Goal: Contribute content: Contribute content

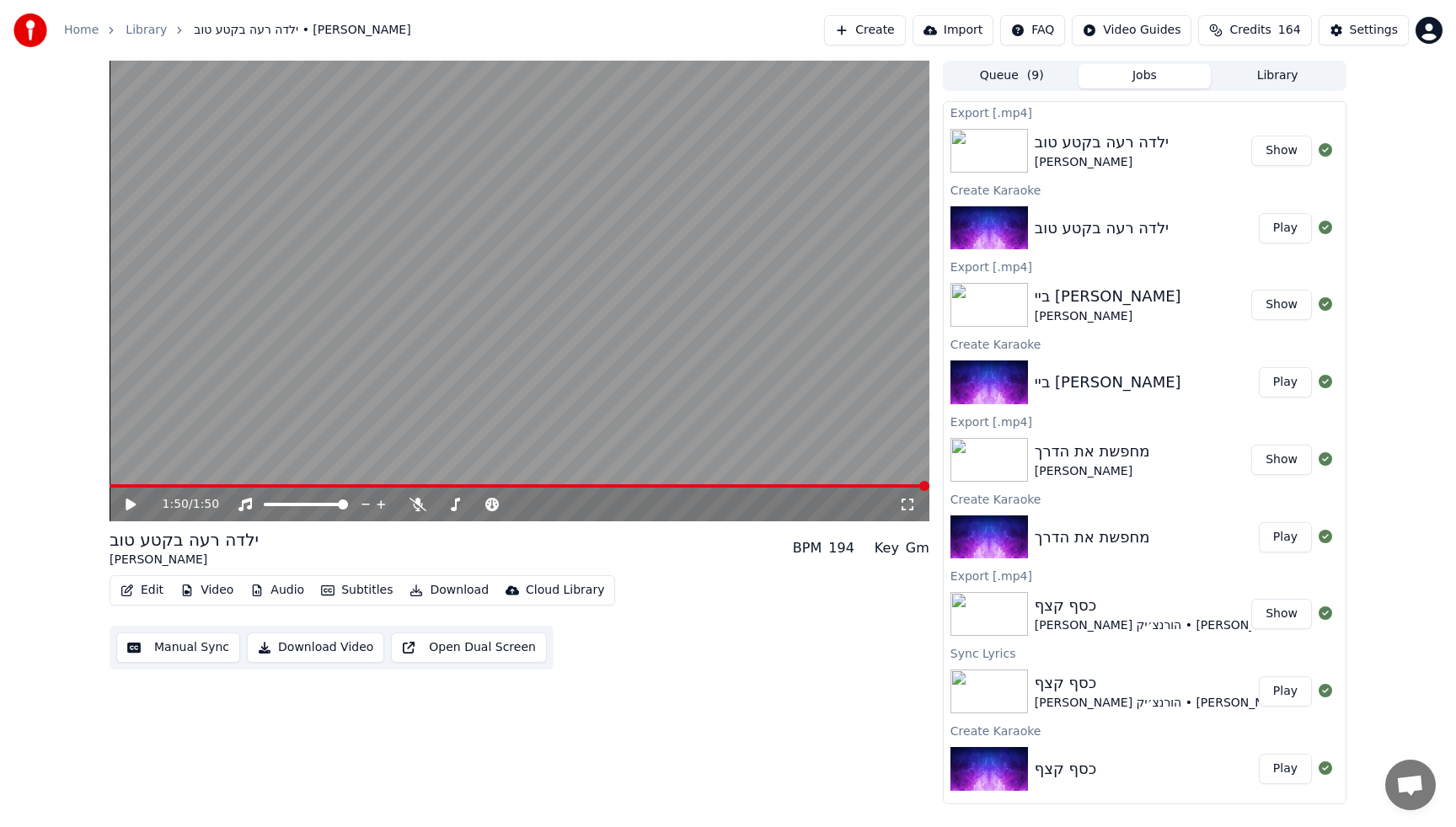
click at [888, 37] on button "Create" at bounding box center [864, 30] width 82 height 30
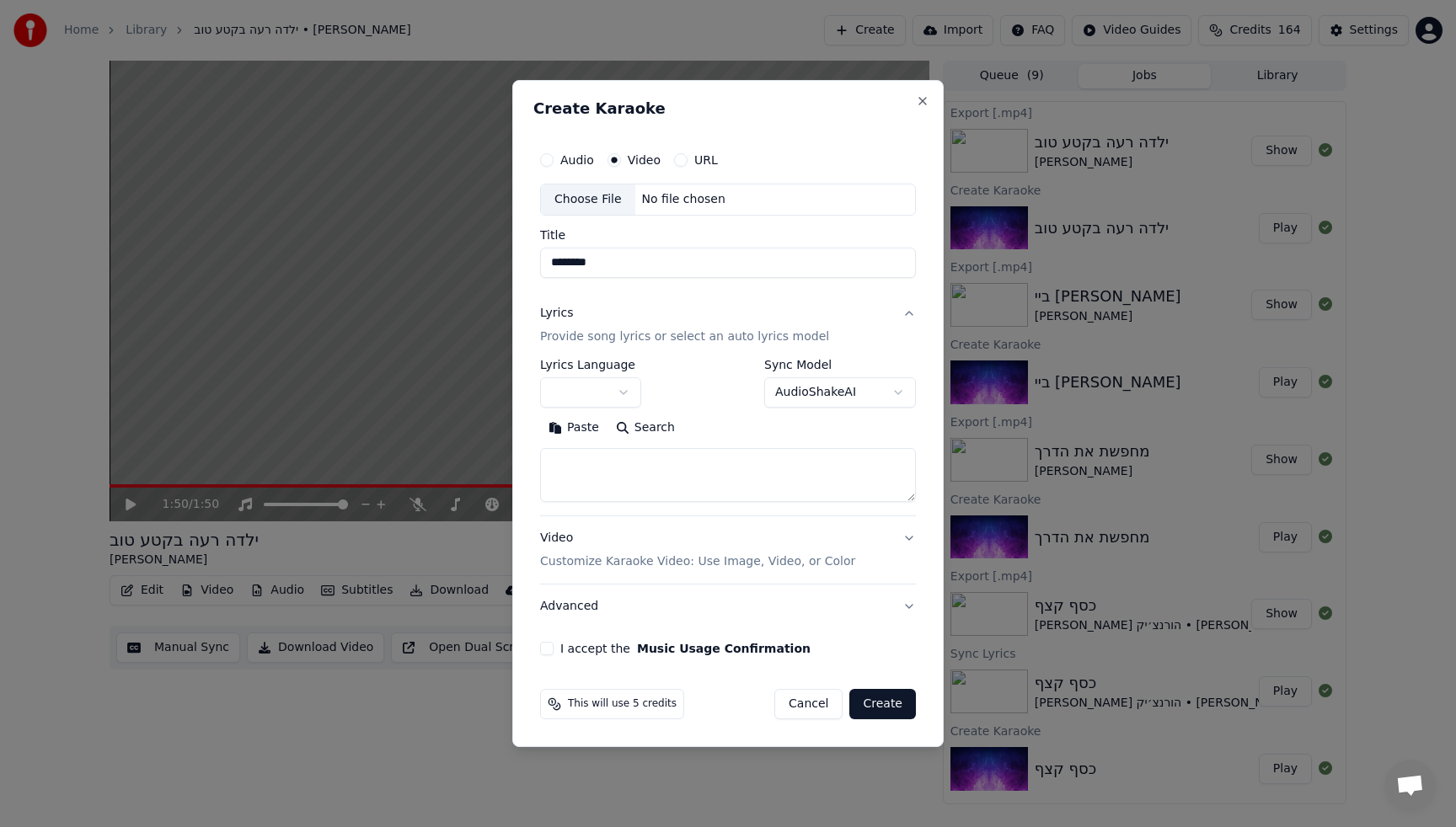
type input "********"
click at [594, 489] on textarea at bounding box center [727, 475] width 376 height 54
paste textarea "**********"
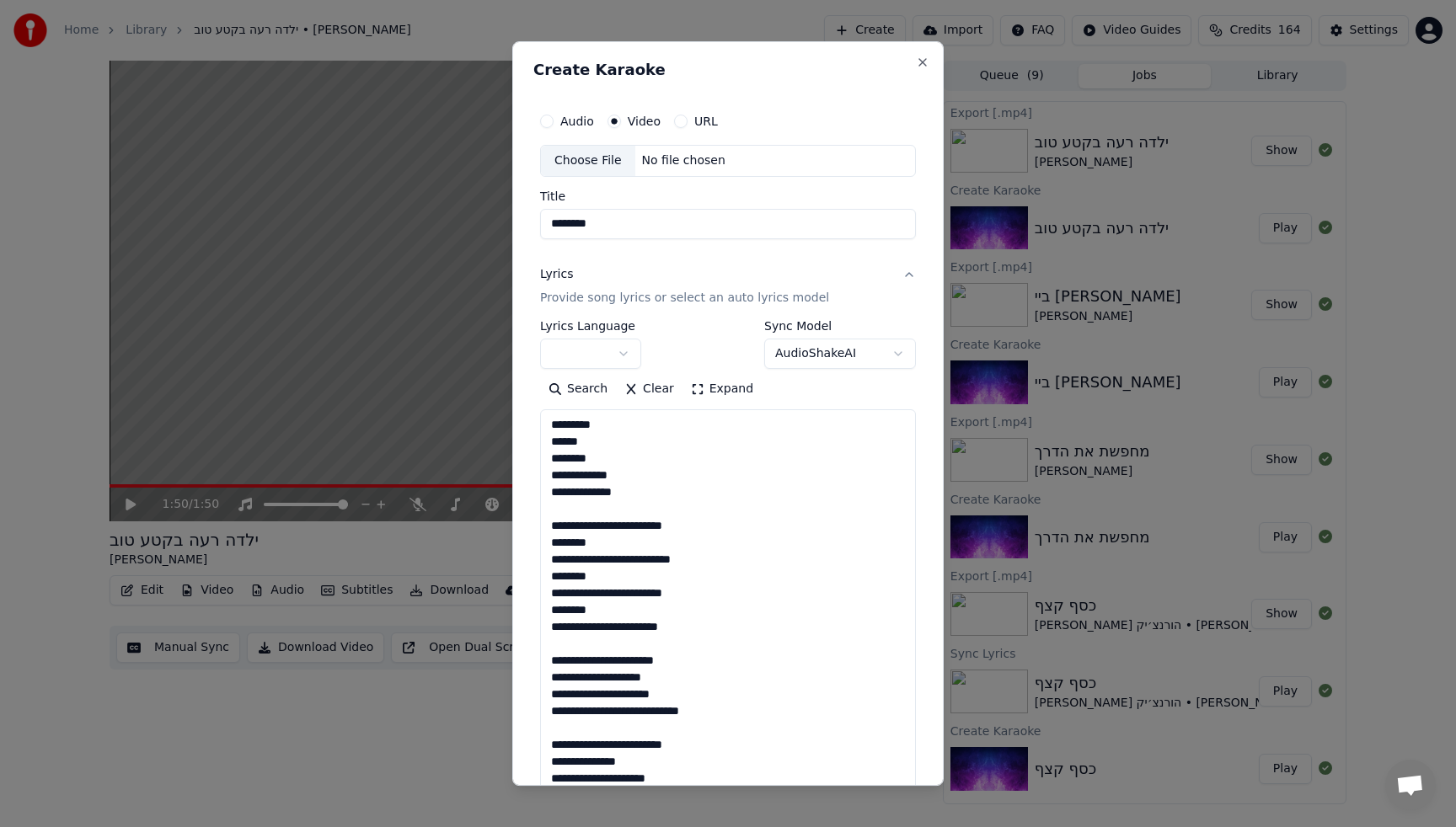
scroll to position [1232, 0]
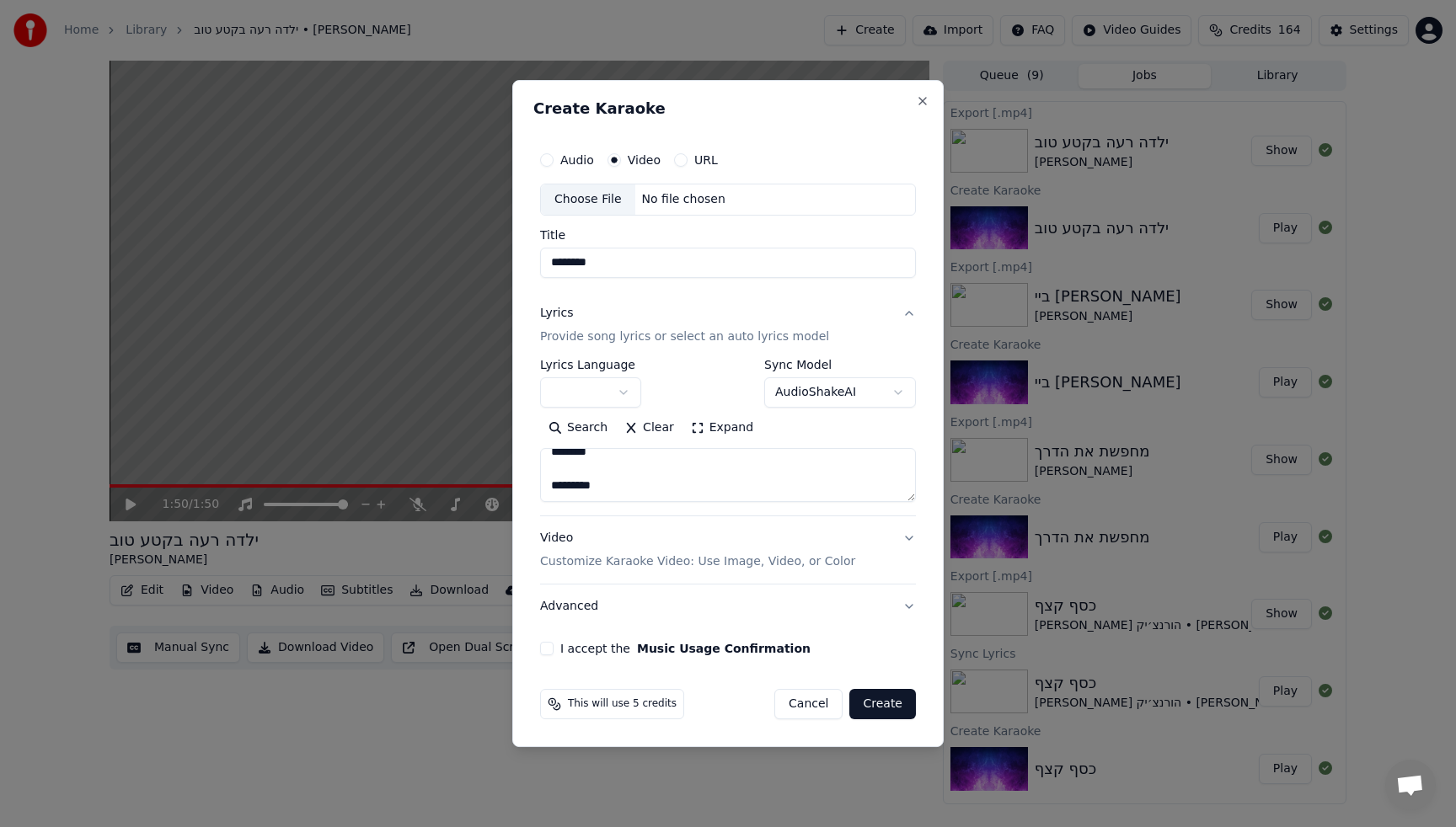
type textarea "**********"
click at [583, 403] on body "Home Library ילדה רעה בקטע טוב • [PERSON_NAME] Create Import FAQ Video Guides C…" at bounding box center [728, 414] width 1456 height 827
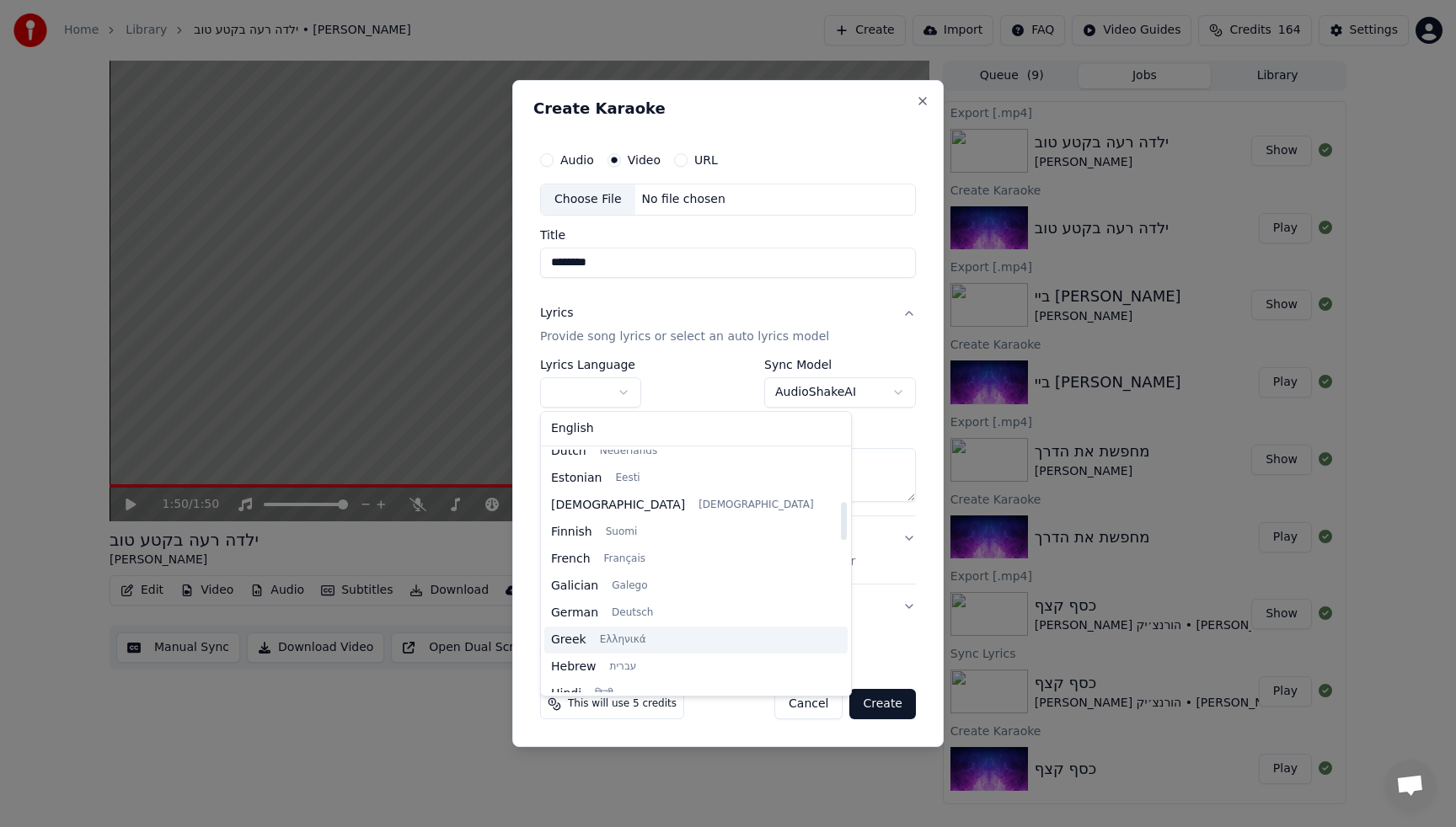
scroll to position [360, 0]
select select "**"
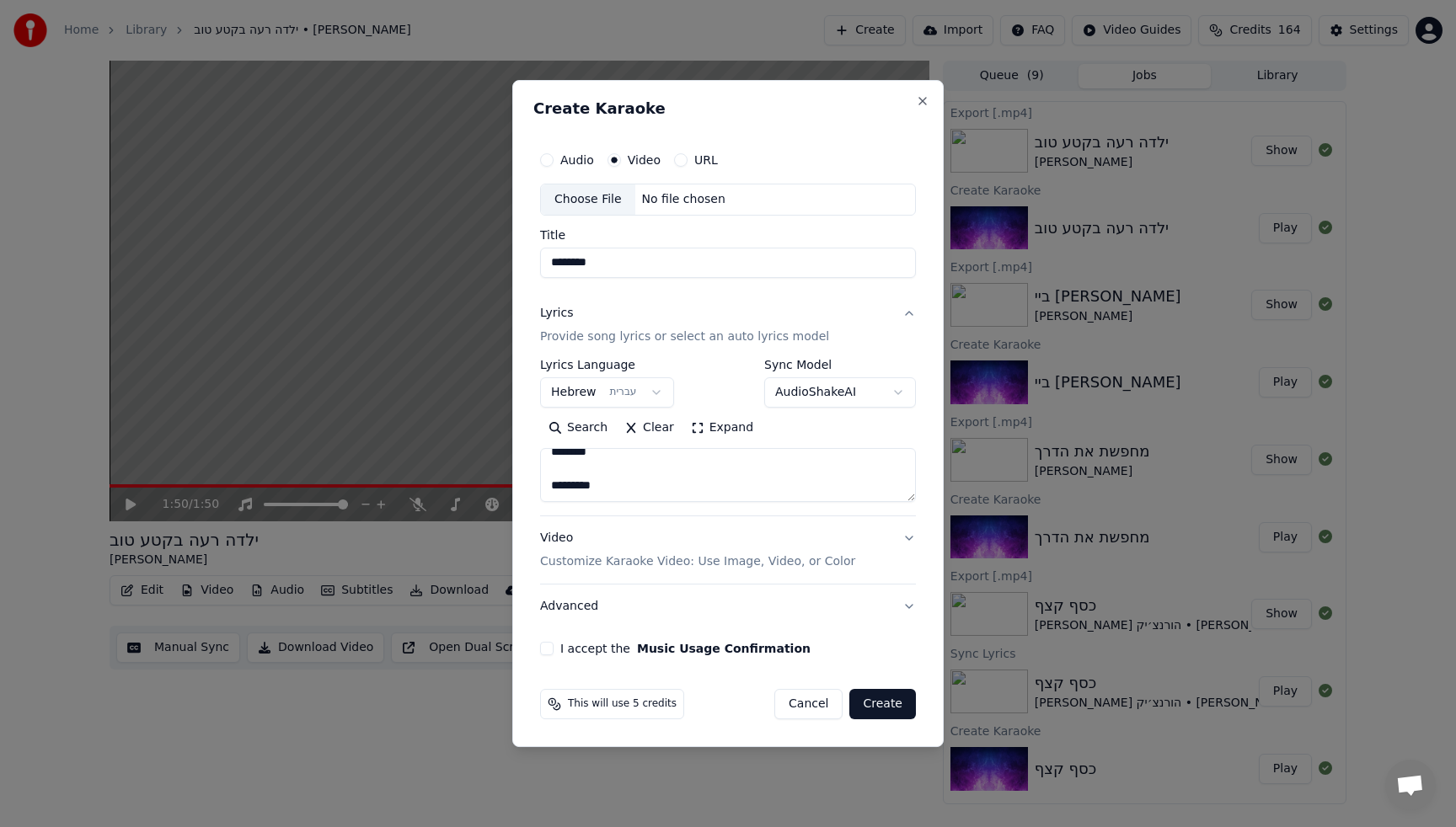
click at [588, 199] on div "Choose File" at bounding box center [587, 199] width 94 height 30
click at [548, 648] on button "I accept the Music Usage Confirmation" at bounding box center [547, 648] width 14 height 14
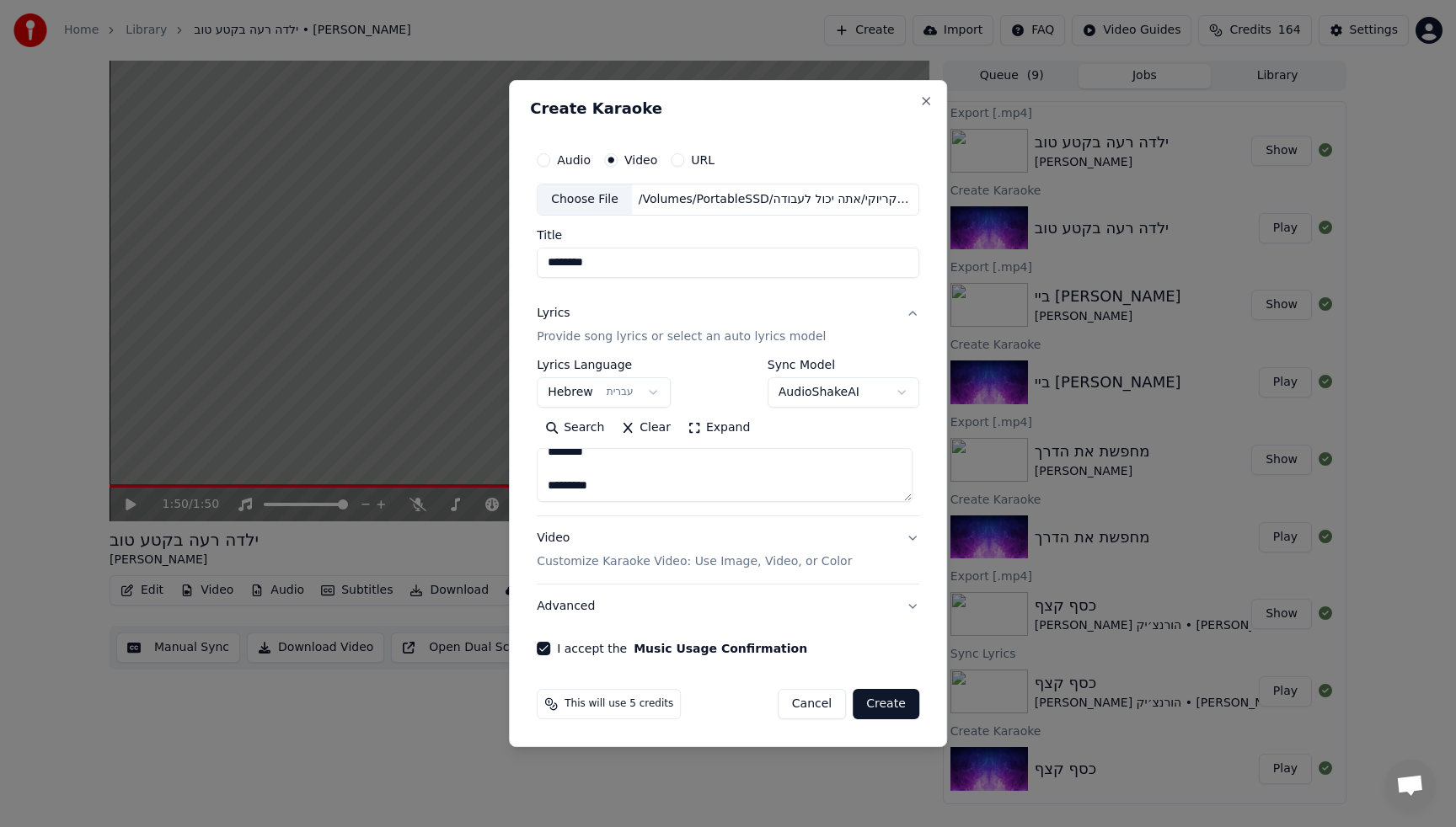
type input "**********"
click at [694, 429] on button "Expand" at bounding box center [719, 427] width 79 height 27
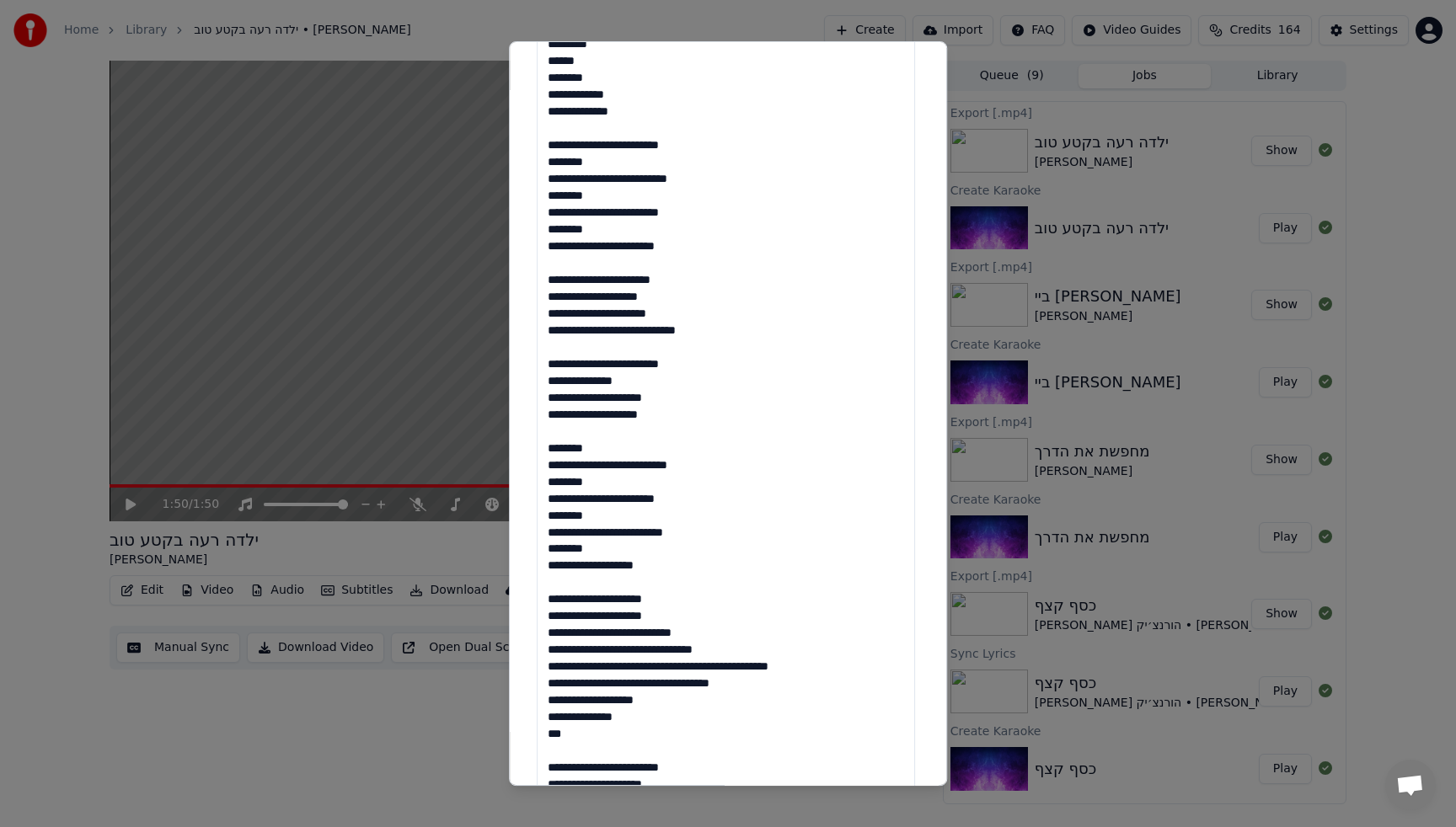
scroll to position [382, 0]
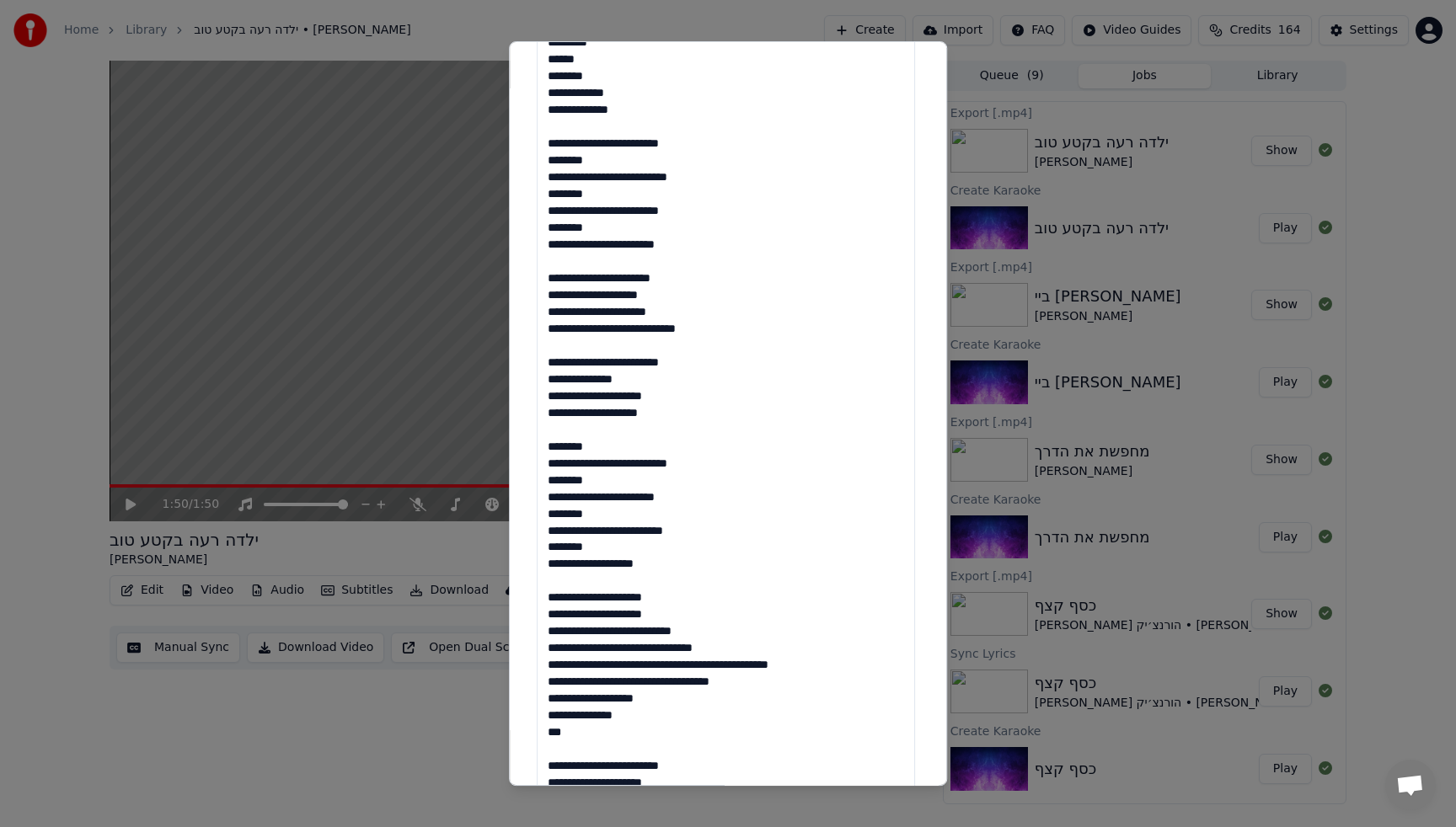
click at [653, 306] on textarea at bounding box center [725, 672] width 378 height 1292
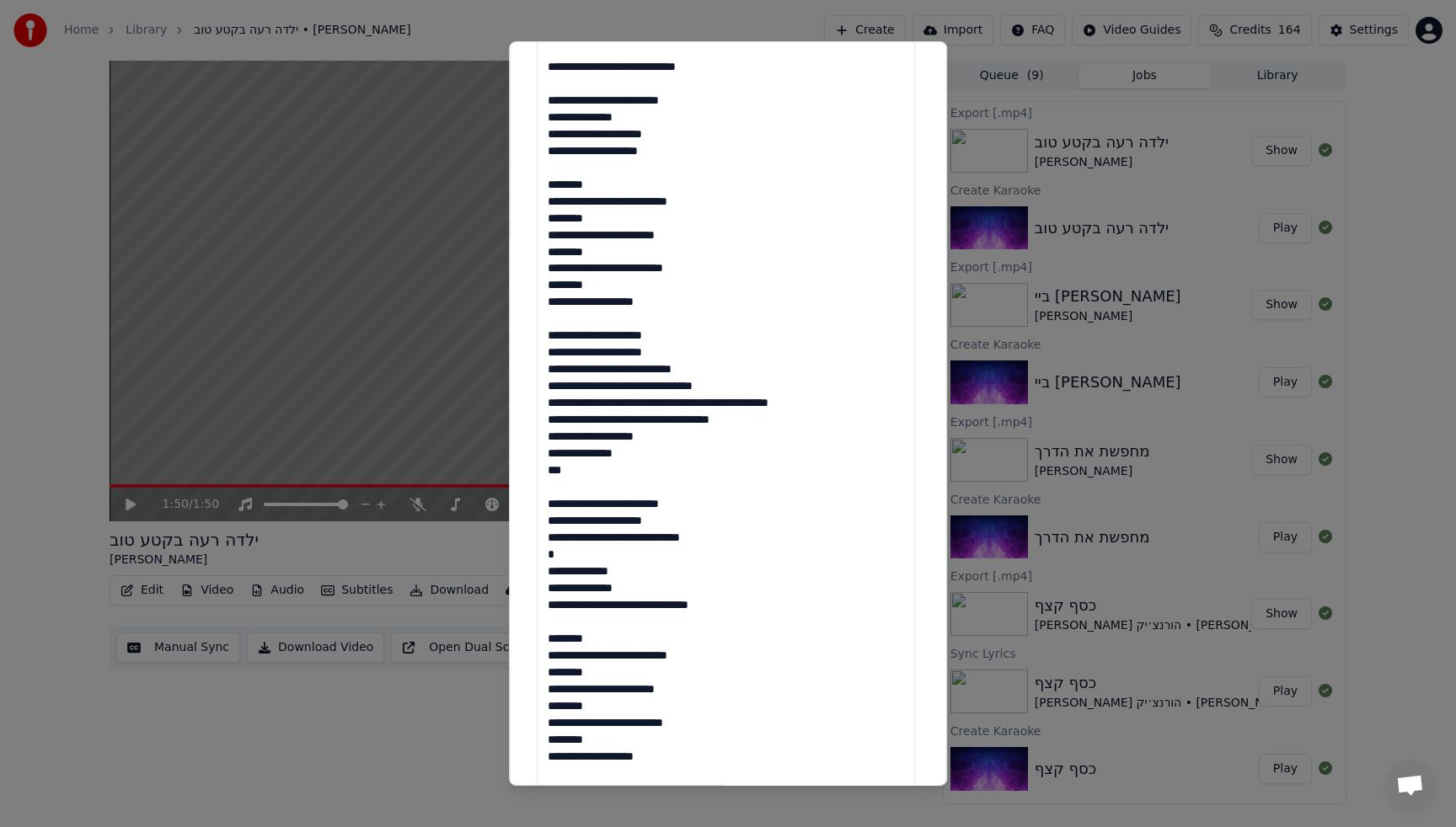
scroll to position [0, 0]
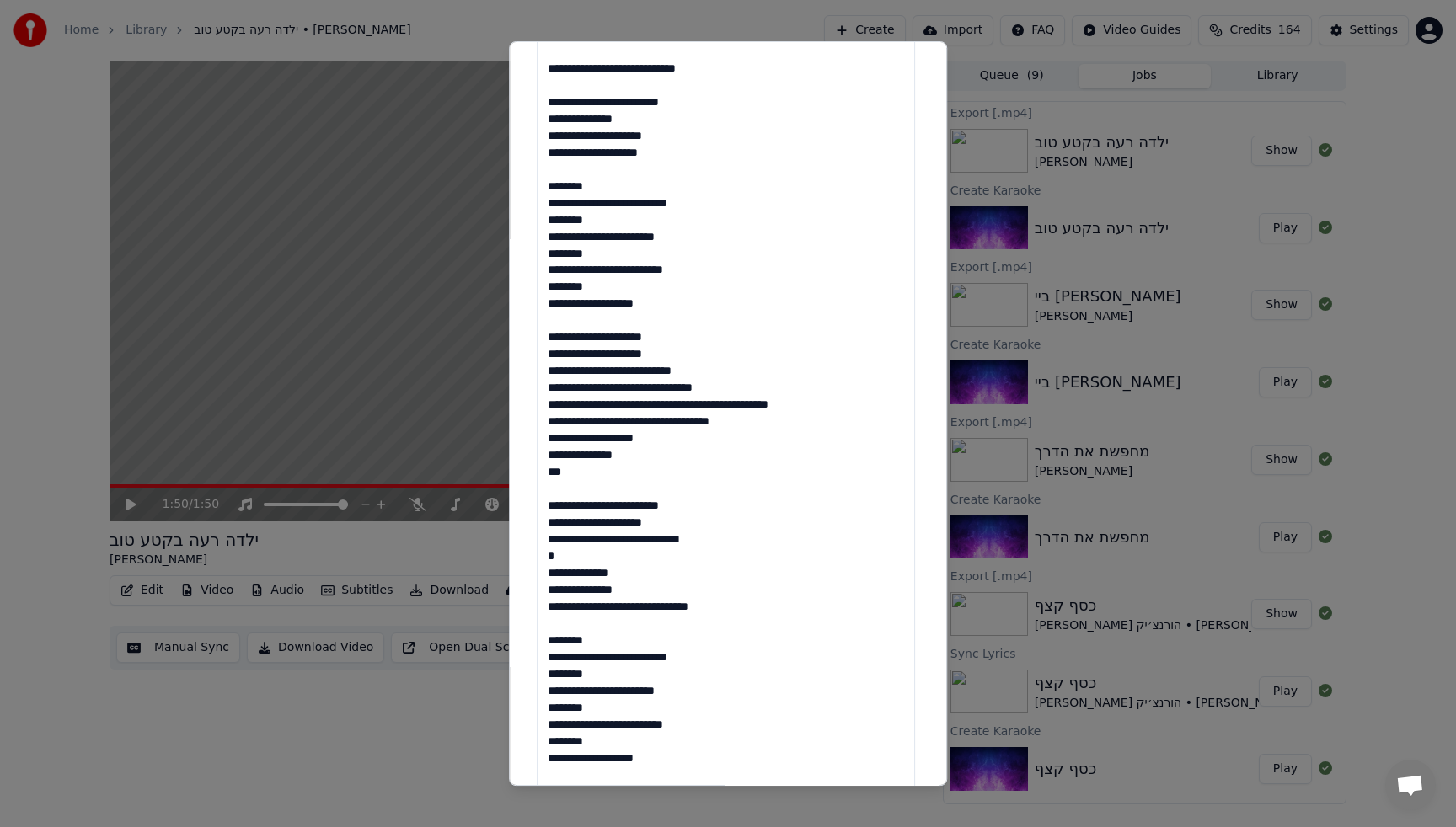
click at [666, 141] on textarea at bounding box center [725, 395] width 378 height 1292
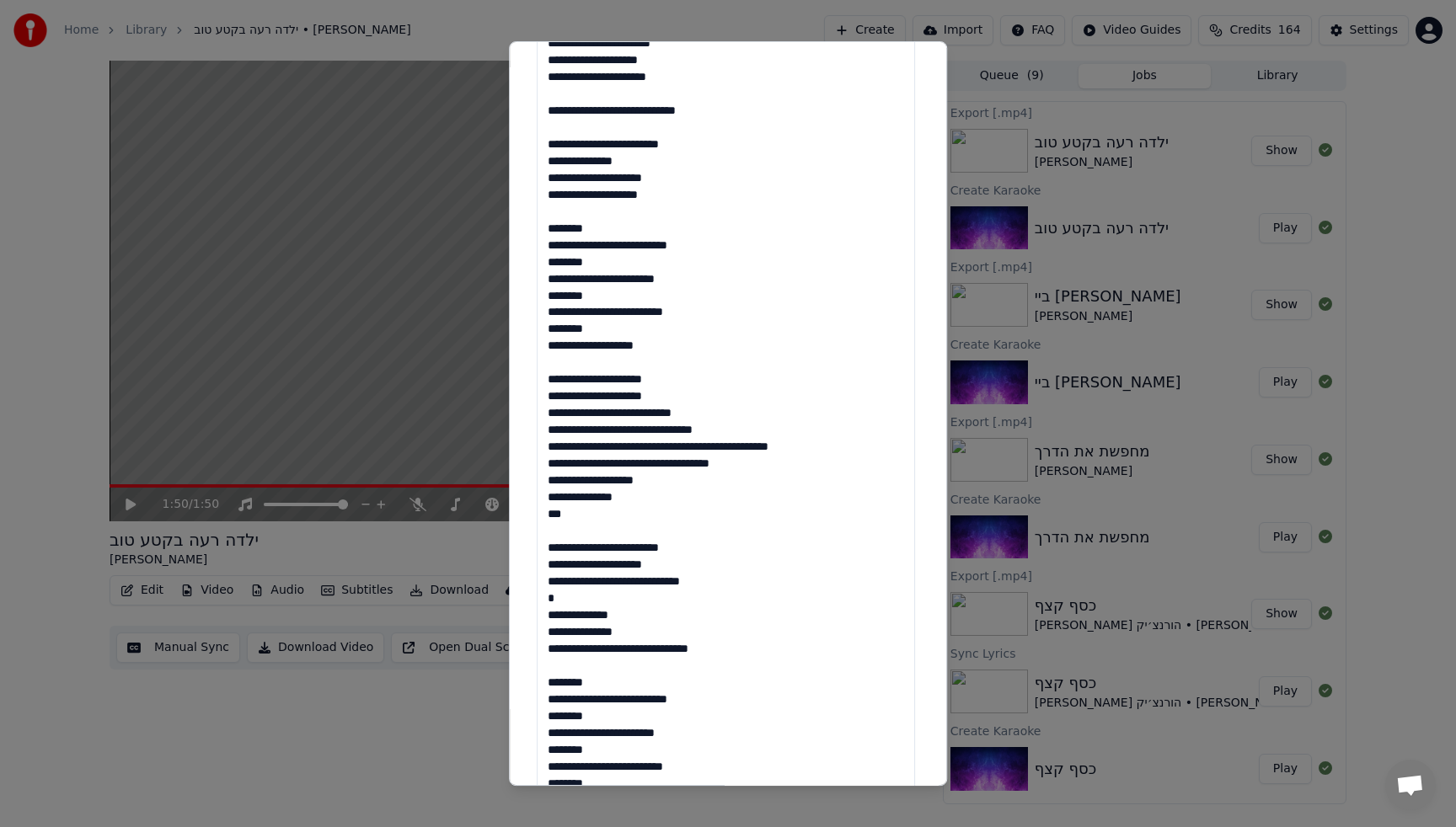
scroll to position [507, 0]
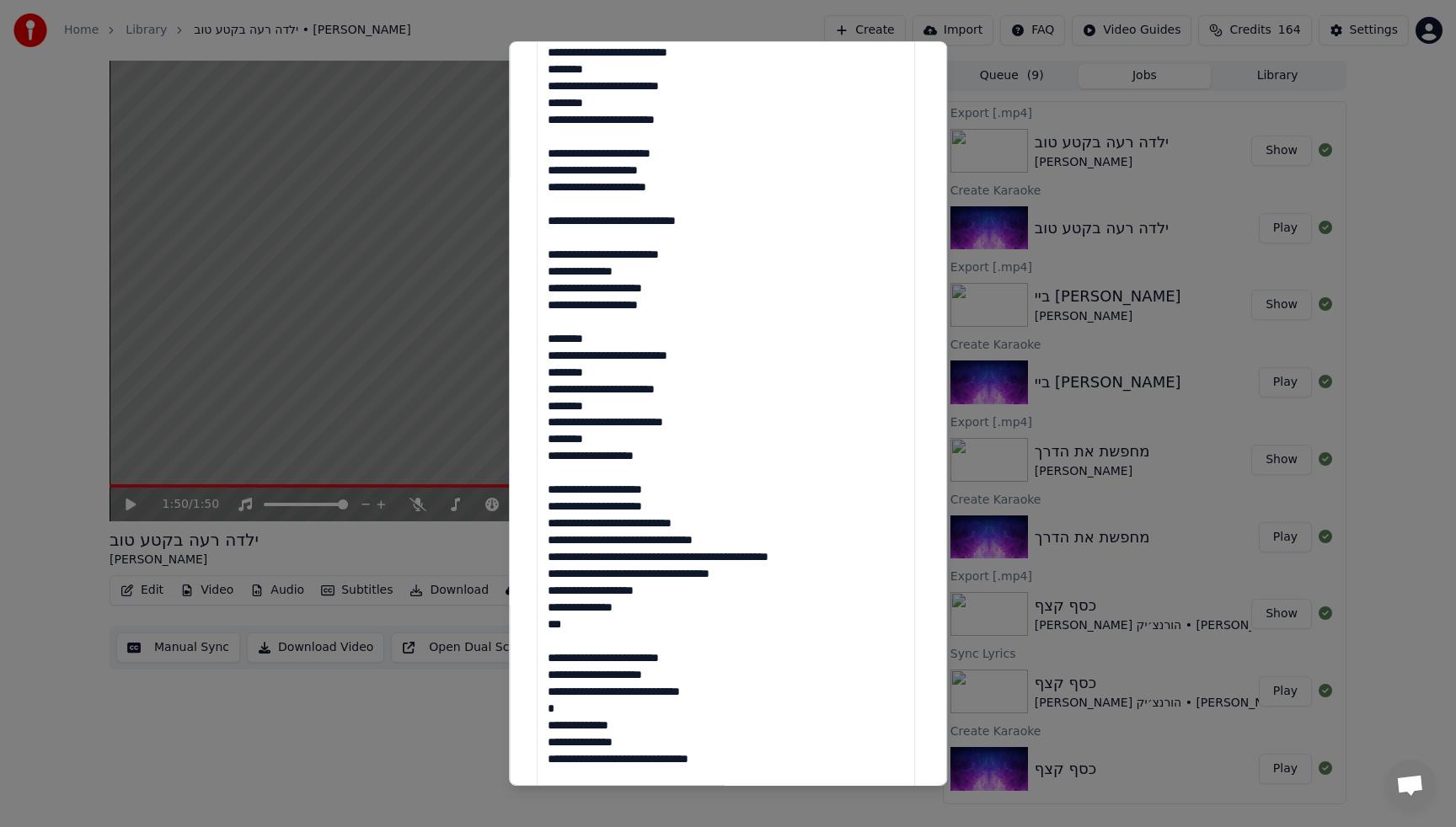
click at [647, 194] on textarea at bounding box center [725, 548] width 378 height 1292
click at [649, 202] on textarea at bounding box center [725, 548] width 378 height 1292
type textarea "**********"
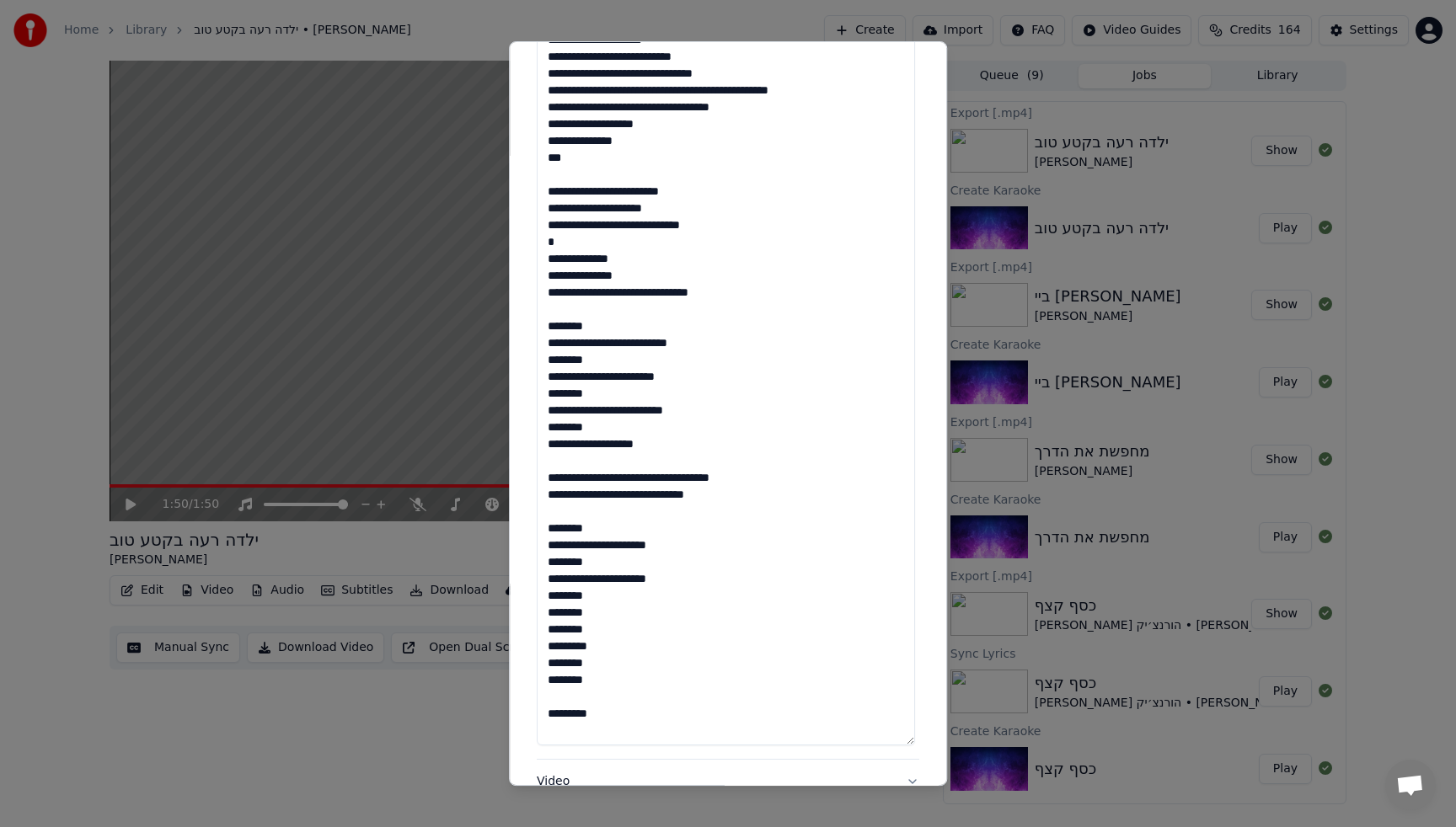
scroll to position [0, 0]
click at [668, 128] on textarea at bounding box center [725, 98] width 378 height 1292
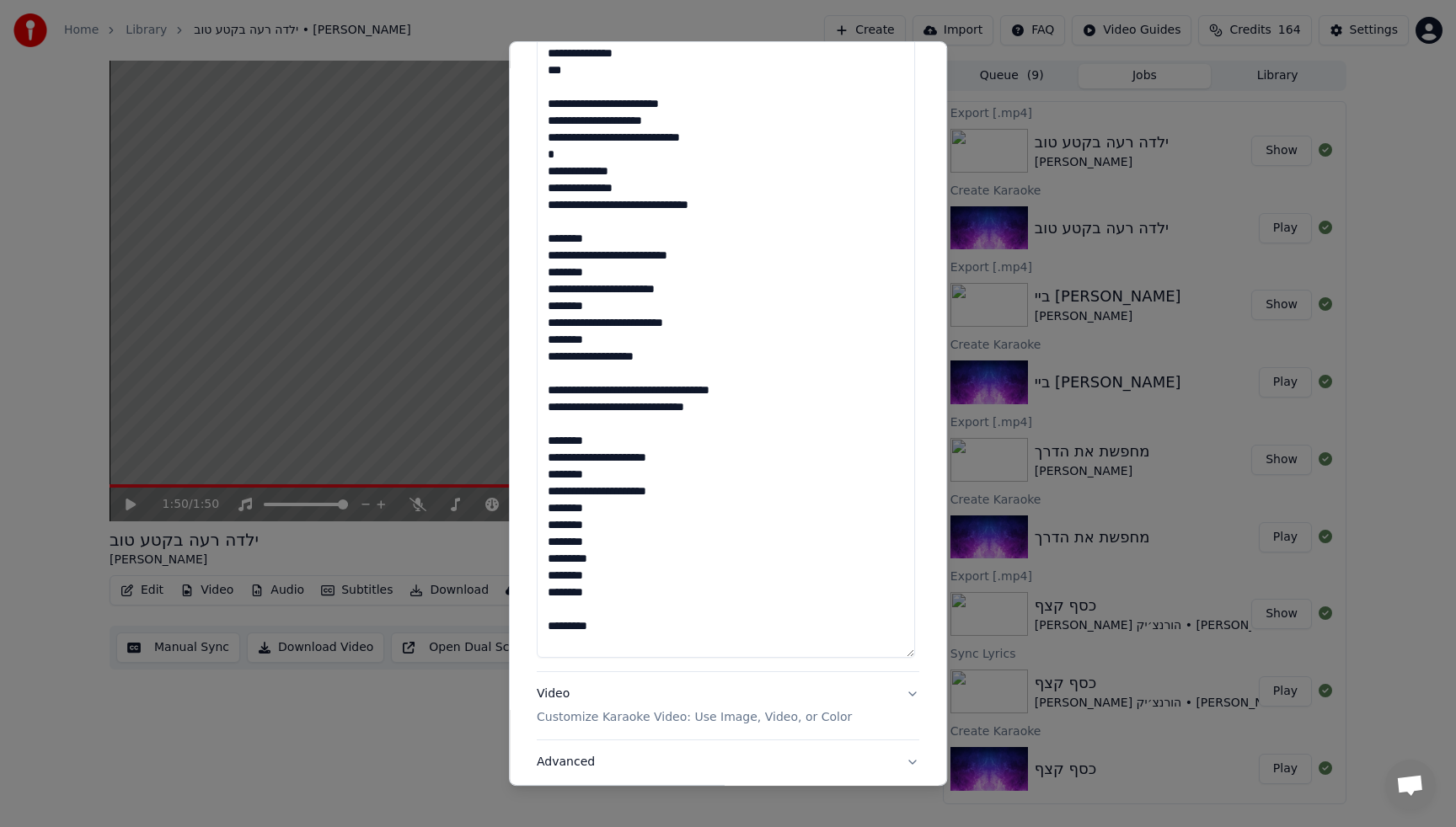
scroll to position [1161, 0]
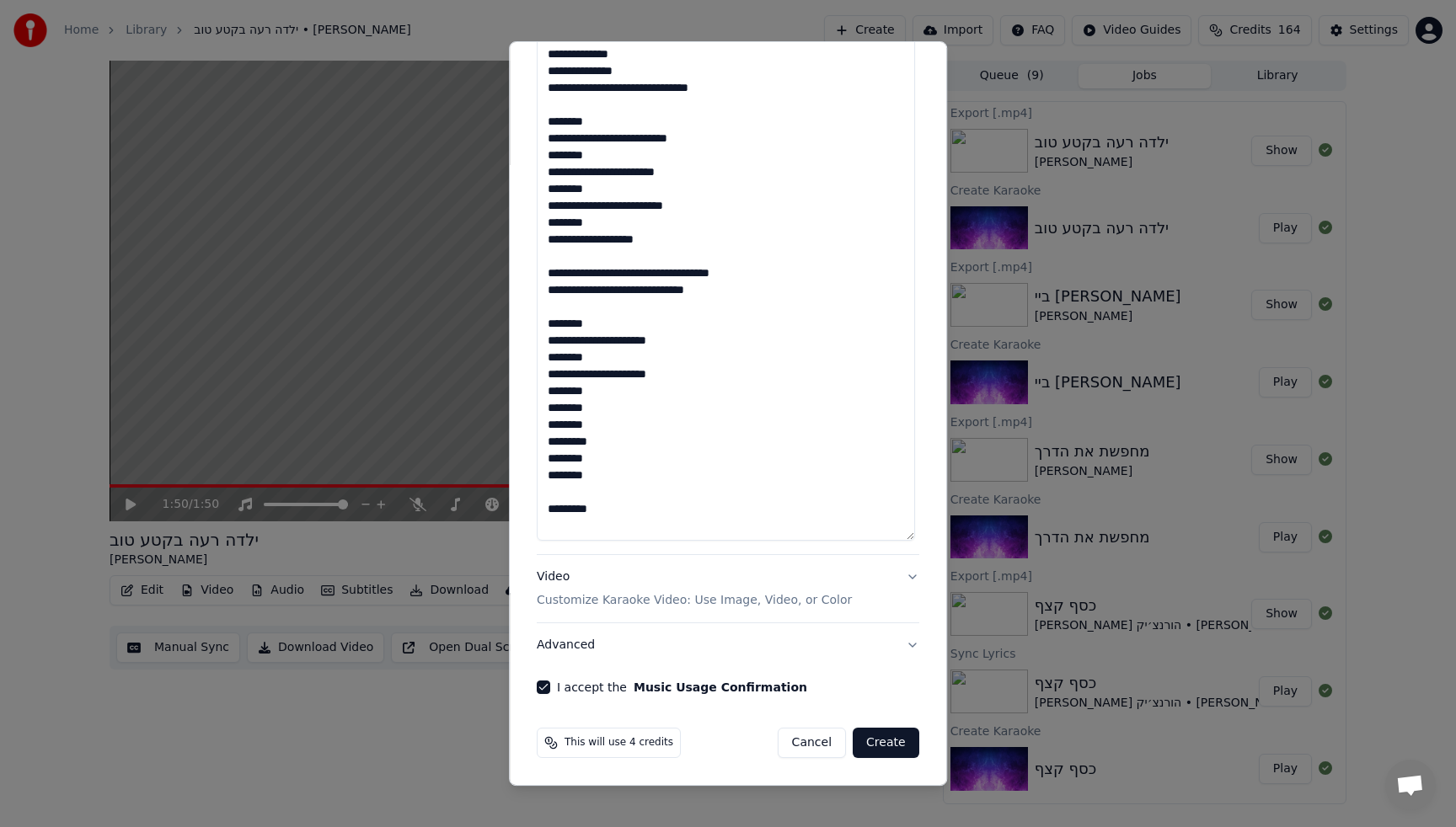
click at [879, 745] on button "Create" at bounding box center [885, 742] width 66 height 30
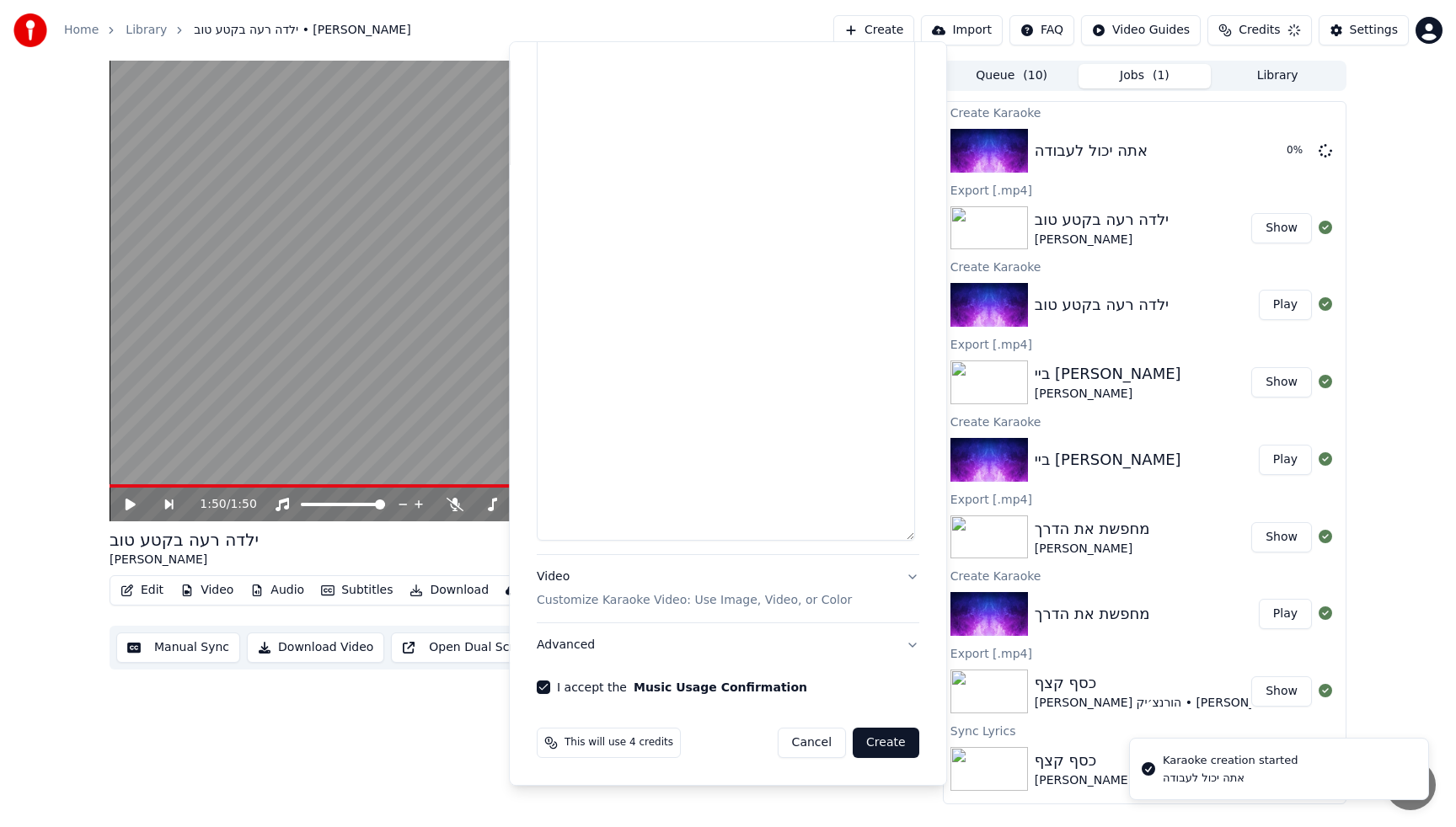
scroll to position [0, 0]
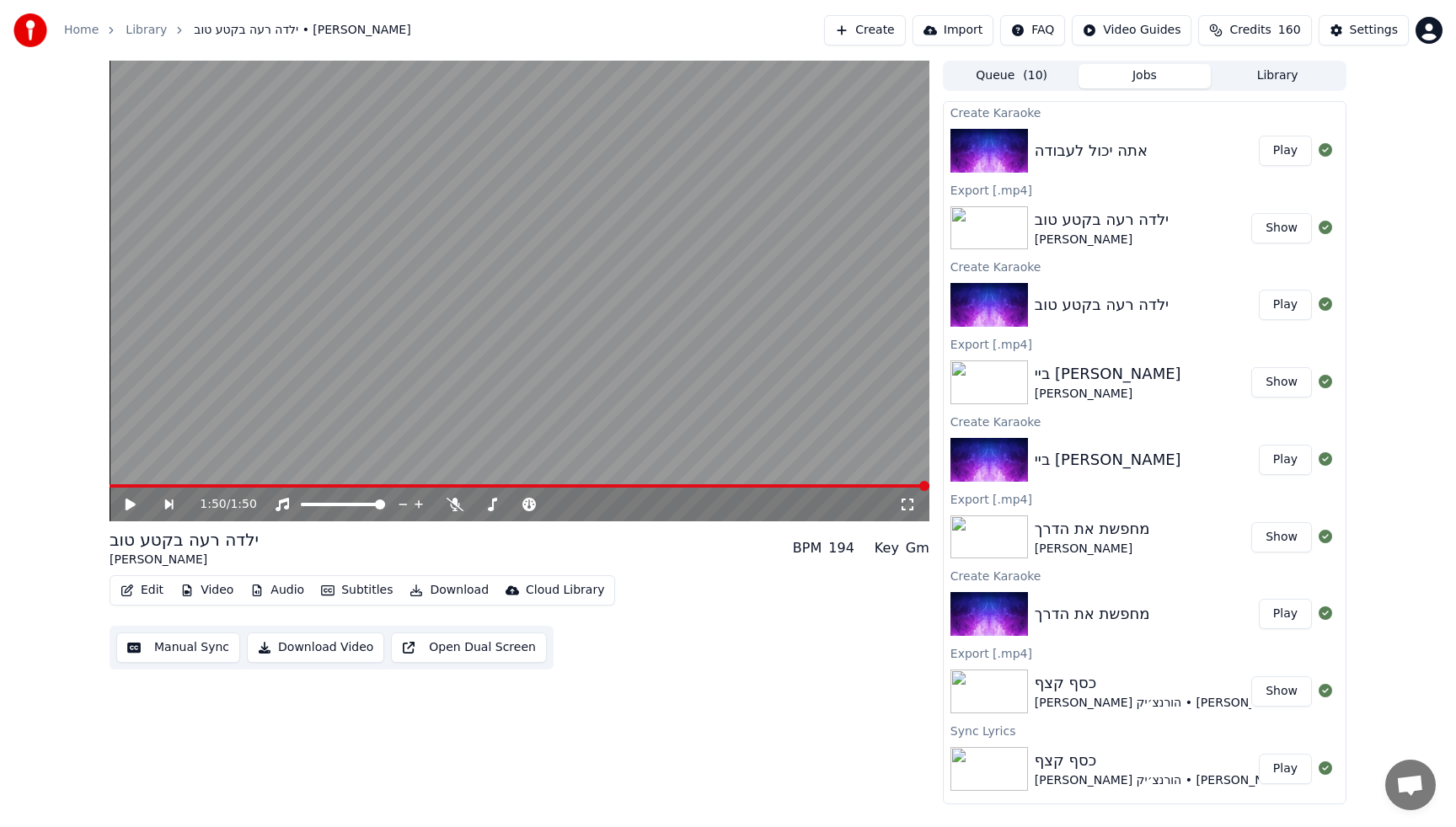
click at [1267, 153] on button "Play" at bounding box center [1284, 150] width 53 height 30
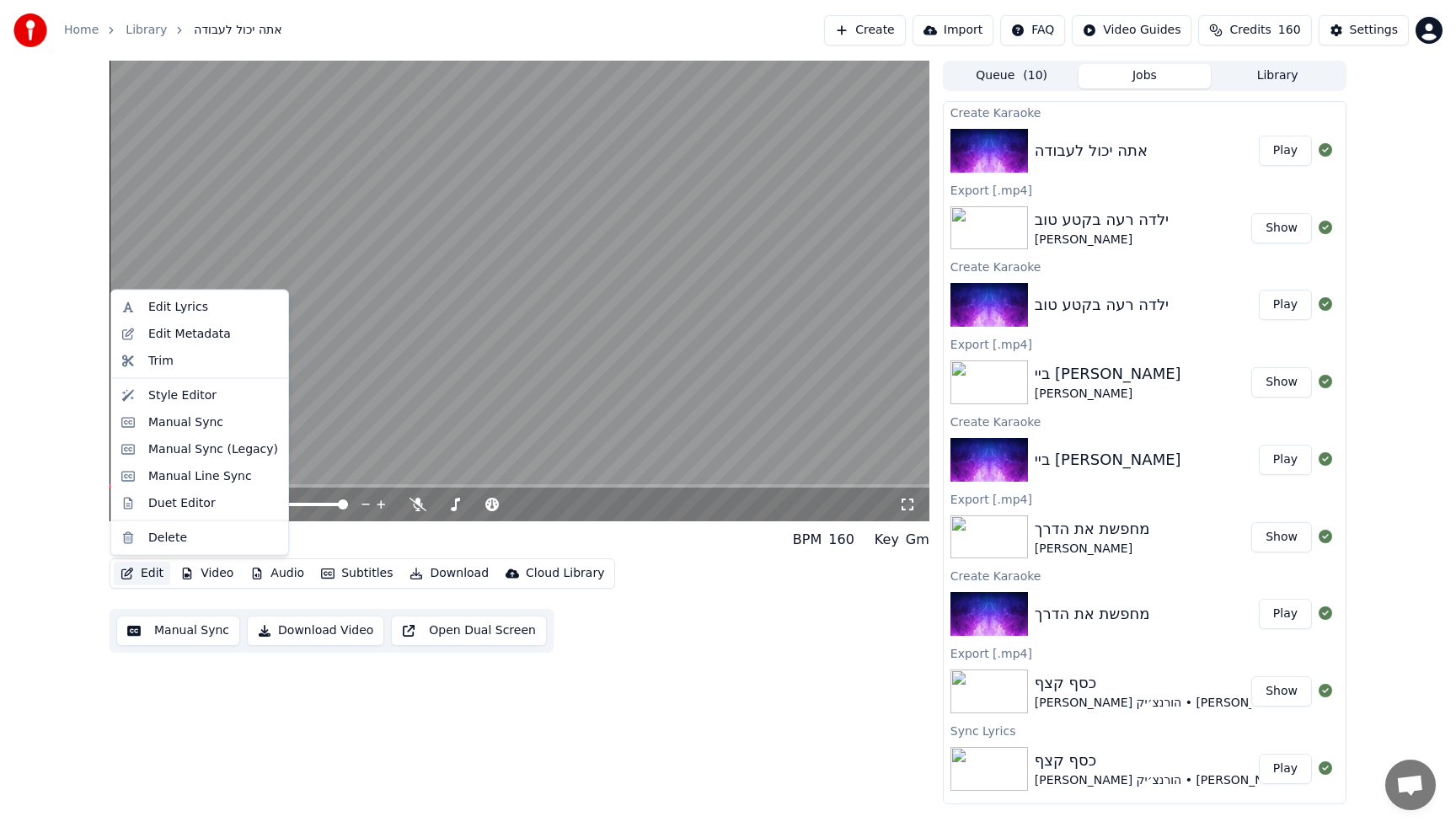
click at [155, 578] on button "Edit" at bounding box center [142, 573] width 56 height 23
click at [172, 336] on div "Edit Metadata" at bounding box center [190, 334] width 83 height 17
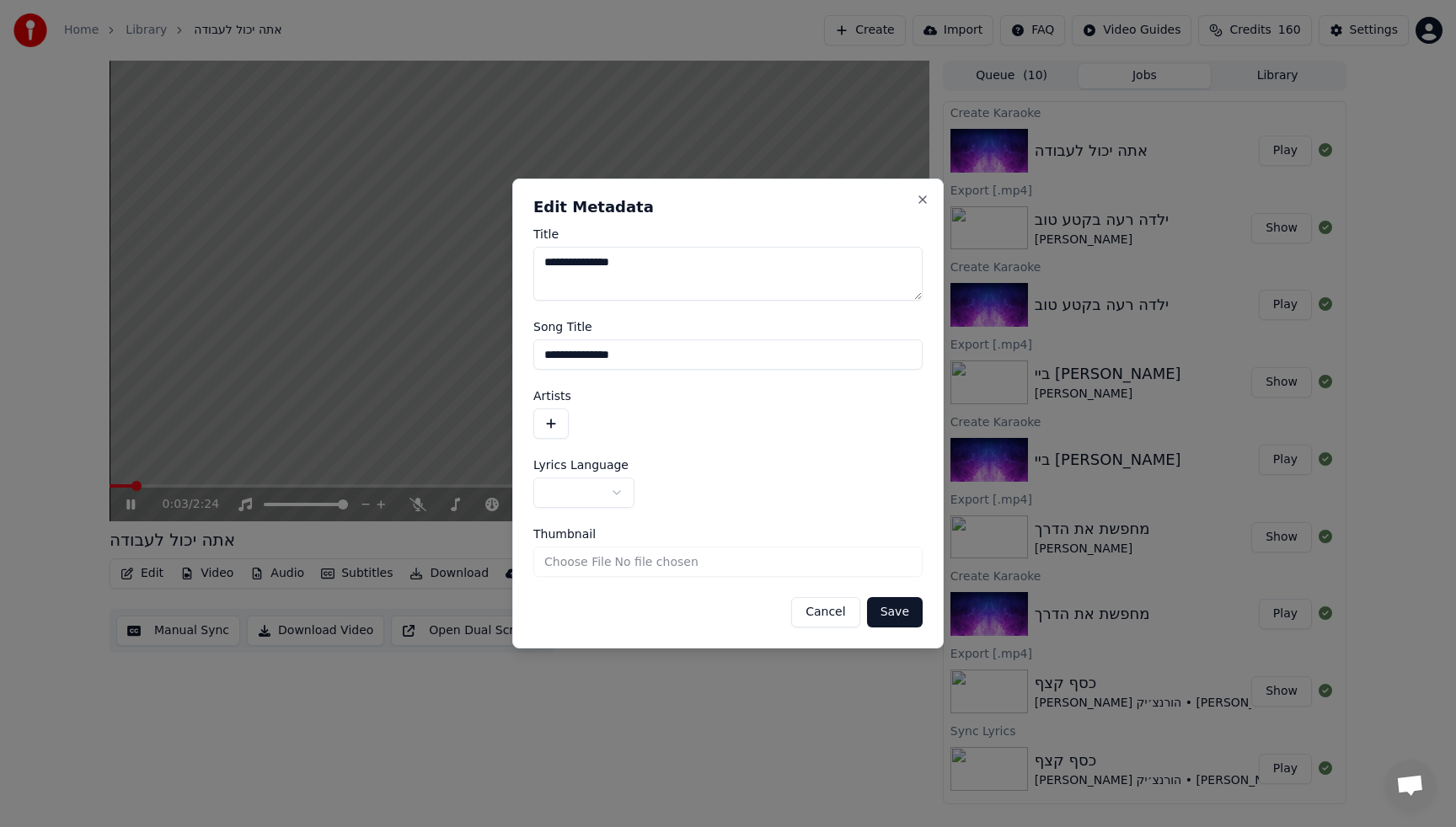
drag, startPoint x: 579, startPoint y: 268, endPoint x: 388, endPoint y: 268, distance: 191.0
click at [421, 268] on body "Home Library אתה יכול לעבודה Create Import FAQ Video Guides Credits 160 Setting…" at bounding box center [728, 414] width 1456 height 827
type textarea "********"
click at [567, 357] on input "**********" at bounding box center [728, 354] width 389 height 30
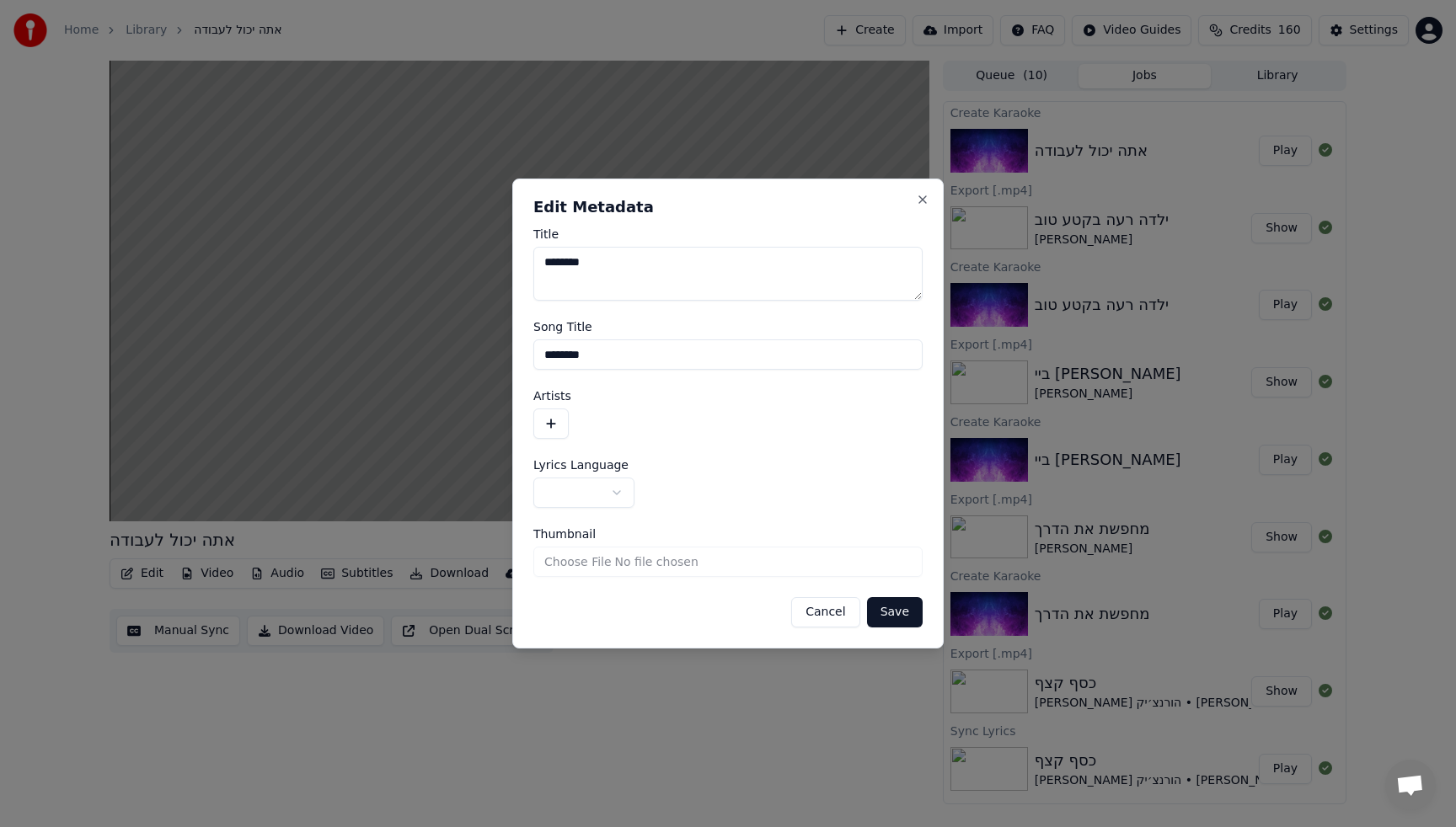
type input "********"
click at [560, 415] on button "button" at bounding box center [551, 423] width 35 height 30
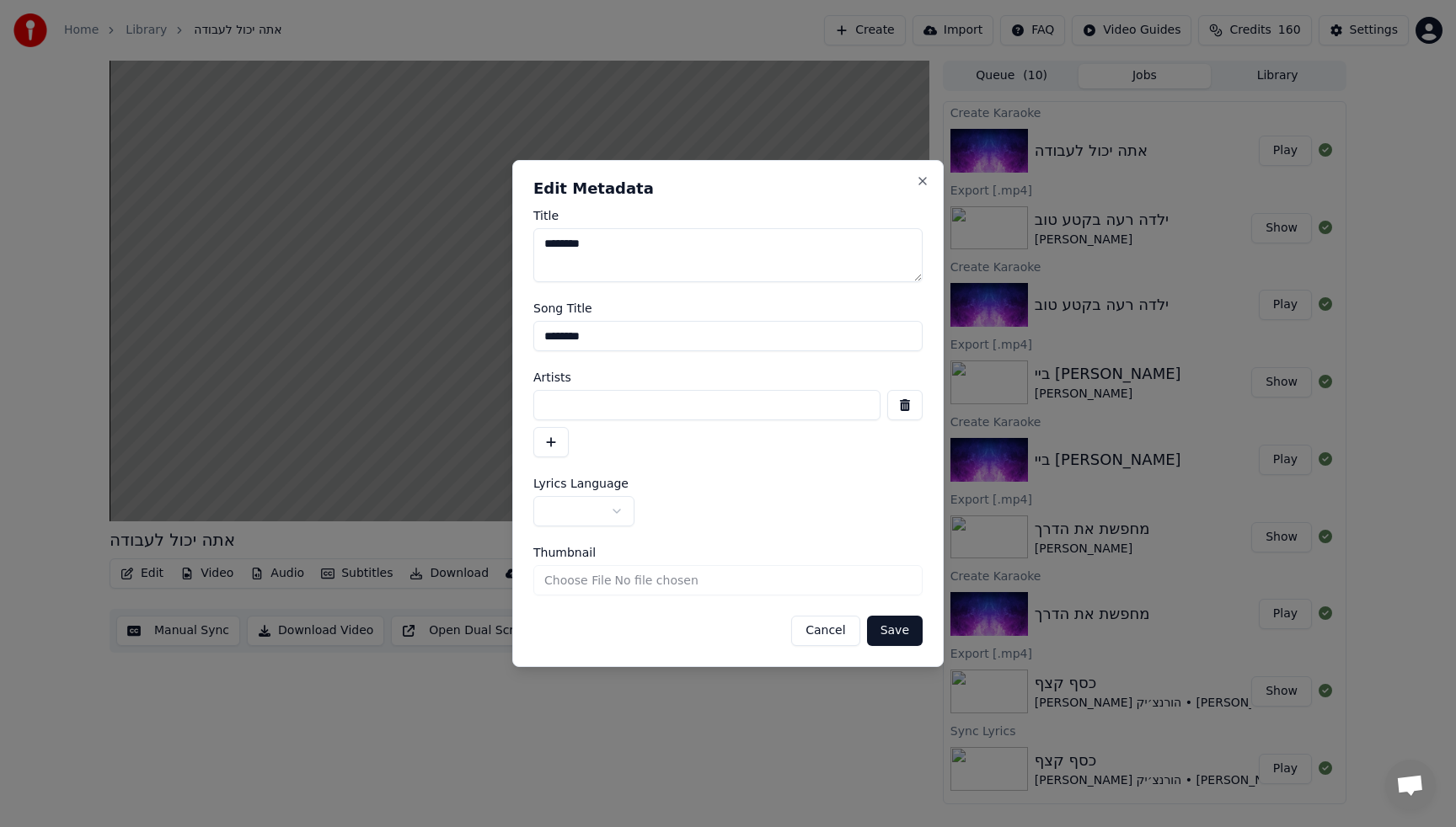
click at [623, 408] on input at bounding box center [707, 405] width 347 height 30
type input "*********"
click at [561, 445] on button "button" at bounding box center [551, 442] width 35 height 30
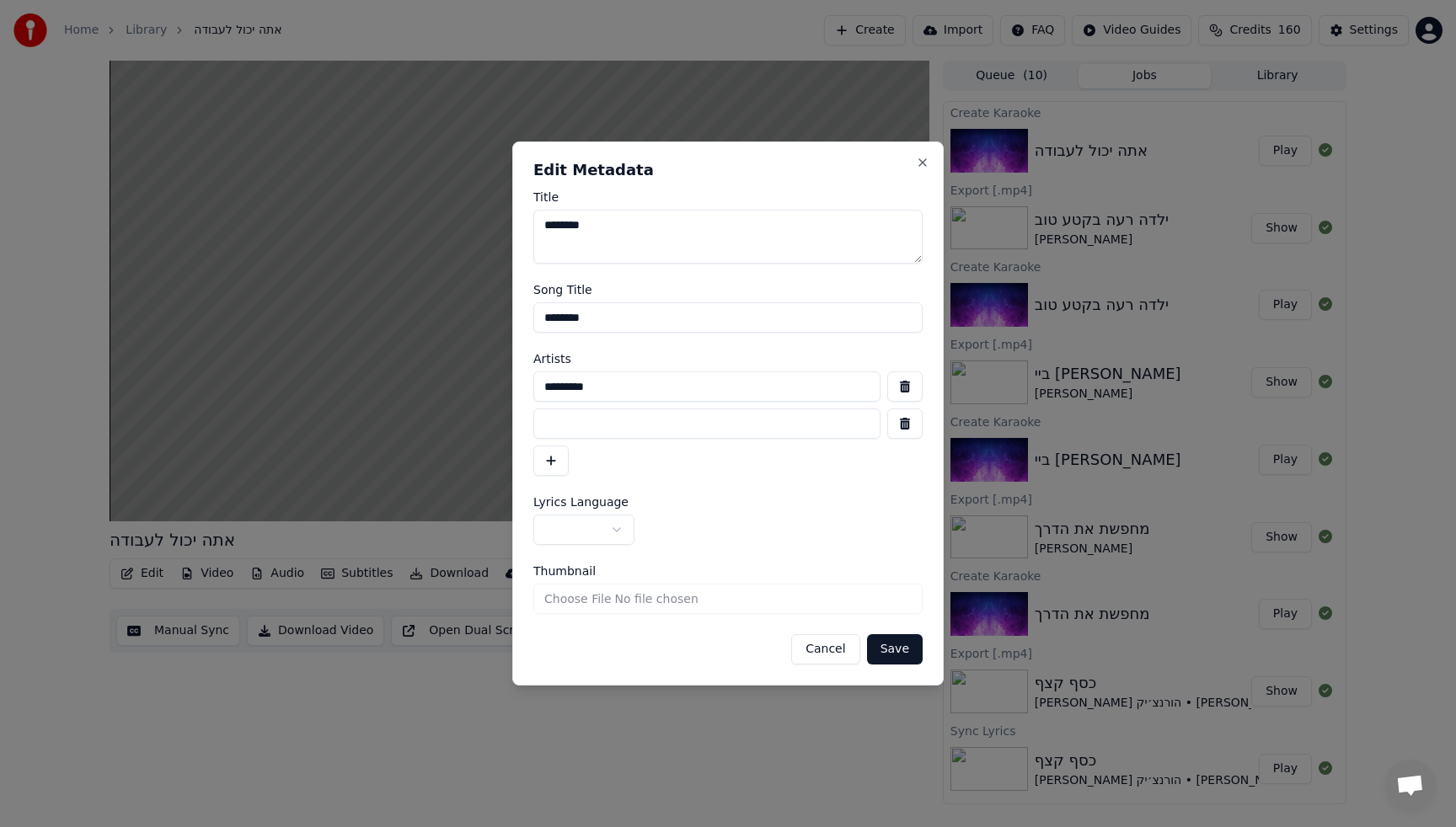
click at [534, 445] on button "button" at bounding box center [551, 460] width 35 height 30
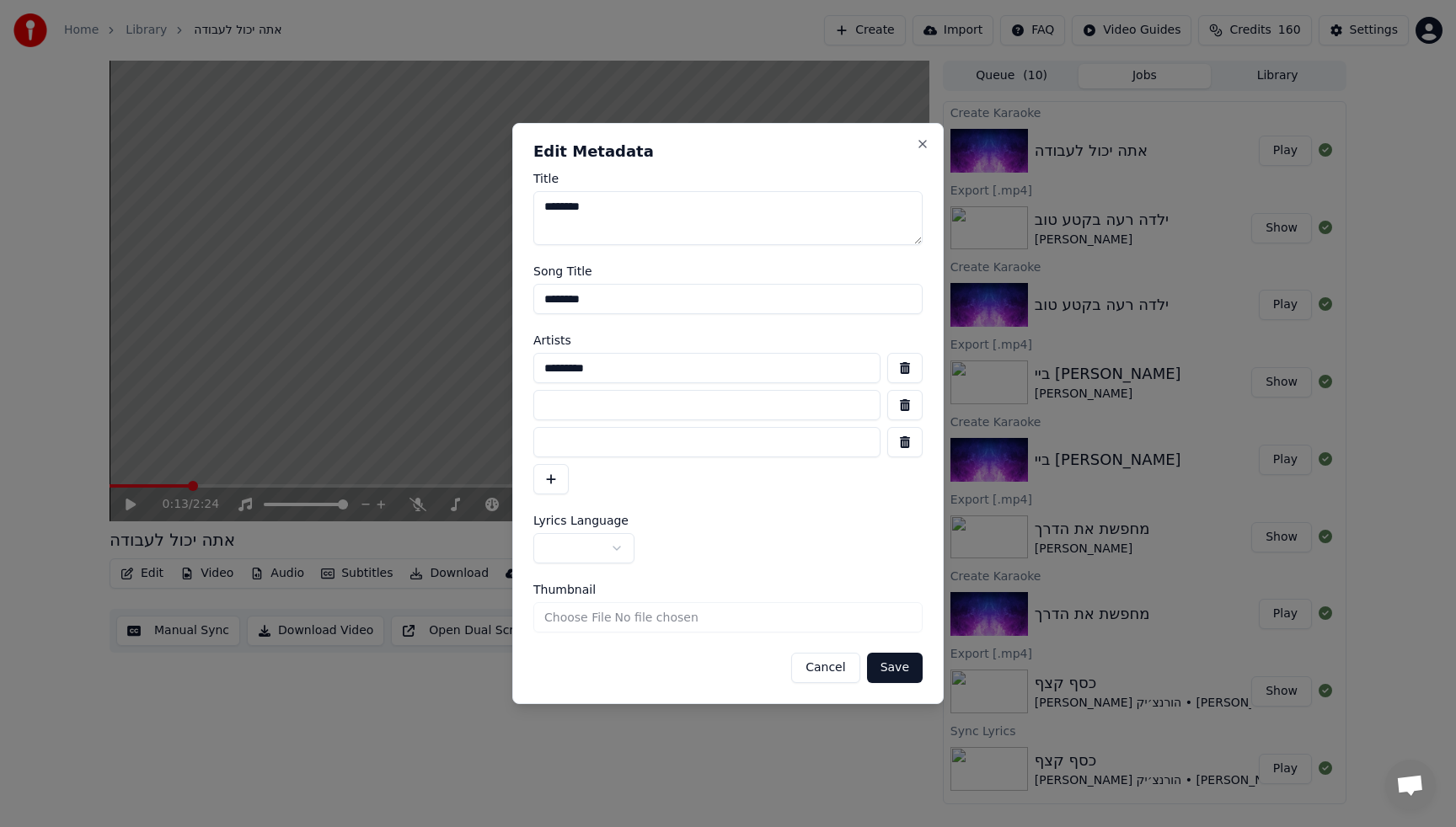
click at [577, 405] on input at bounding box center [707, 405] width 347 height 30
click at [896, 443] on button "button" at bounding box center [904, 442] width 35 height 30
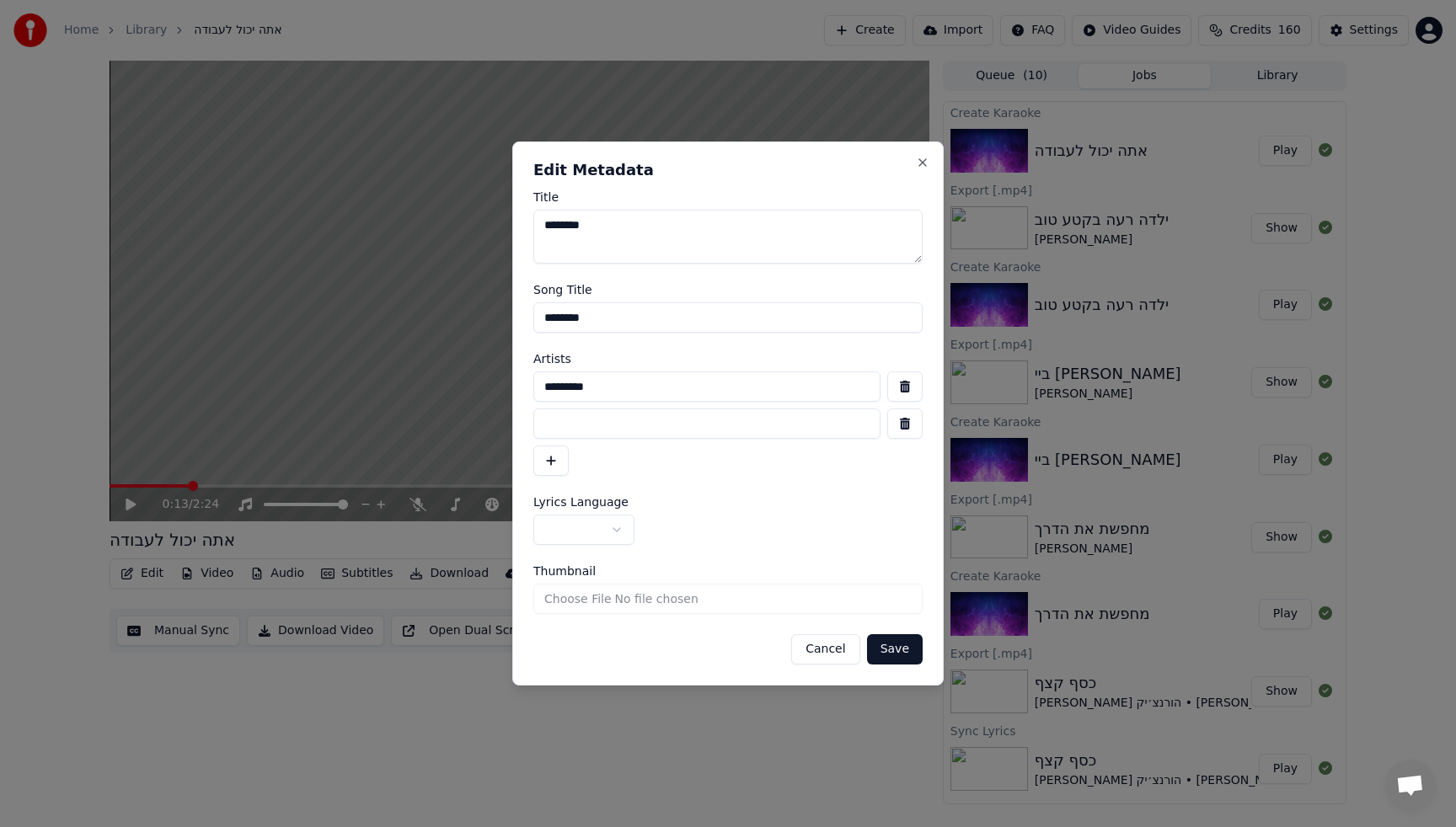
click at [778, 419] on input at bounding box center [707, 423] width 347 height 30
type input "**********"
click at [619, 527] on body "Home Library אתה יכול לעבודה Create Import FAQ Video Guides Credits 160 Setting…" at bounding box center [728, 414] width 1456 height 827
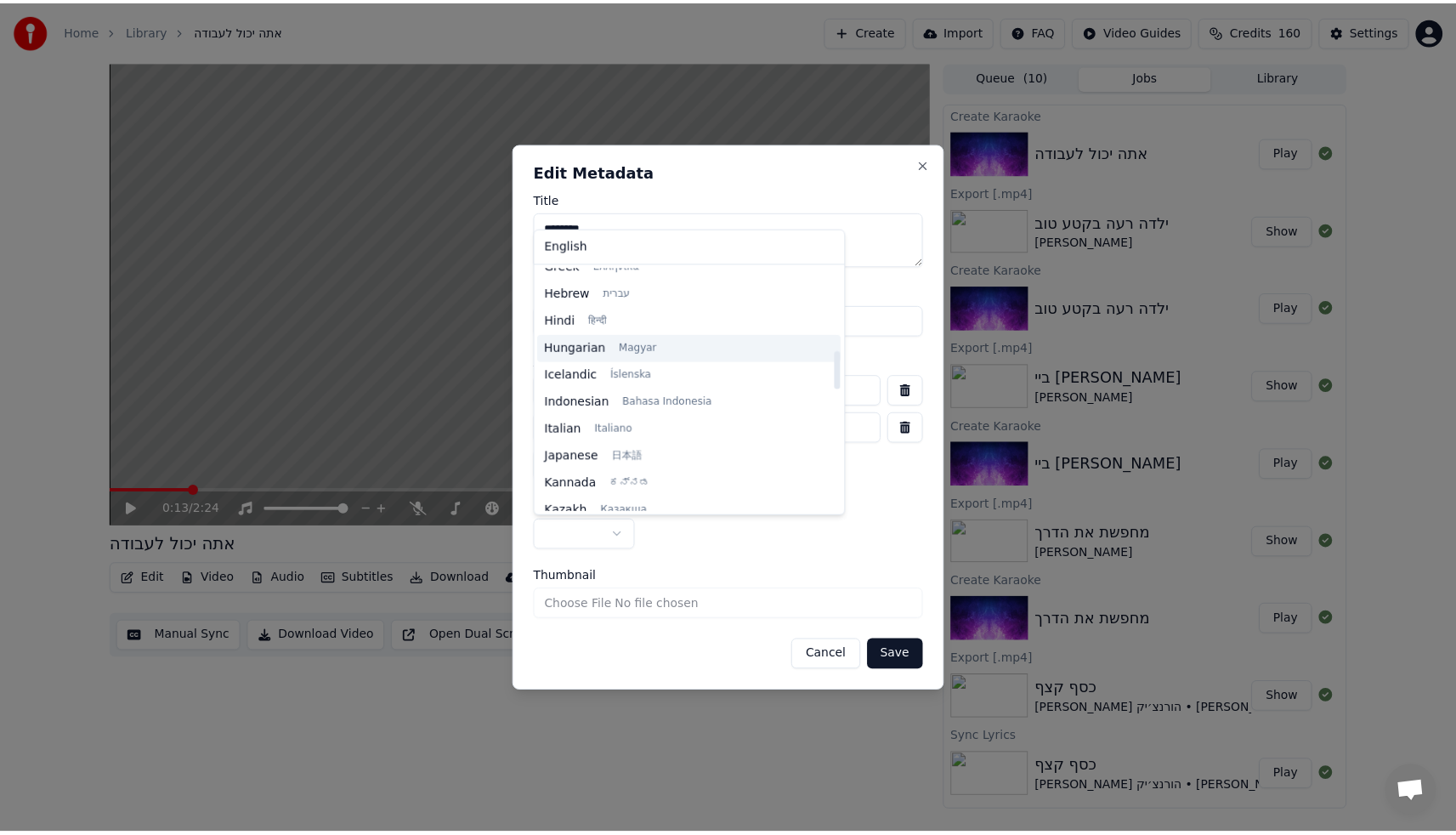
scroll to position [529, 0]
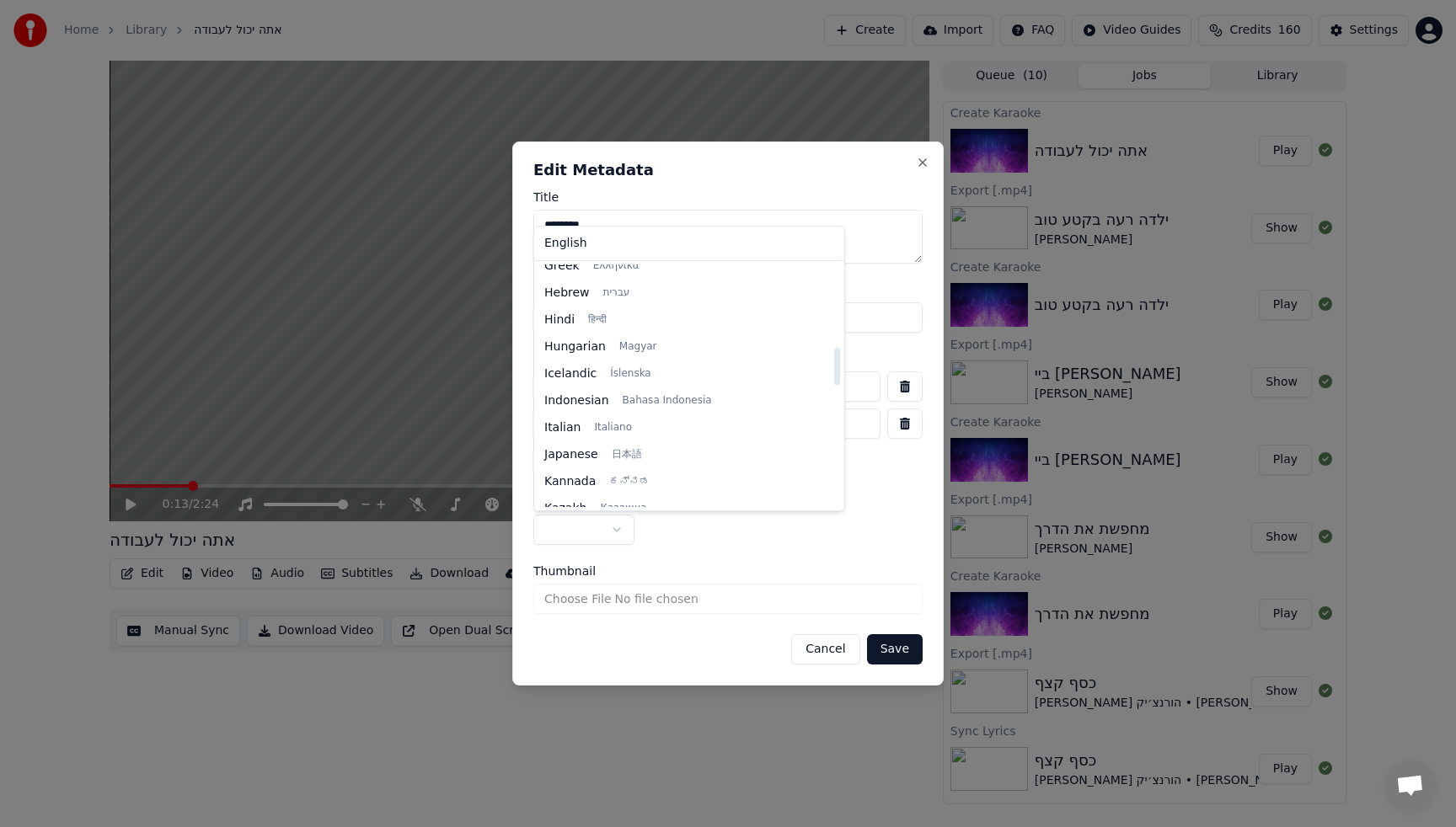
select select "**"
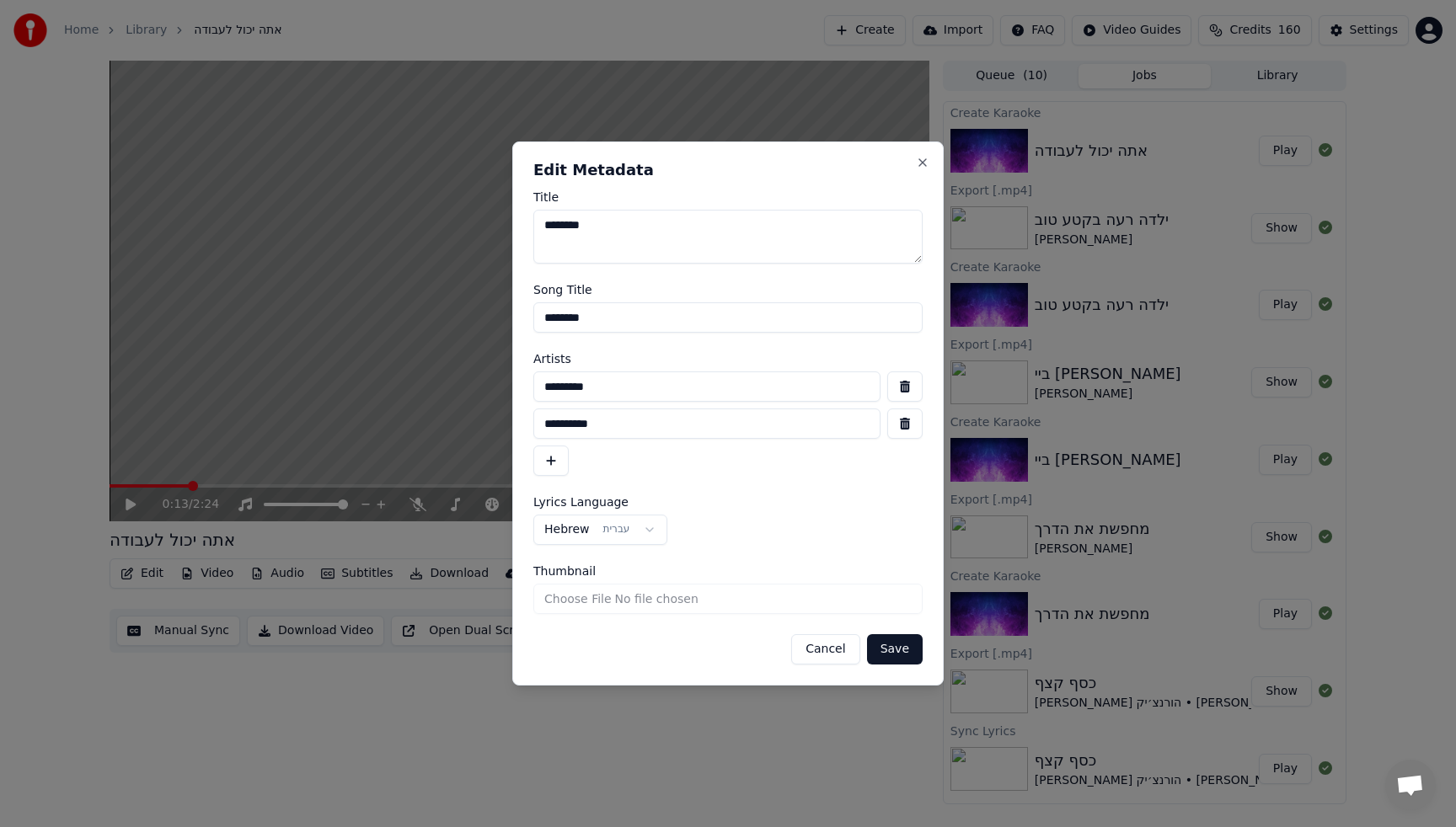
click at [904, 651] on button "Save" at bounding box center [895, 649] width 55 height 30
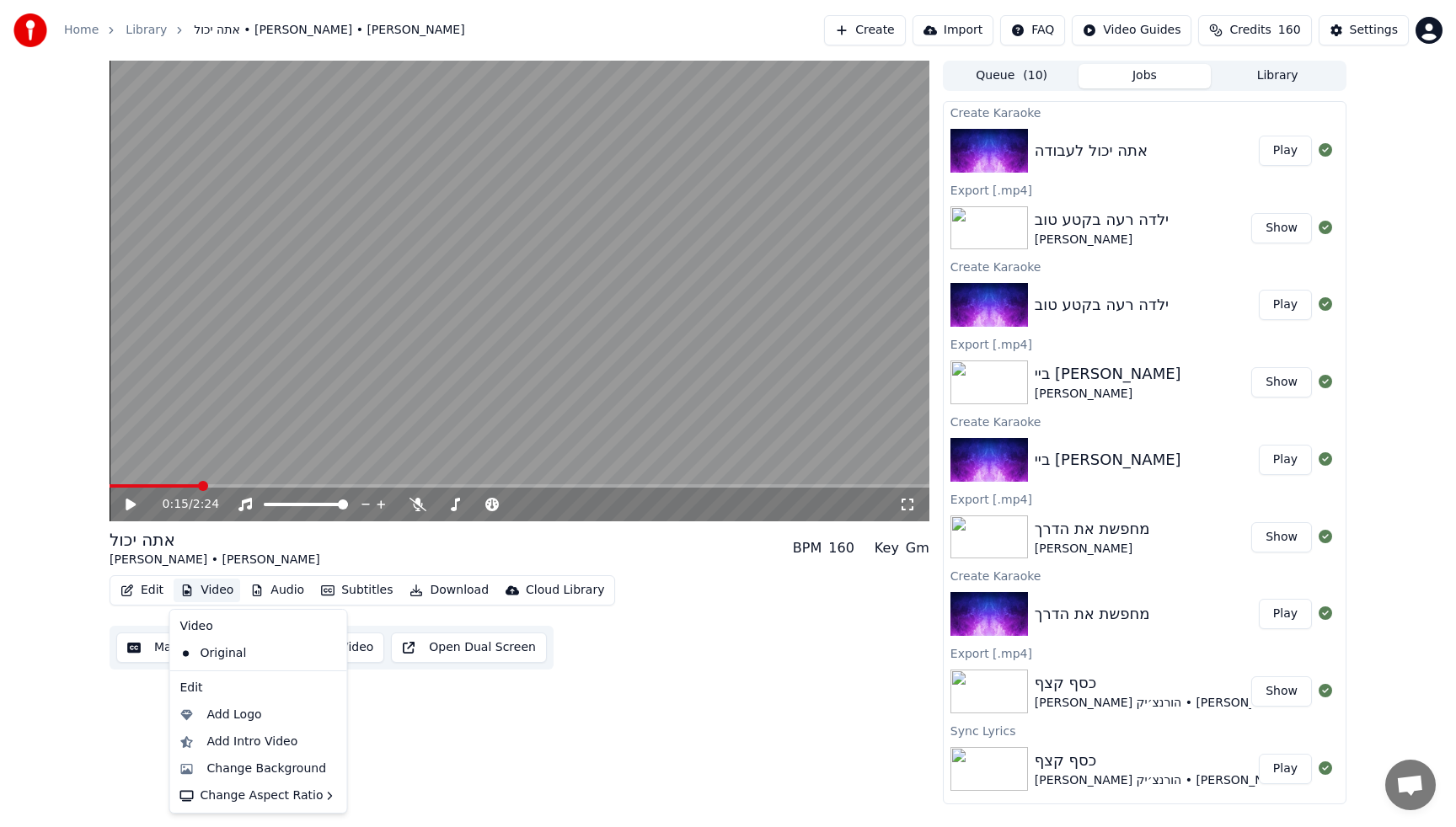
click at [204, 590] on button "Video" at bounding box center [206, 590] width 66 height 23
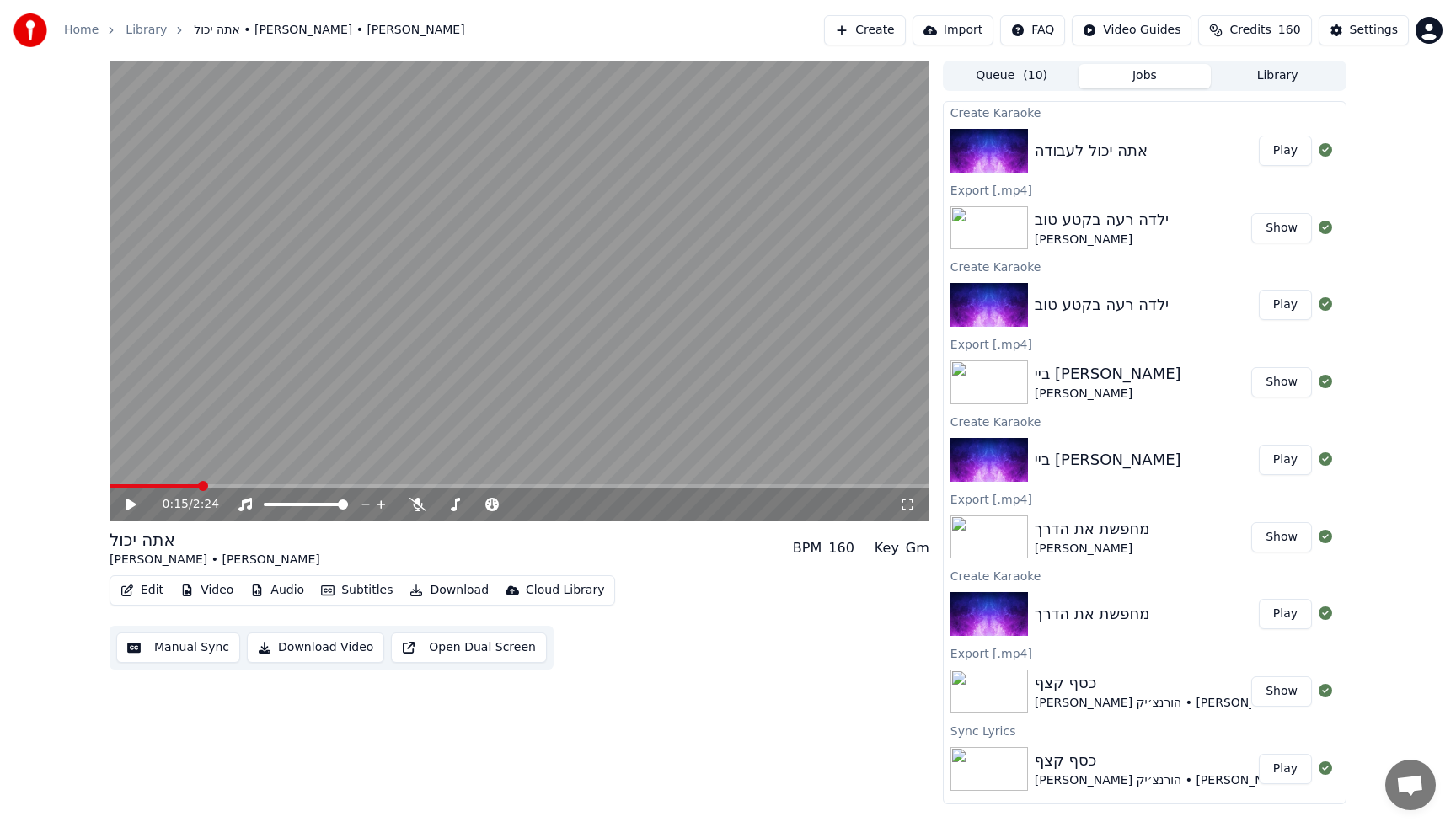
click at [491, 337] on video at bounding box center [519, 291] width 820 height 461
click at [459, 341] on video at bounding box center [519, 291] width 820 height 461
click at [231, 590] on button "Video" at bounding box center [206, 590] width 66 height 23
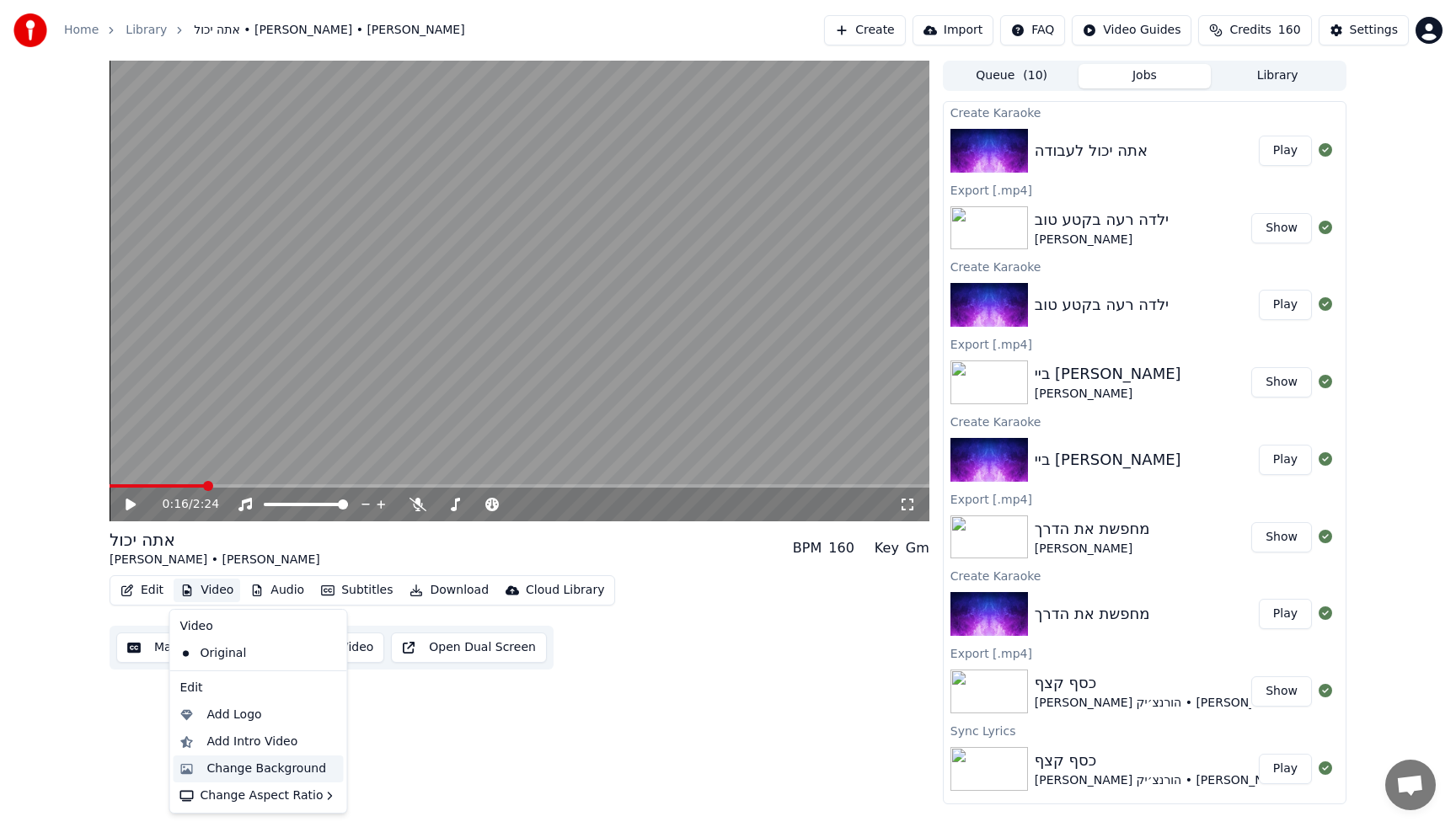
click at [313, 770] on div "Change Background" at bounding box center [267, 769] width 120 height 17
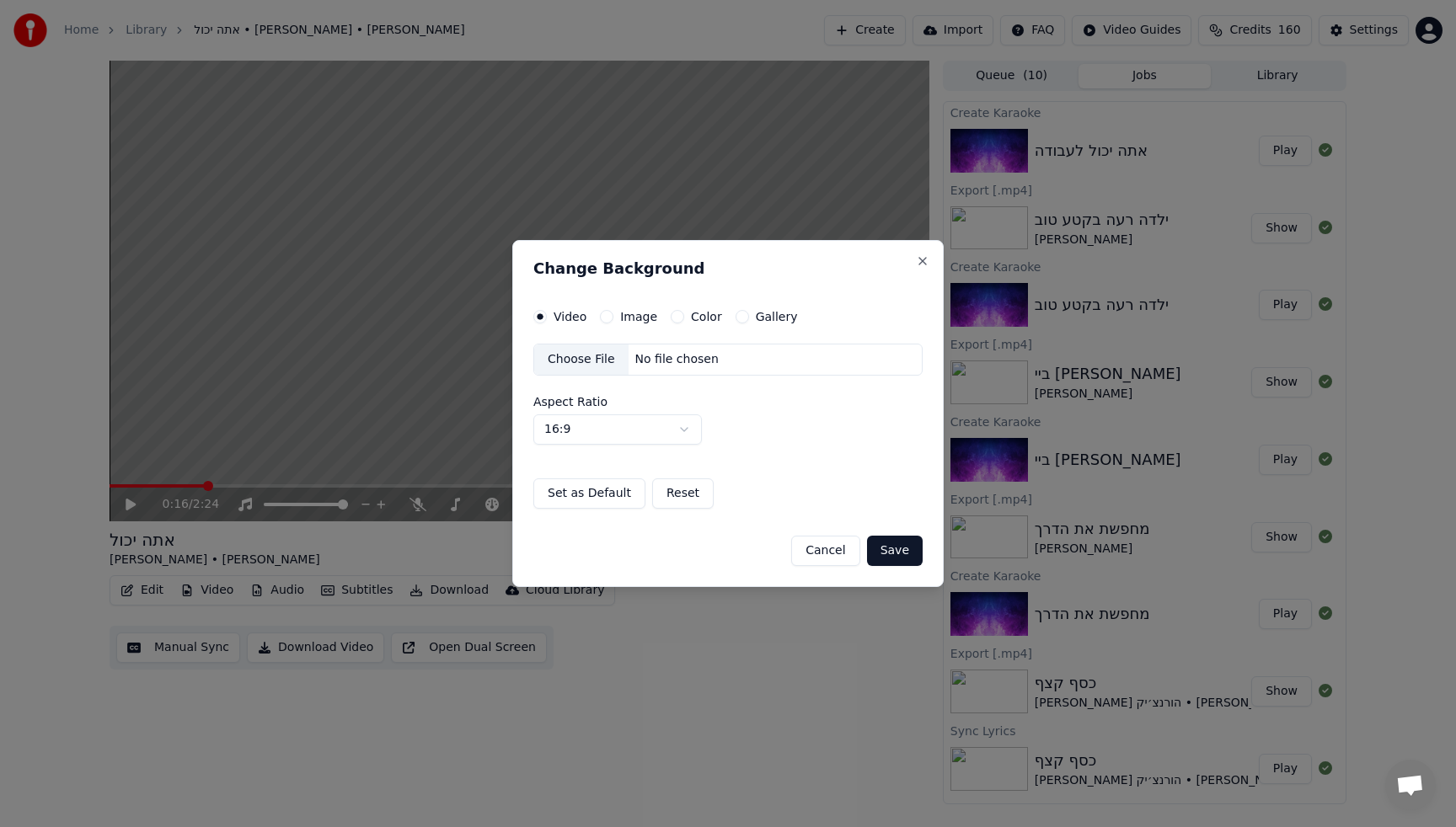
click at [756, 313] on label "Gallery" at bounding box center [776, 317] width 42 height 12
click at [749, 313] on button "Gallery" at bounding box center [743, 317] width 14 height 14
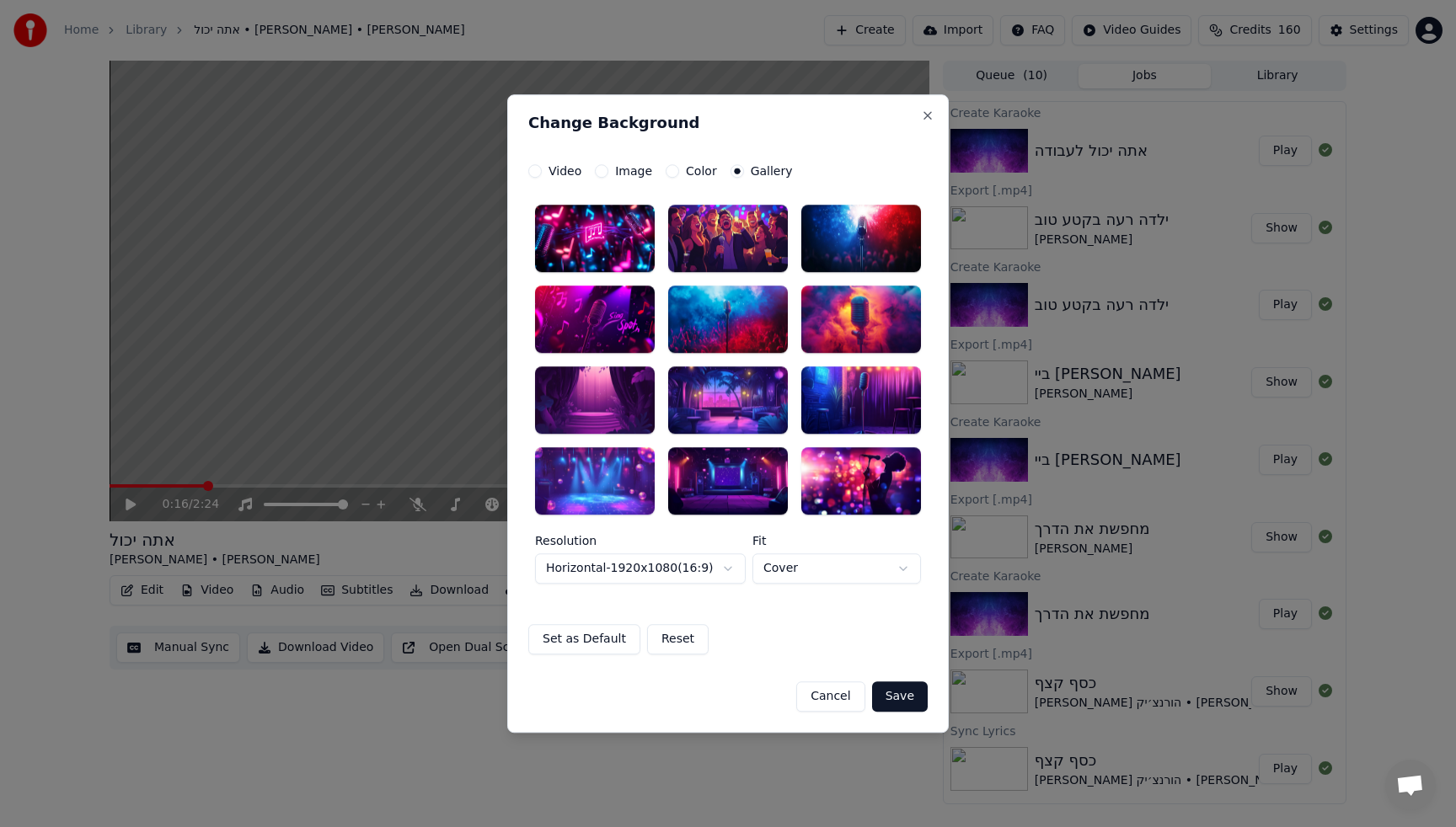
click at [543, 177] on div "Video" at bounding box center [554, 171] width 53 height 14
click at [536, 170] on button "Video" at bounding box center [535, 171] width 14 height 14
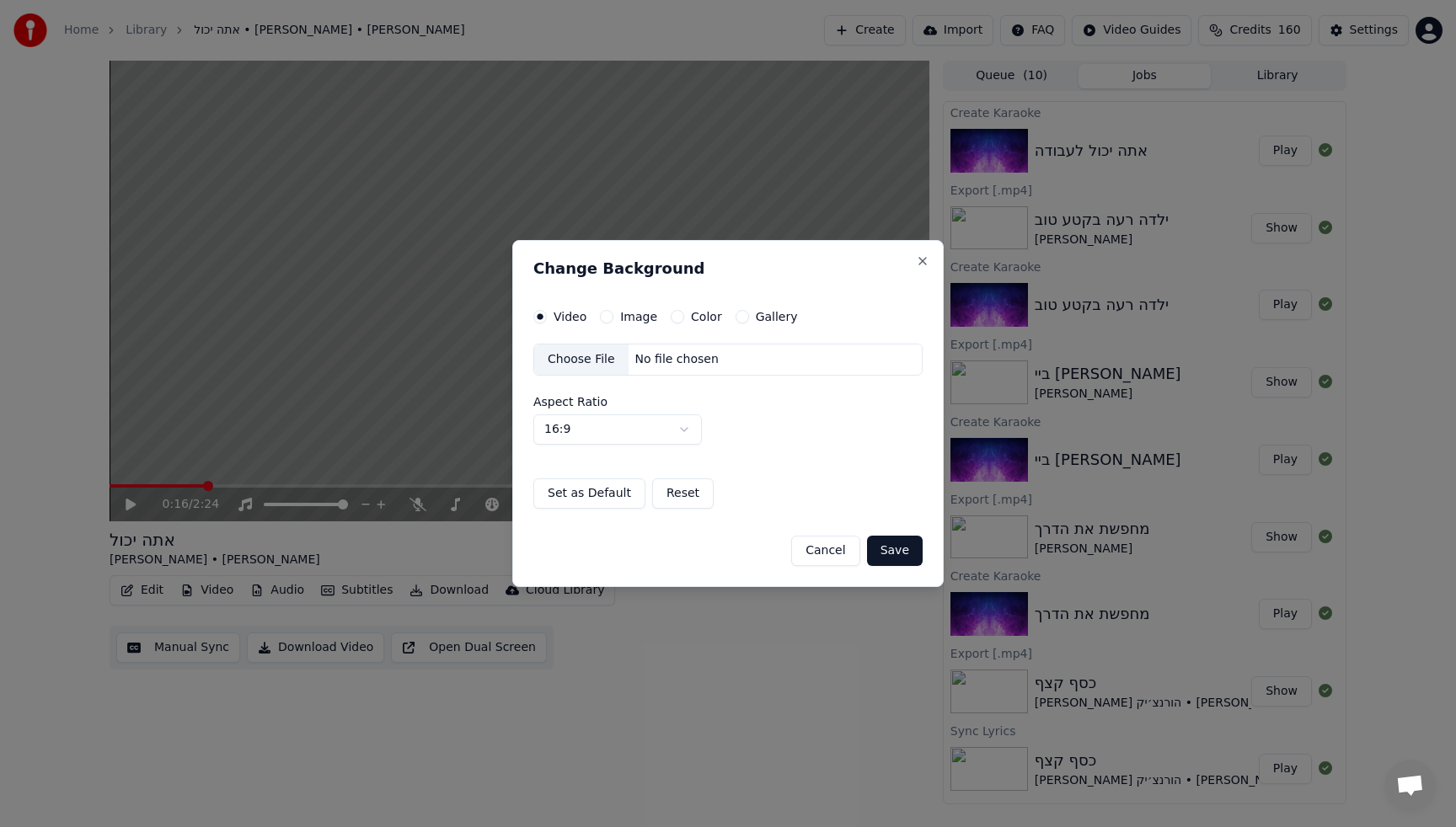
type button "video"
click at [569, 372] on div "Choose File" at bounding box center [580, 359] width 94 height 30
click at [896, 558] on button "Save" at bounding box center [895, 550] width 55 height 30
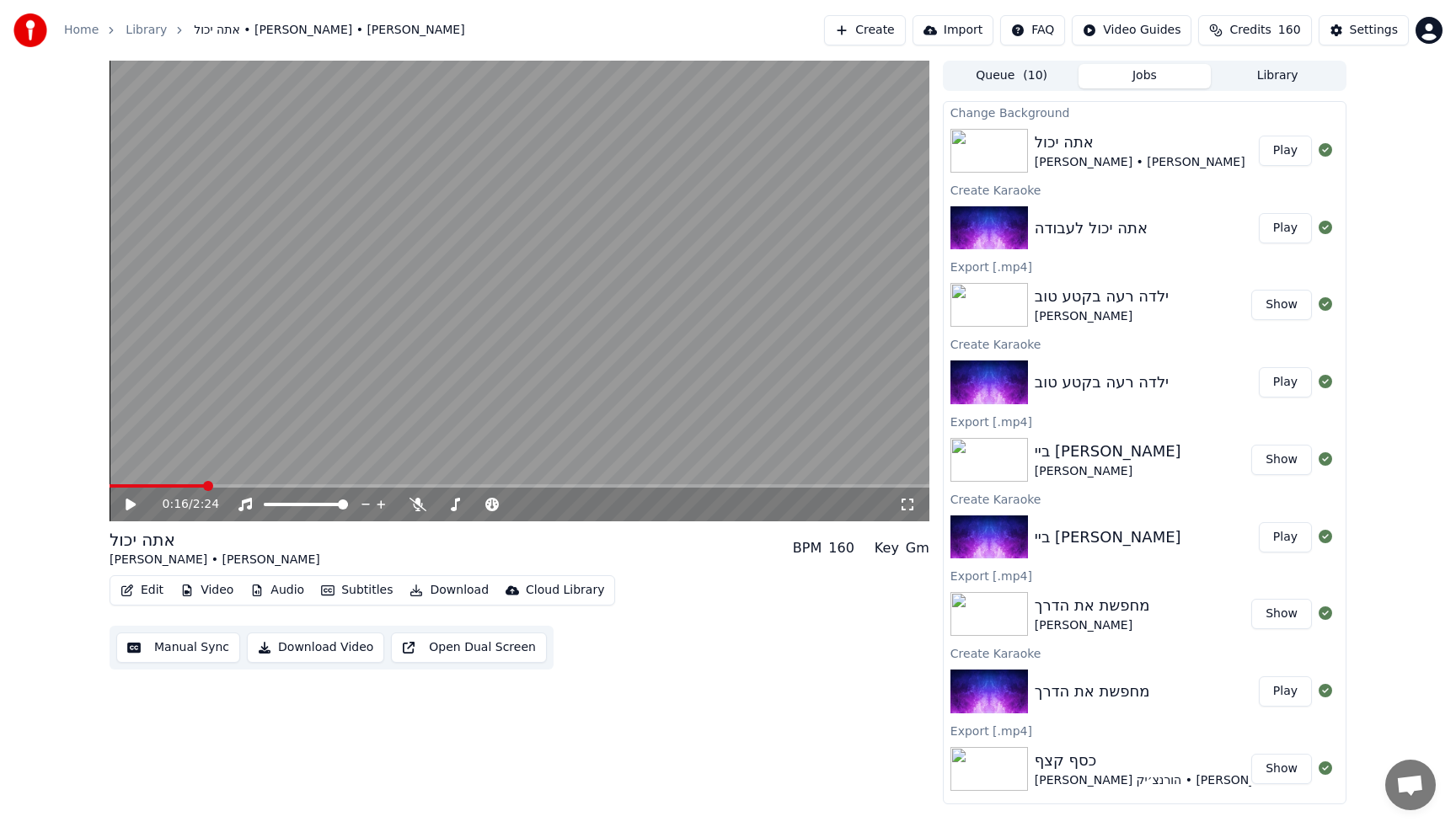
click at [1274, 151] on button "Play" at bounding box center [1284, 150] width 53 height 30
click at [147, 596] on button "Edit" at bounding box center [142, 590] width 56 height 23
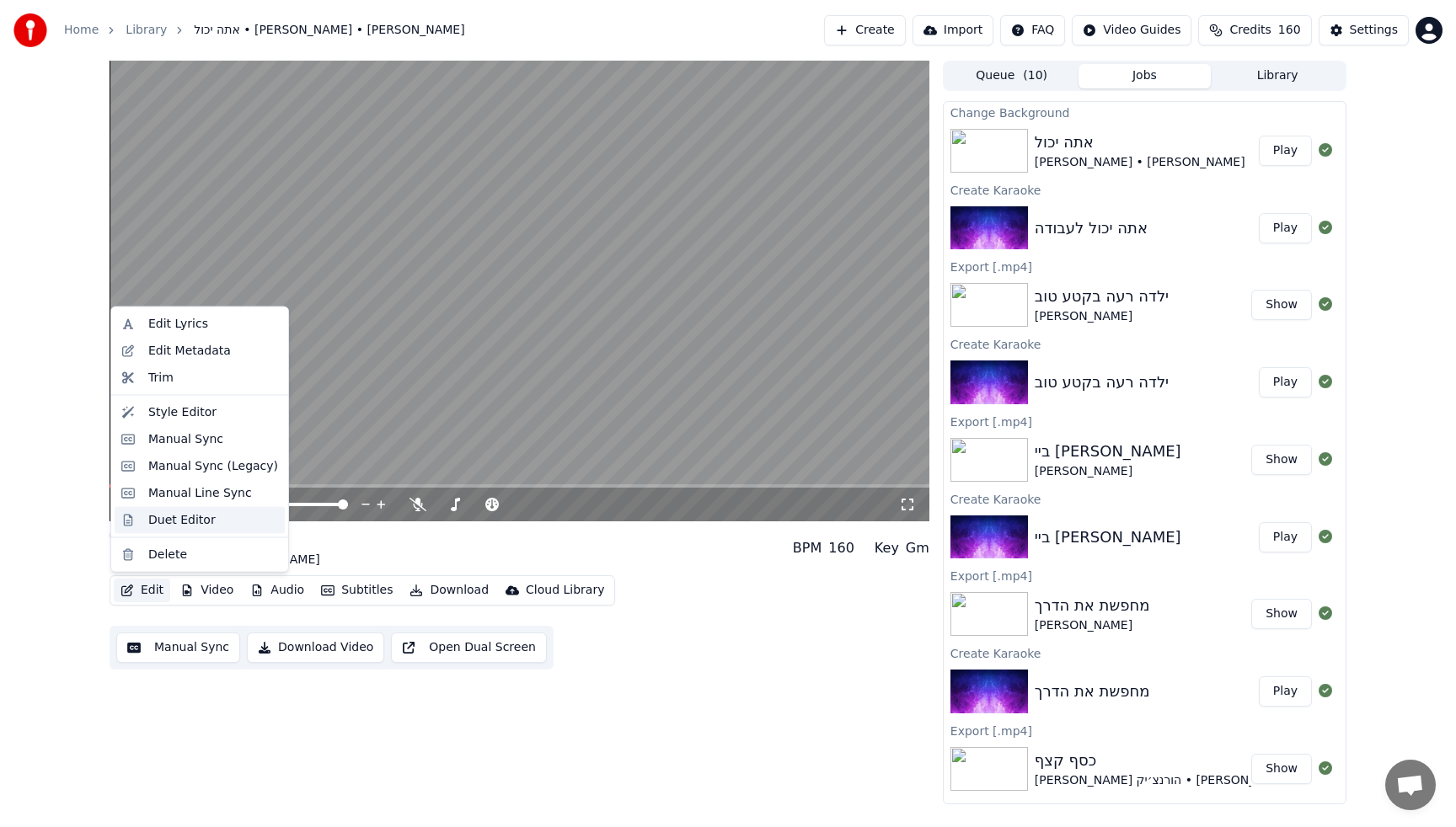
click at [155, 527] on div "Duet Editor" at bounding box center [182, 520] width 67 height 17
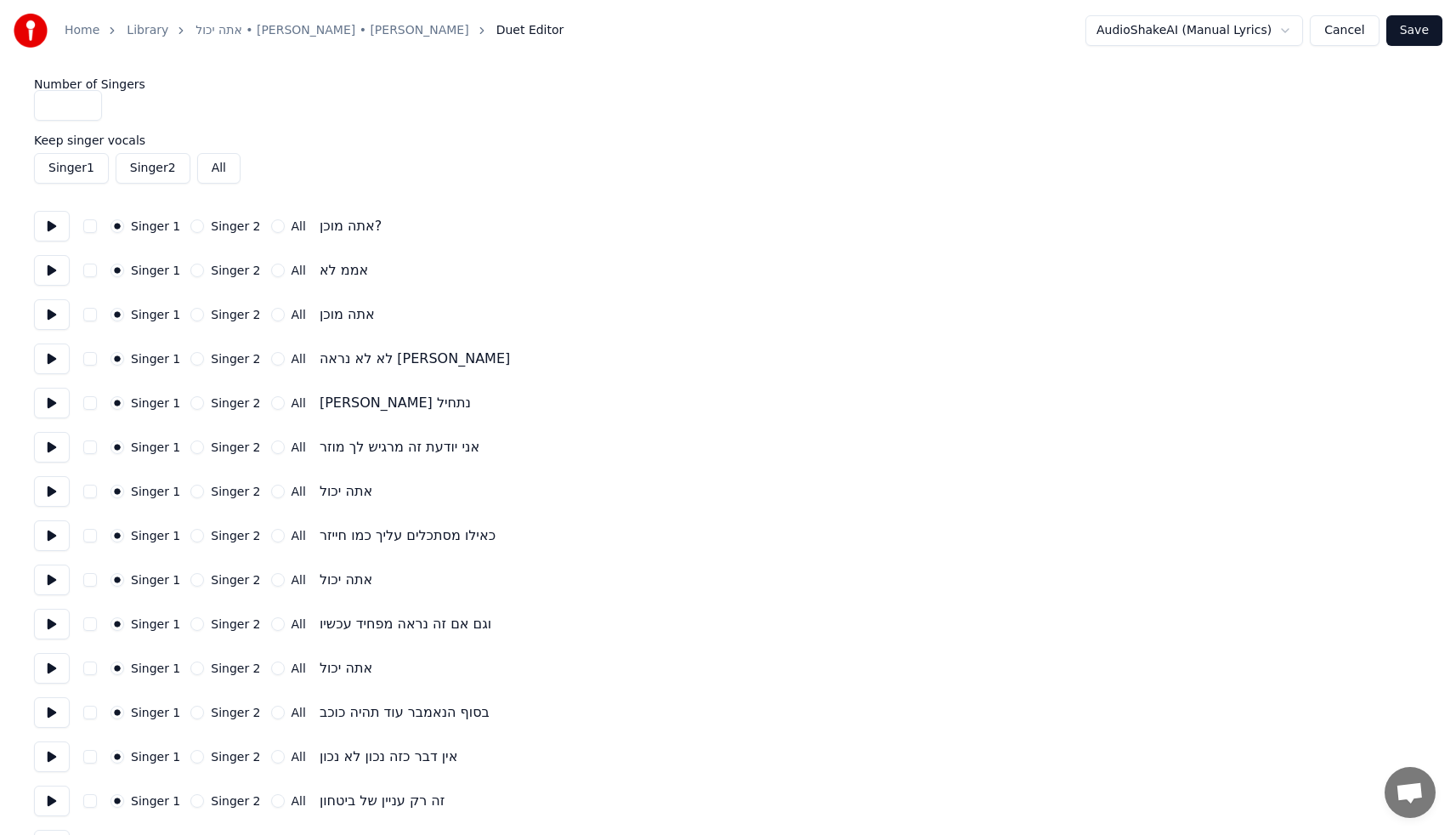
click at [200, 272] on div "Singer 2" at bounding box center [226, 270] width 70 height 14
click at [195, 273] on button "Singer 2" at bounding box center [198, 270] width 14 height 14
click at [191, 359] on button "Singer 2" at bounding box center [198, 359] width 14 height 14
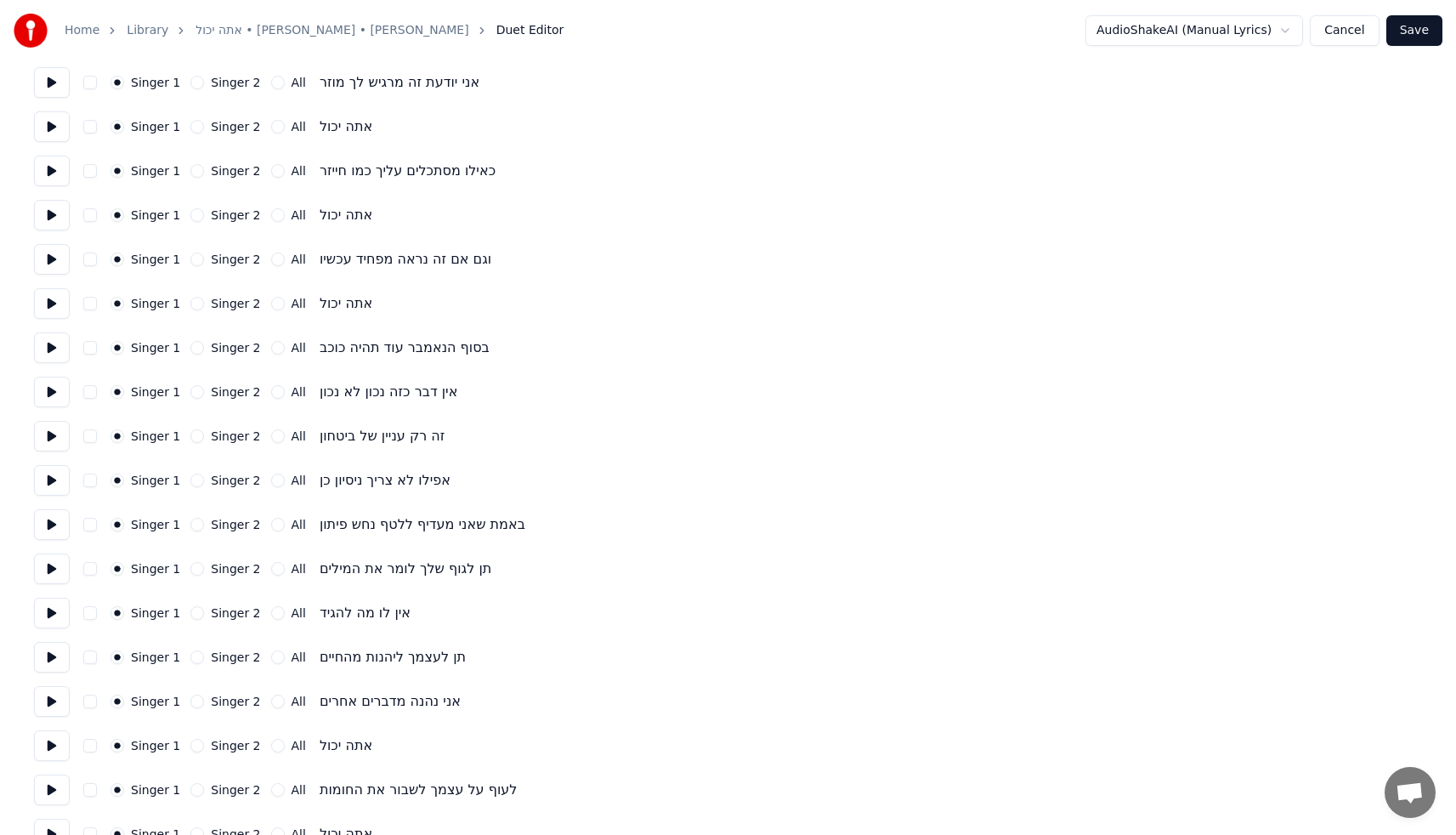
scroll to position [371, 0]
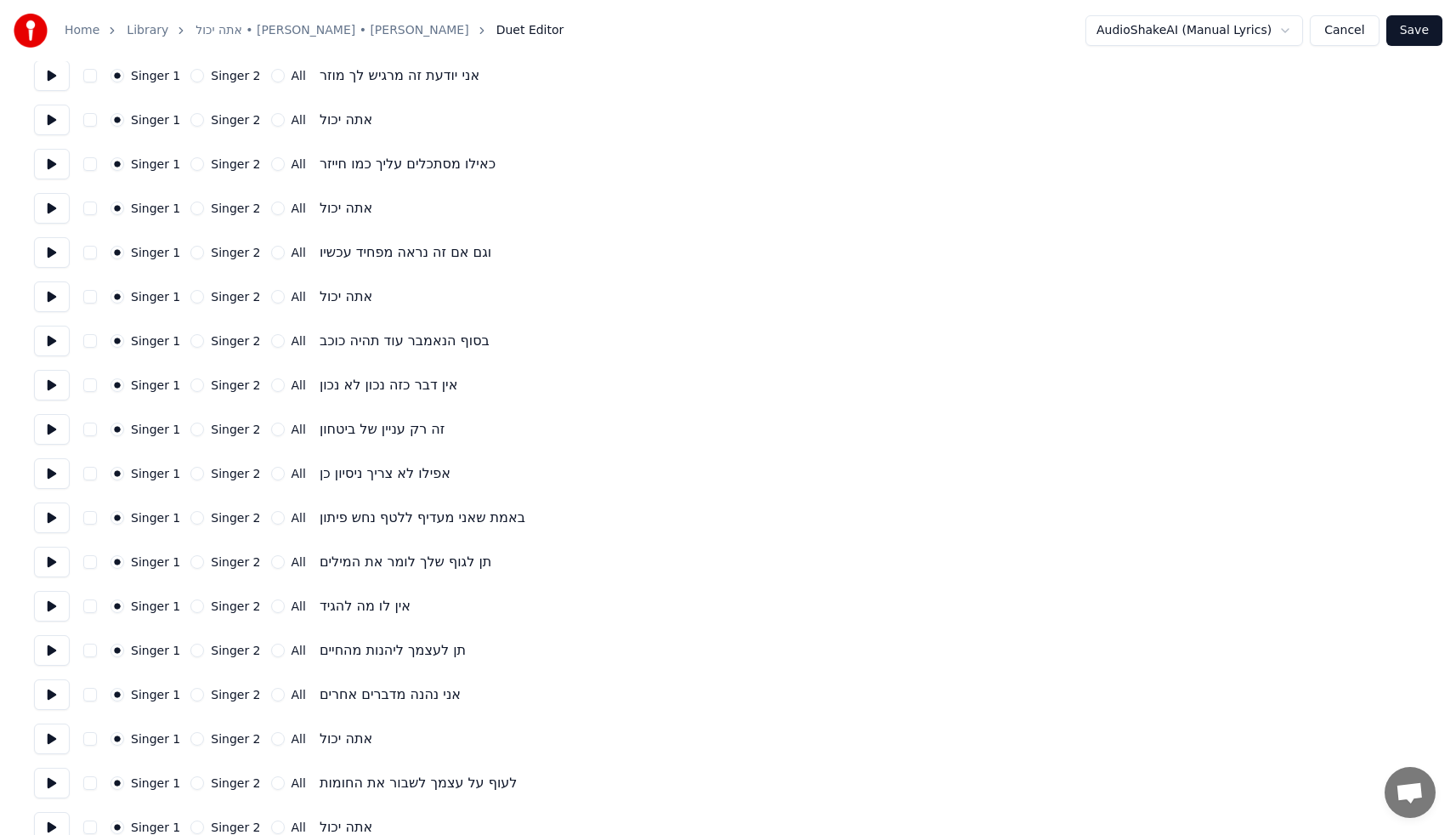
click at [191, 519] on button "Singer 2" at bounding box center [198, 518] width 14 height 14
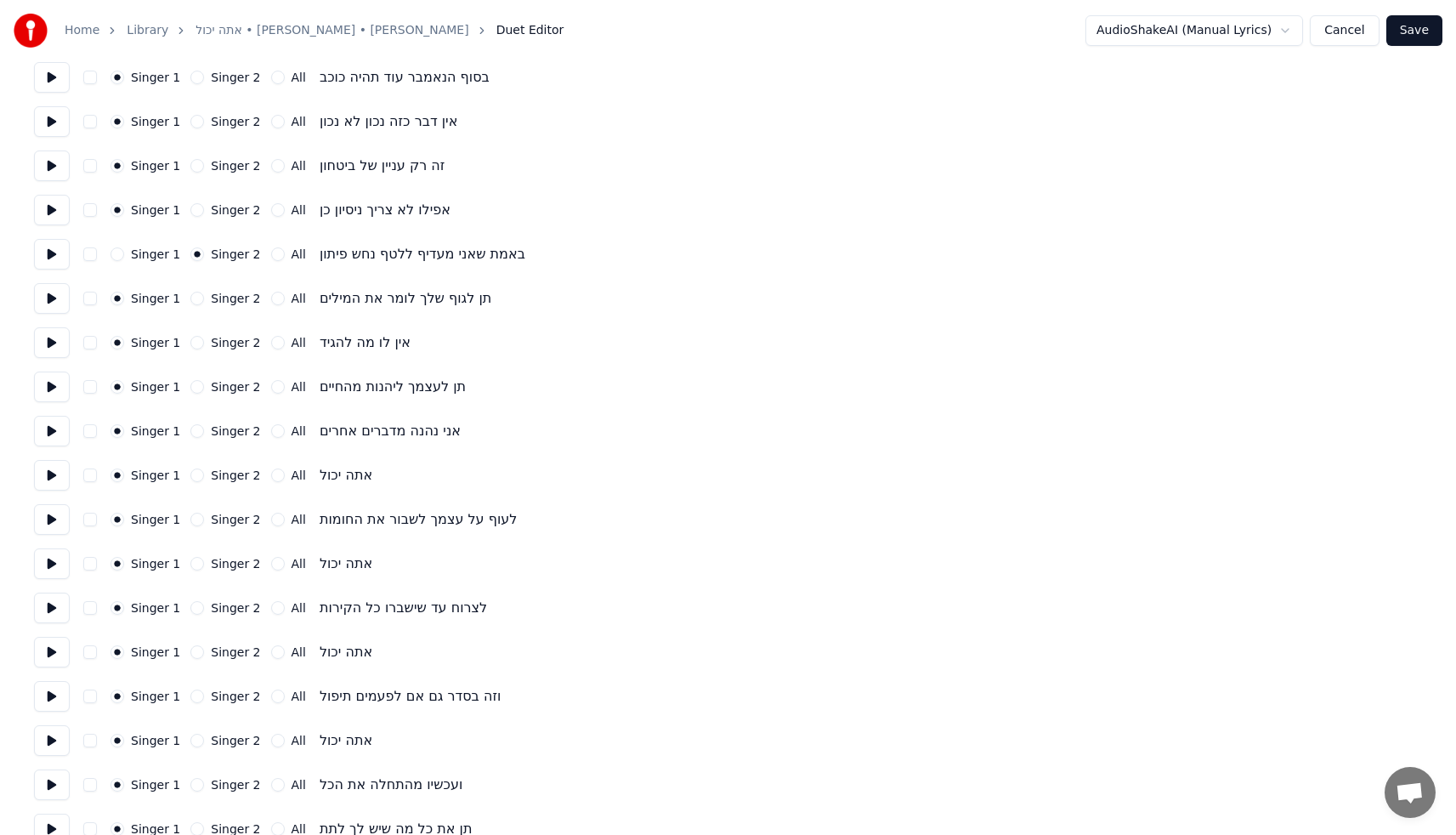
scroll to position [659, 0]
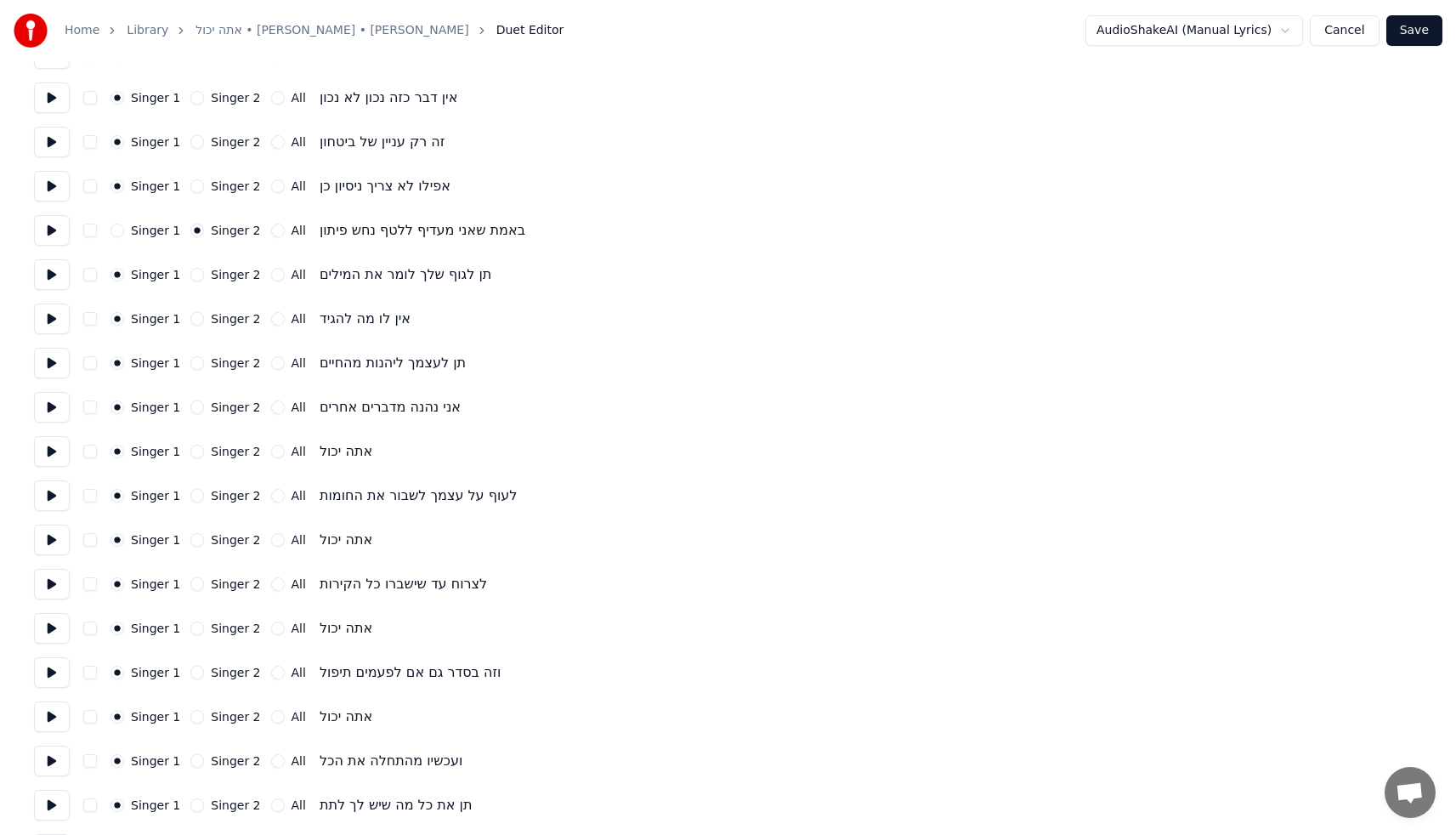
click at [186, 316] on div "Singer 1 Singer 2 All" at bounding box center [208, 319] width 195 height 14
click at [193, 316] on button "Singer 2" at bounding box center [198, 319] width 14 height 14
click at [211, 408] on label "Singer 2" at bounding box center [235, 407] width 50 height 12
click at [204, 408] on button "Singer 2" at bounding box center [198, 407] width 14 height 14
click at [194, 406] on circle "button" at bounding box center [197, 407] width 6 height 6
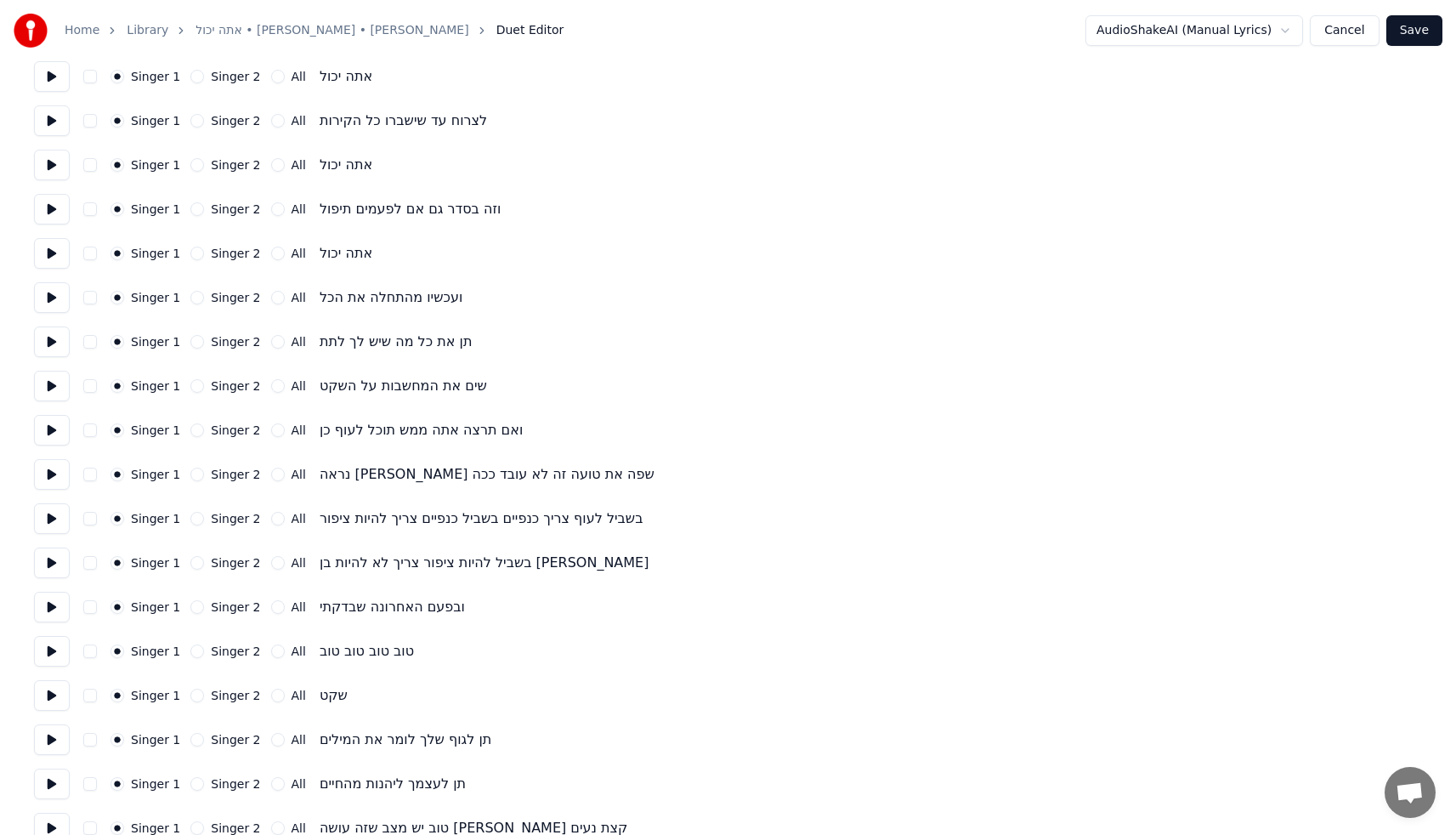
scroll to position [1169, 0]
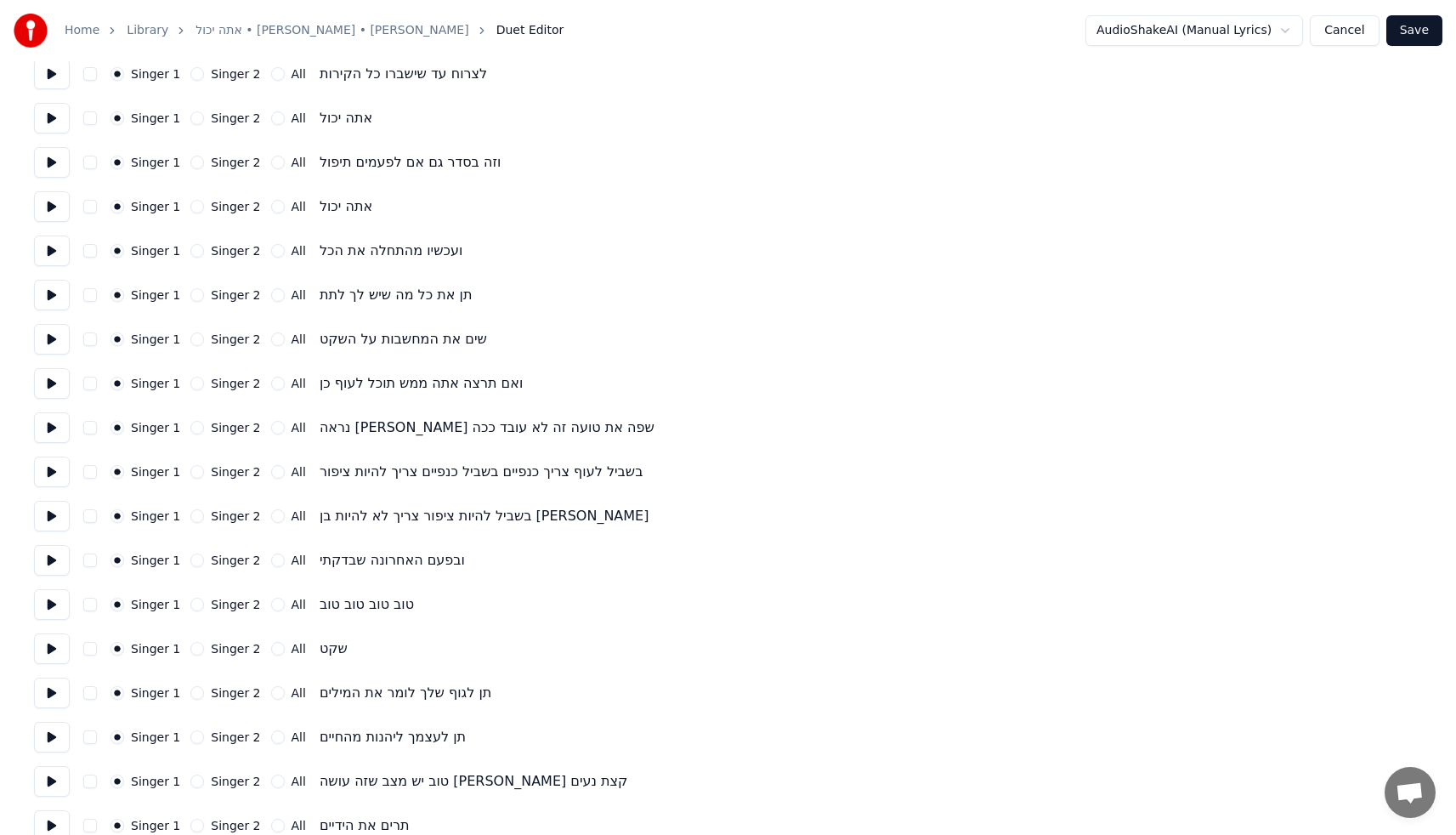
click at [191, 431] on button "Singer 2" at bounding box center [198, 428] width 14 height 14
click at [191, 474] on button "Singer 2" at bounding box center [198, 472] width 14 height 14
click at [196, 520] on button "Singer 2" at bounding box center [198, 516] width 14 height 14
click at [194, 559] on button "Singer 2" at bounding box center [198, 560] width 14 height 14
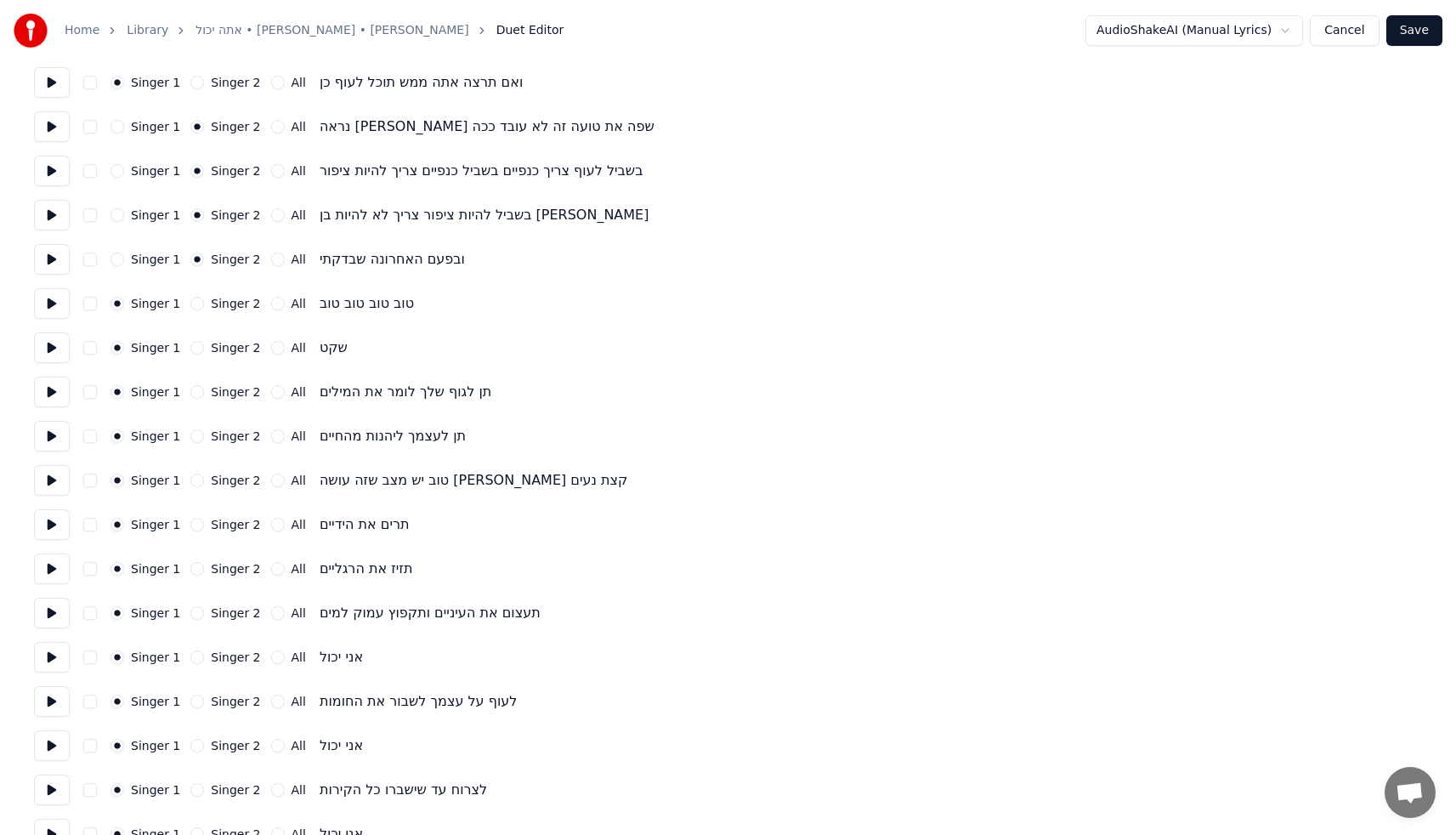
scroll to position [1487, 0]
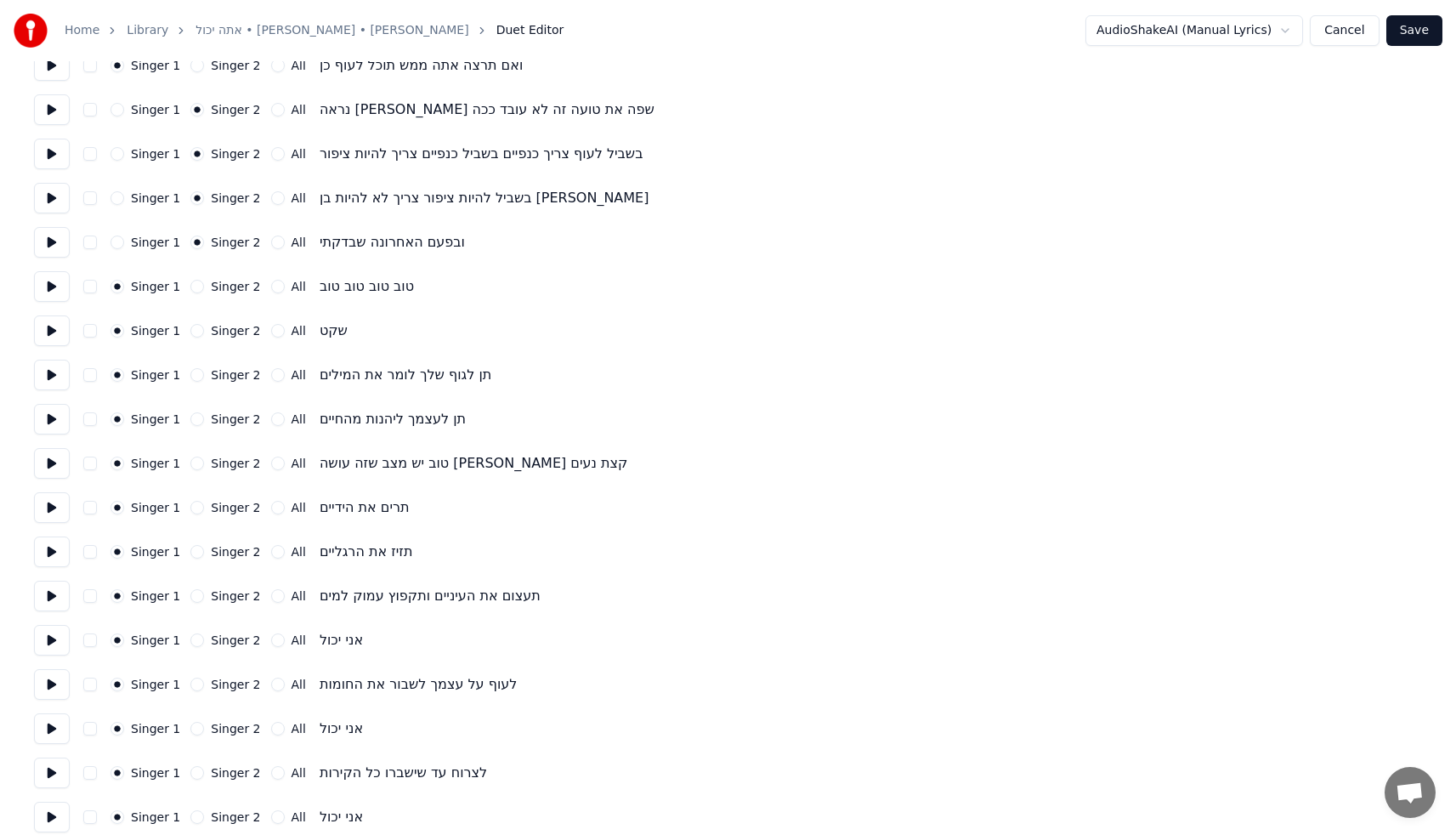
click at [195, 463] on button "Singer 2" at bounding box center [198, 464] width 14 height 14
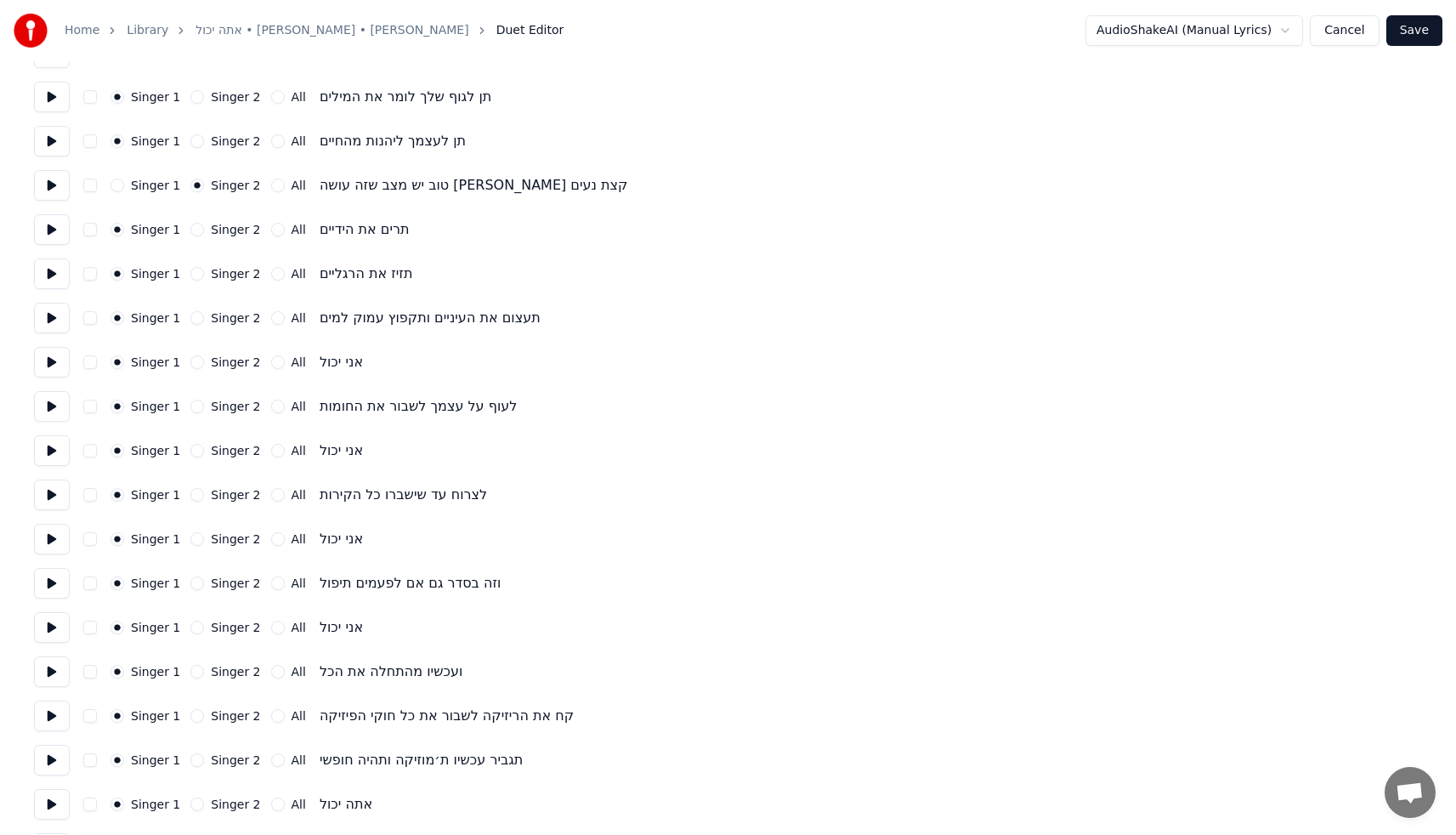
scroll to position [1768, 0]
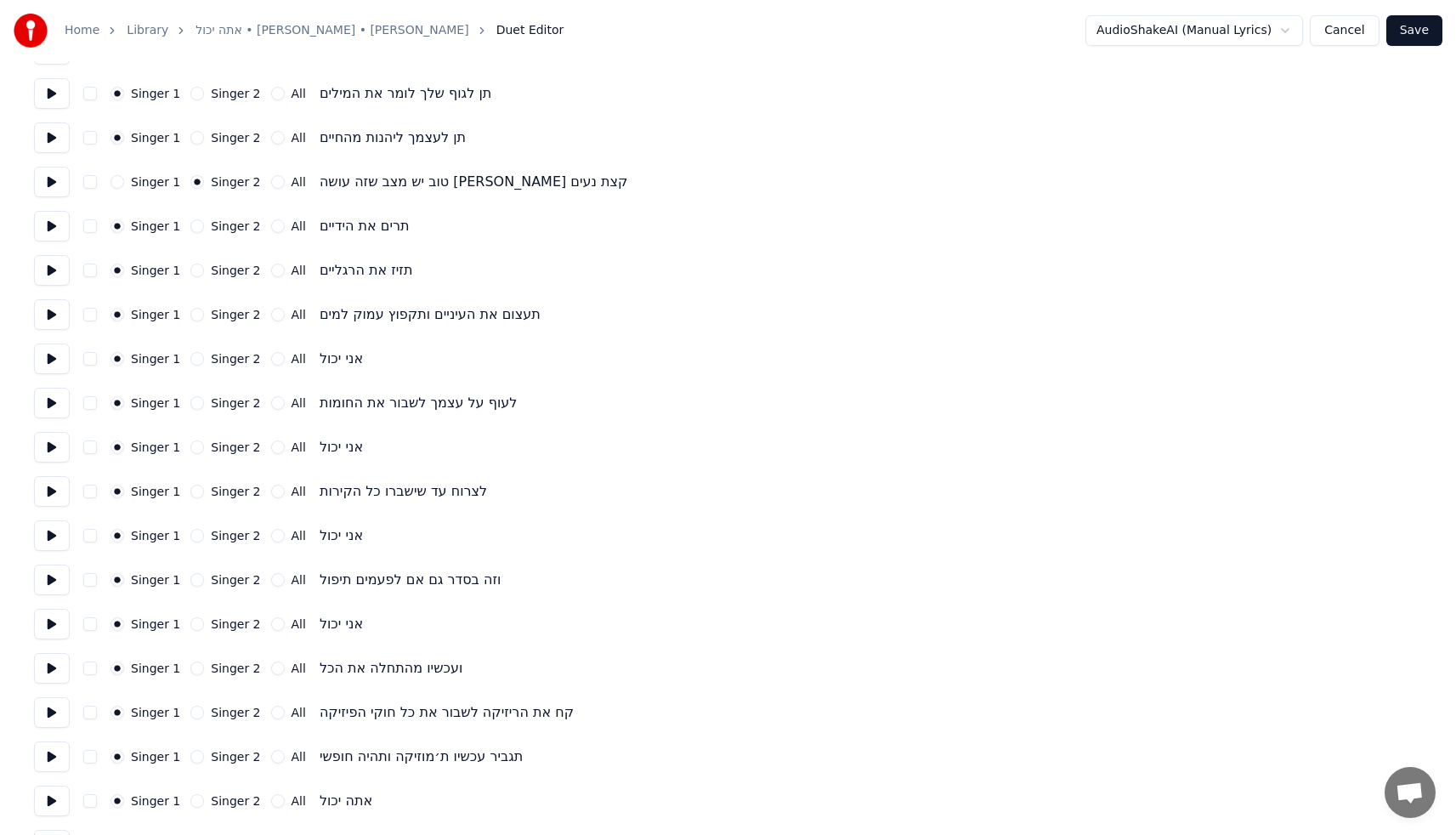
click at [184, 359] on div "Singer 1 Singer 2 All" at bounding box center [208, 359] width 195 height 14
click at [191, 358] on button "Singer 2" at bounding box center [198, 359] width 14 height 14
click at [195, 445] on button "Singer 2" at bounding box center [198, 447] width 14 height 14
click at [199, 539] on div "Singer 2" at bounding box center [226, 536] width 70 height 14
click at [195, 539] on button "Singer 2" at bounding box center [198, 536] width 14 height 14
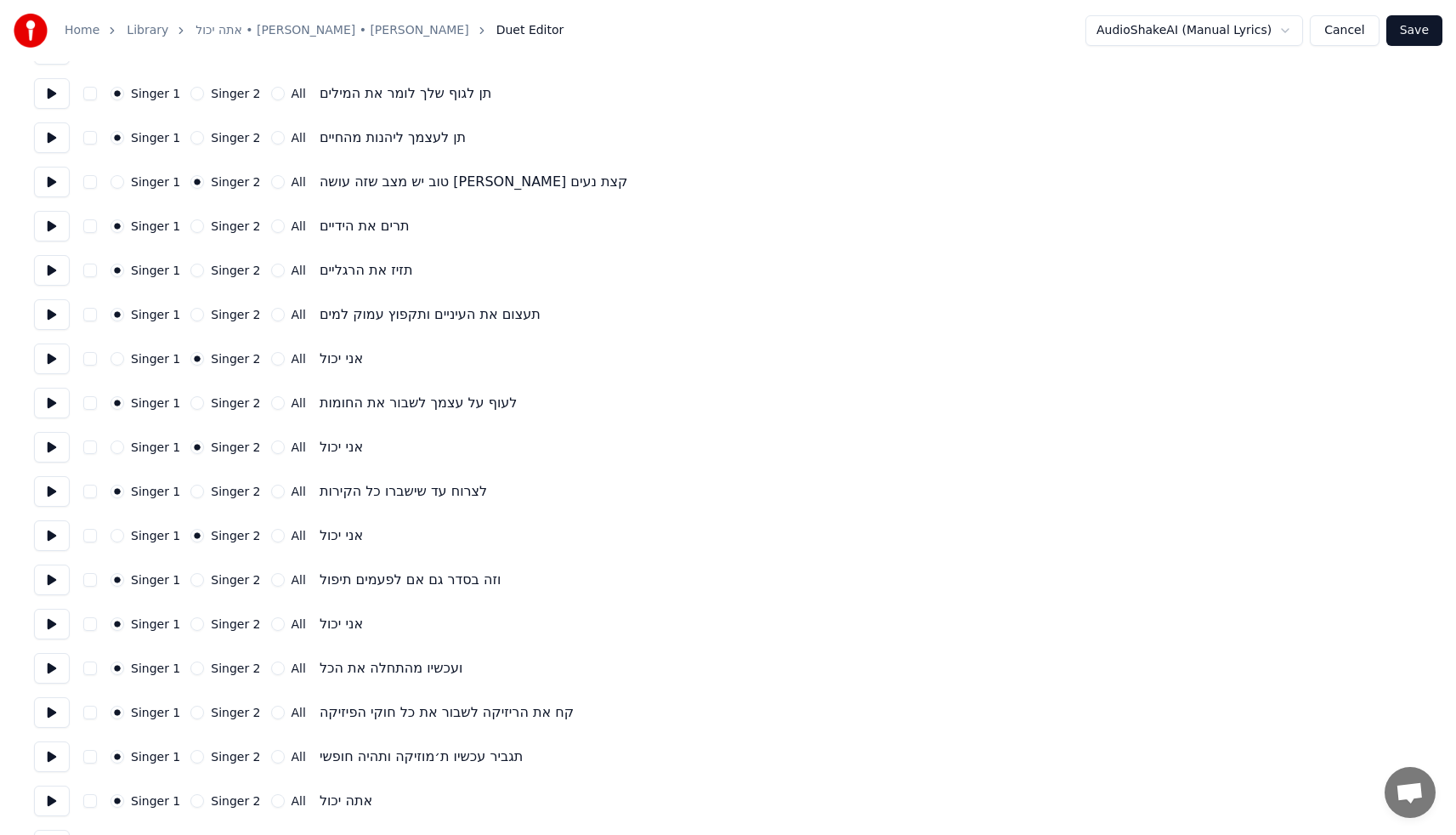
click at [196, 625] on button "Singer 2" at bounding box center [198, 624] width 14 height 14
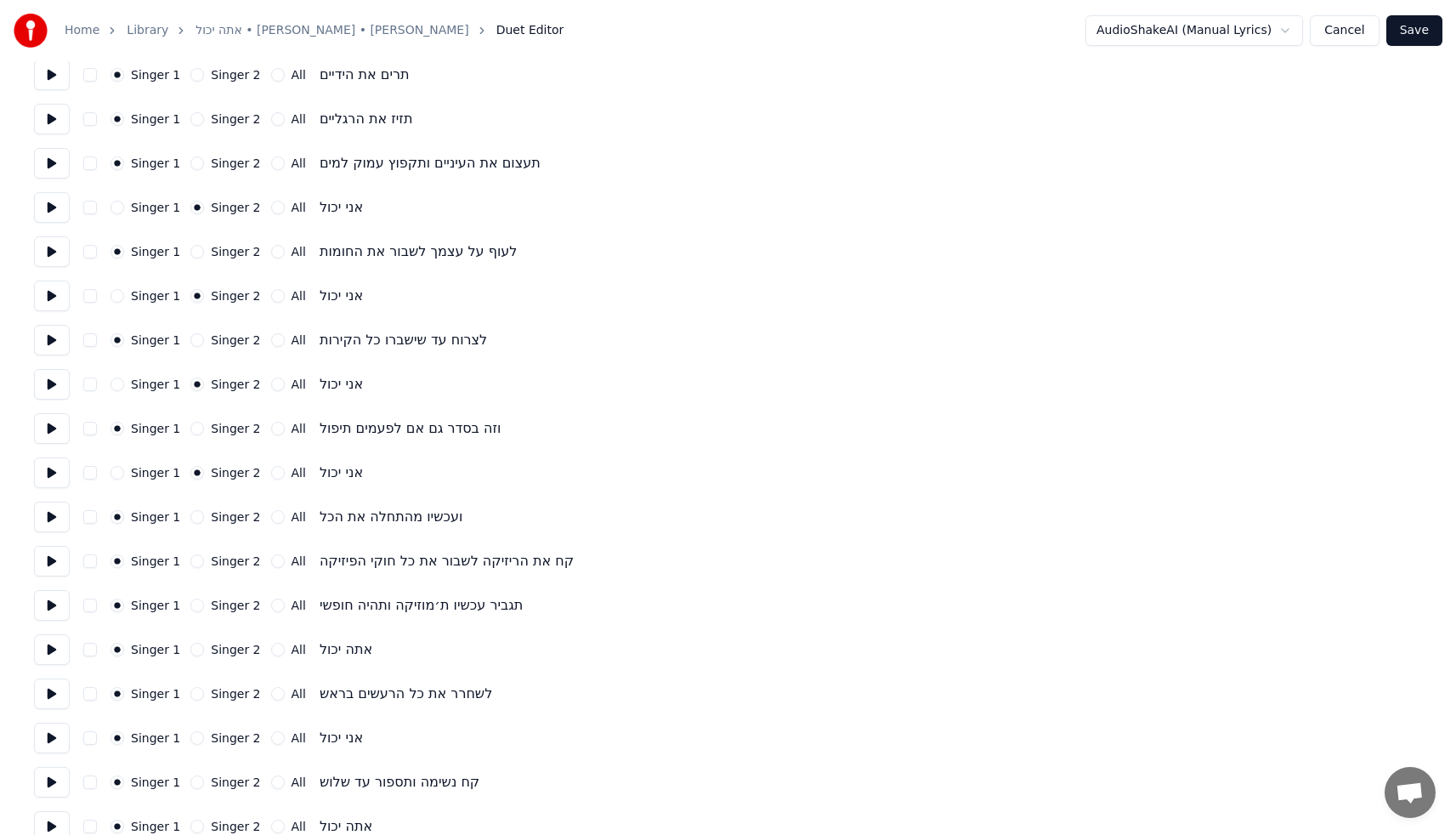
scroll to position [2208, 0]
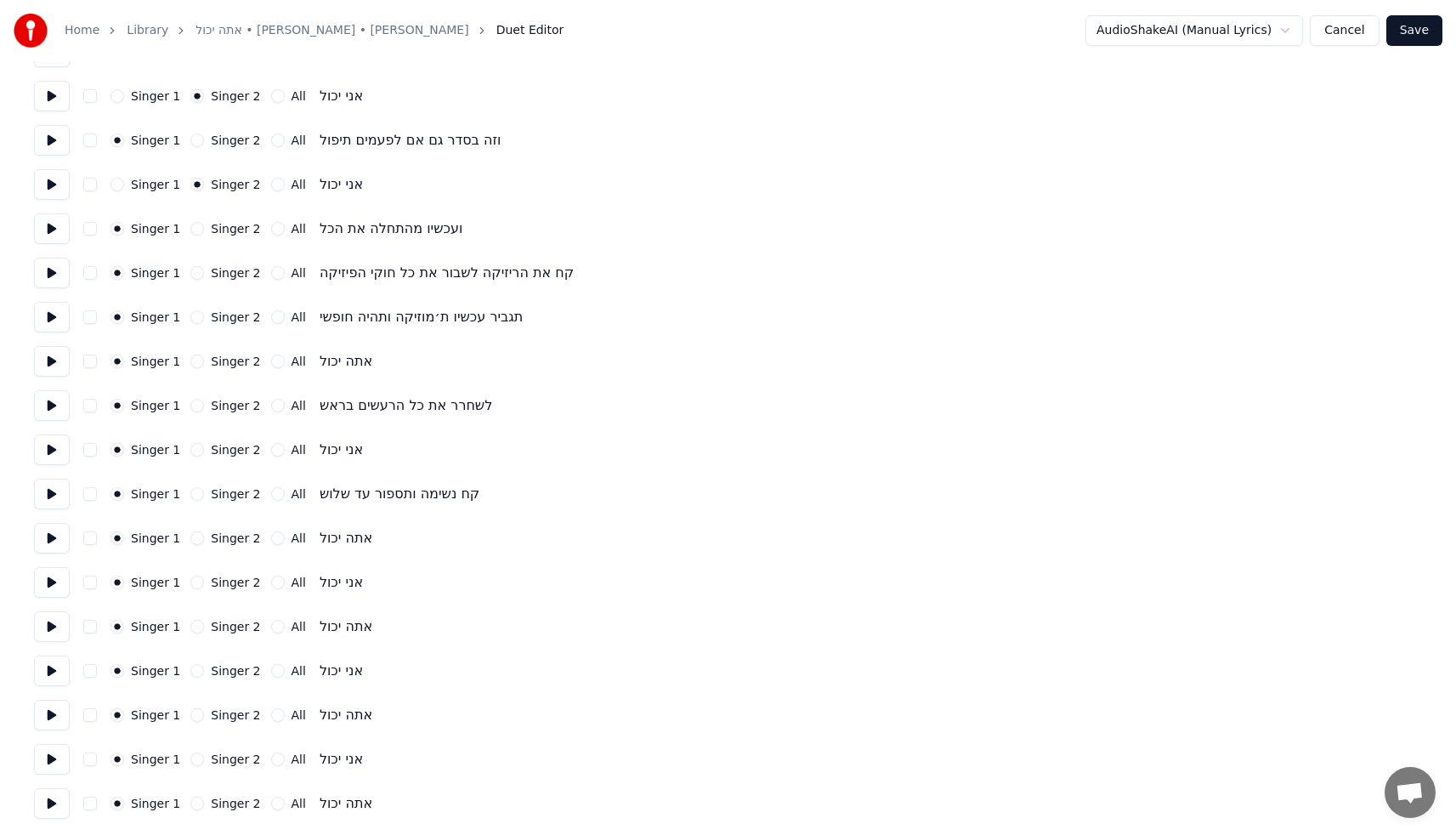
click at [193, 452] on button "Singer 2" at bounding box center [198, 450] width 14 height 14
click at [192, 543] on button "Singer 2" at bounding box center [198, 539] width 14 height 14
click at [195, 580] on button "Singer 2" at bounding box center [198, 582] width 14 height 14
click at [196, 668] on button "Singer 2" at bounding box center [198, 671] width 14 height 14
click at [195, 757] on button "Singer 2" at bounding box center [198, 759] width 14 height 14
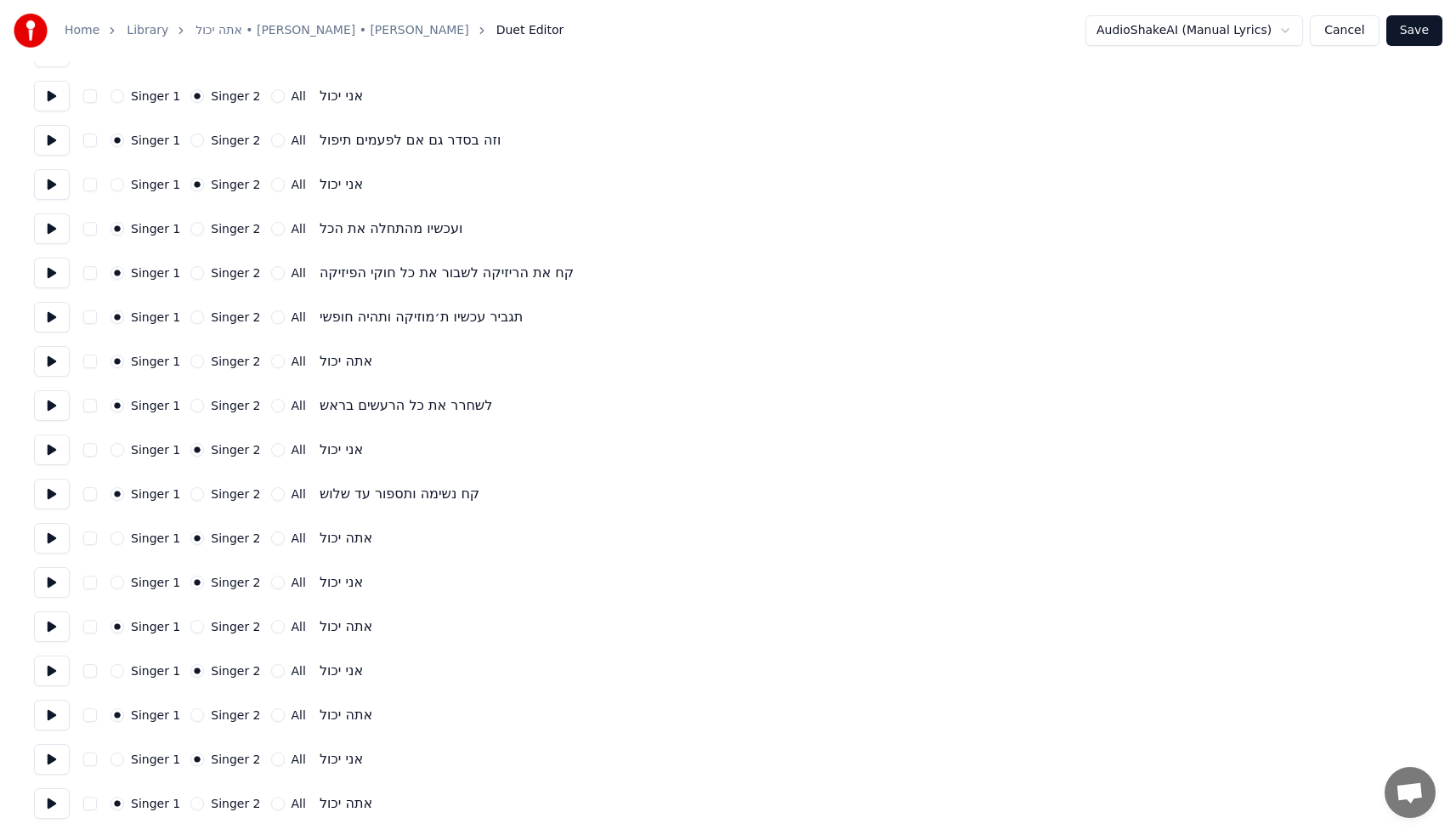
scroll to position [2209, 0]
click at [273, 804] on button "All" at bounding box center [278, 803] width 14 height 14
click at [1424, 27] on button "Save" at bounding box center [1414, 31] width 56 height 31
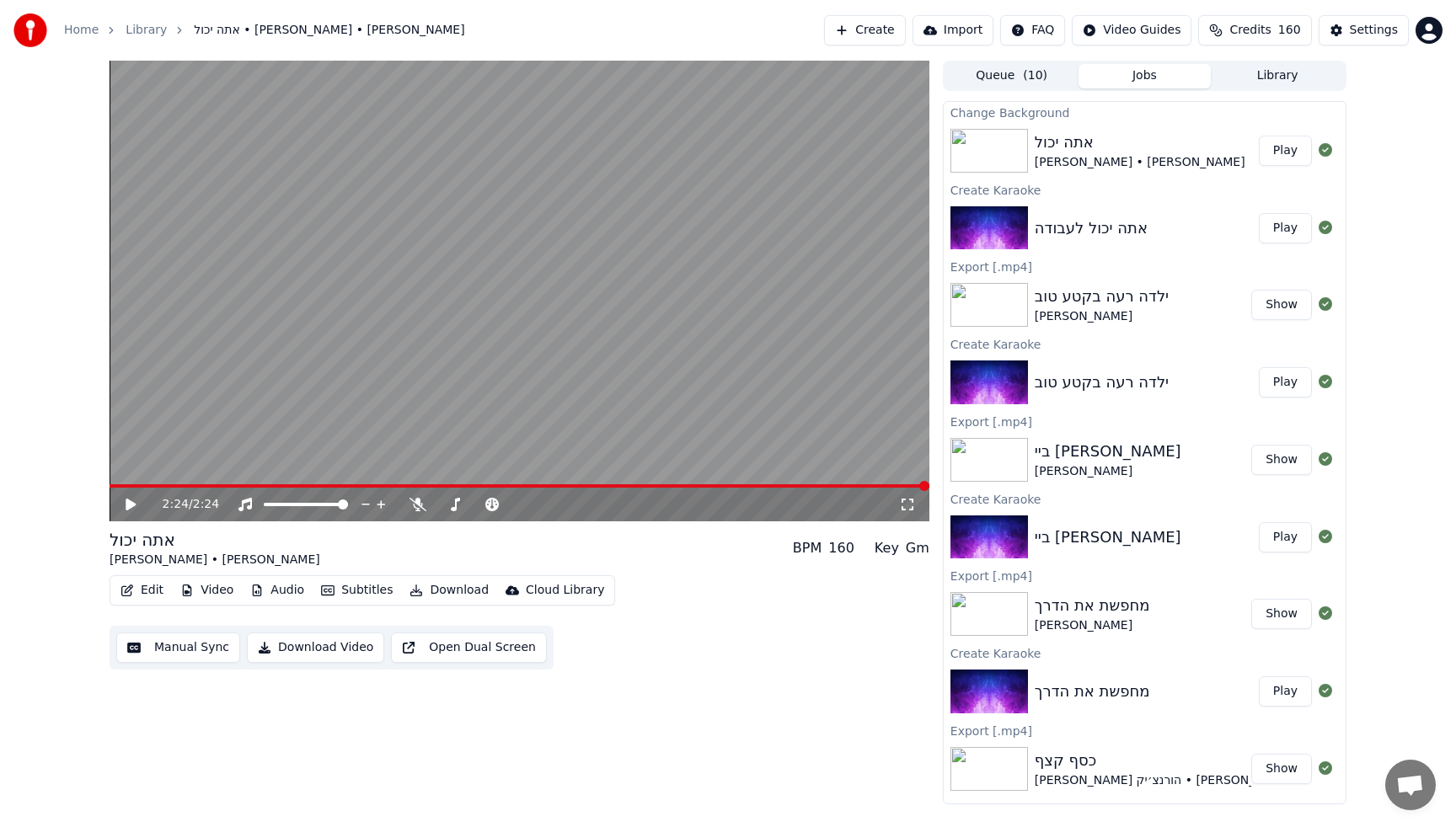
click at [432, 587] on button "Download" at bounding box center [448, 590] width 92 height 23
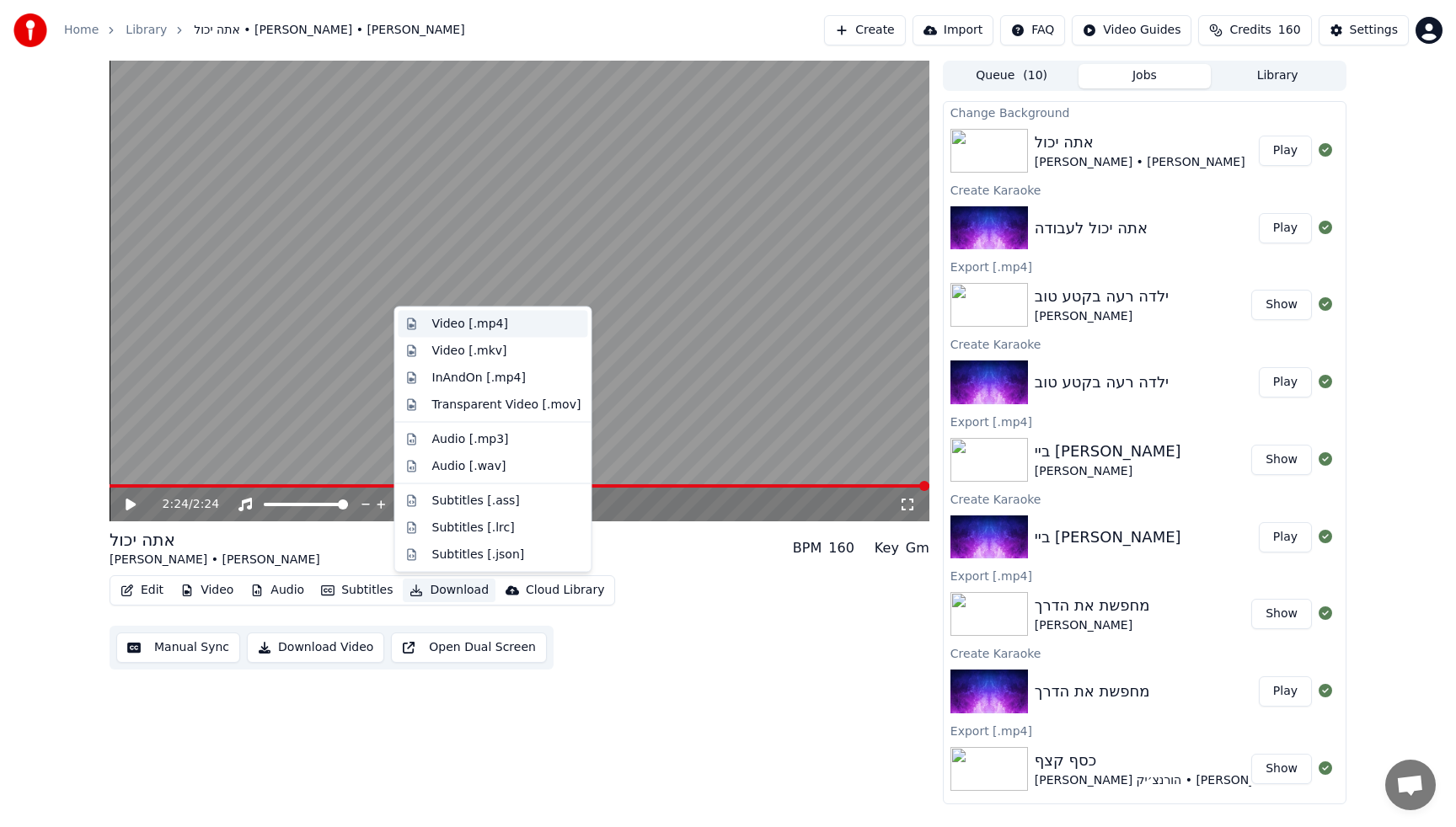
click at [478, 327] on div "Video [.mp4]" at bounding box center [470, 325] width 76 height 17
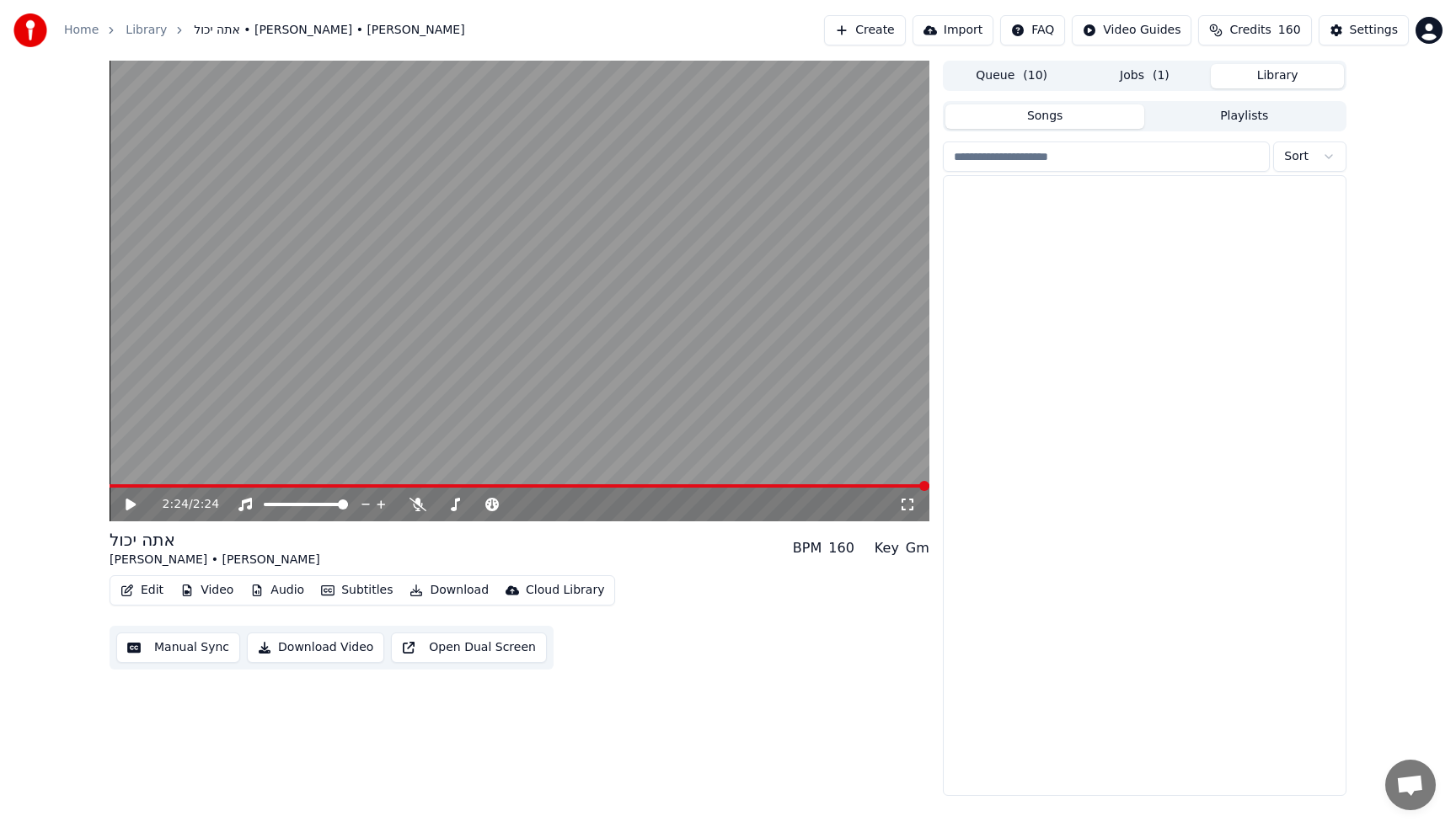
click at [1268, 77] on button "Library" at bounding box center [1277, 76] width 133 height 24
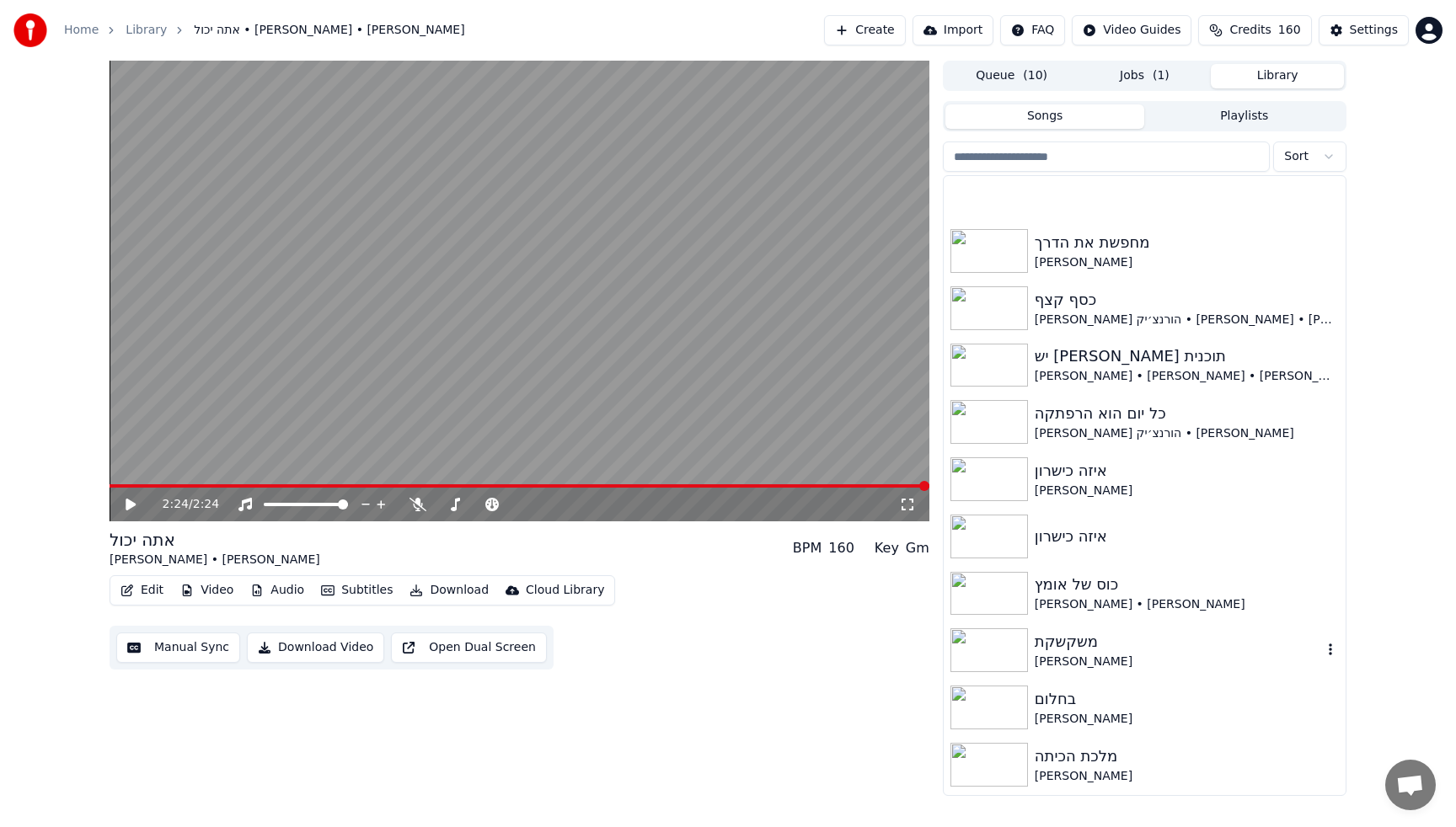
scroll to position [237, 0]
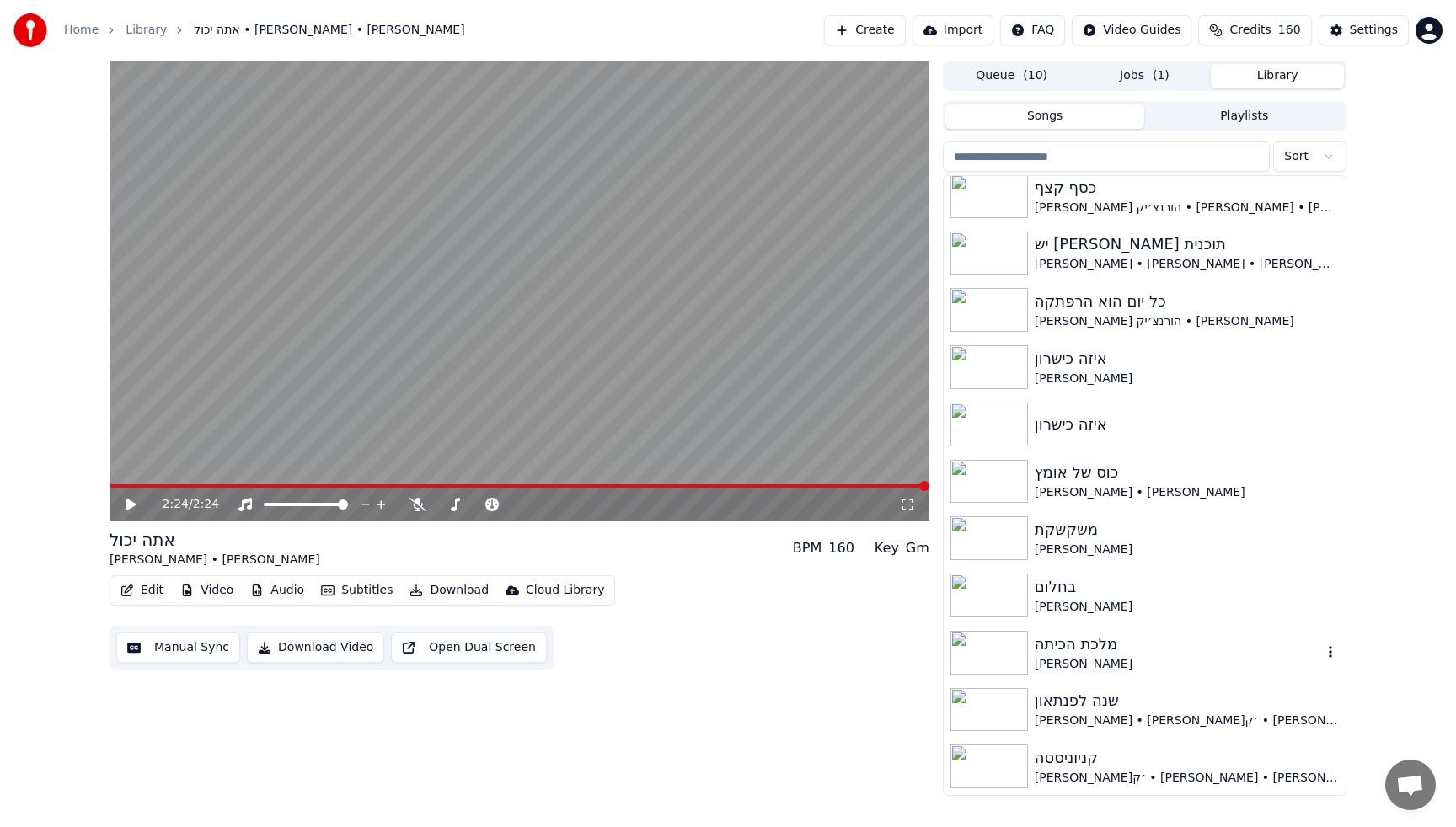
click at [1146, 660] on div "[PERSON_NAME]" at bounding box center [1178, 665] width 288 height 17
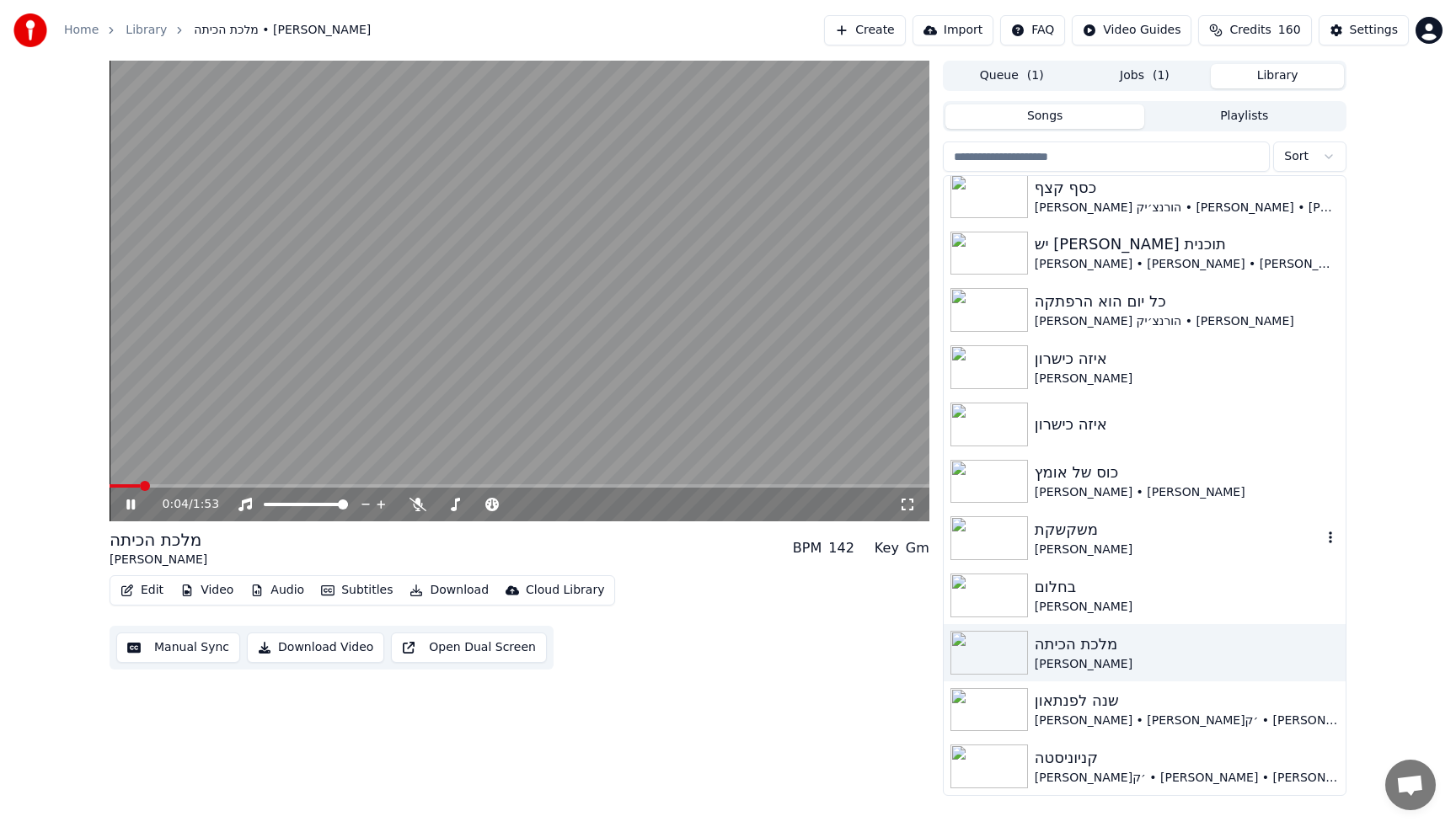
click at [1009, 515] on div "משקשקת [PERSON_NAME]" at bounding box center [1144, 538] width 402 height 57
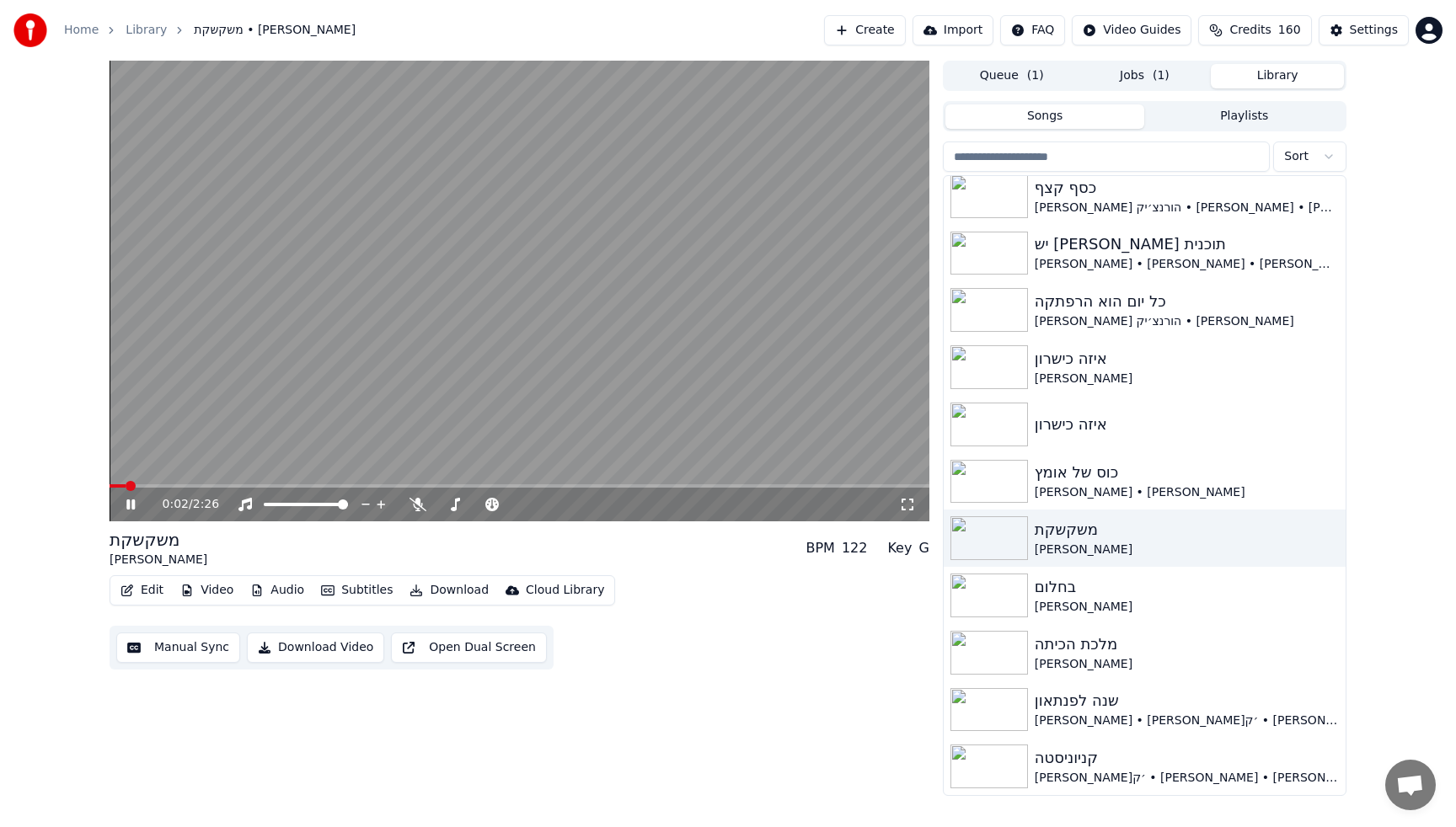
click at [567, 325] on video at bounding box center [519, 291] width 820 height 461
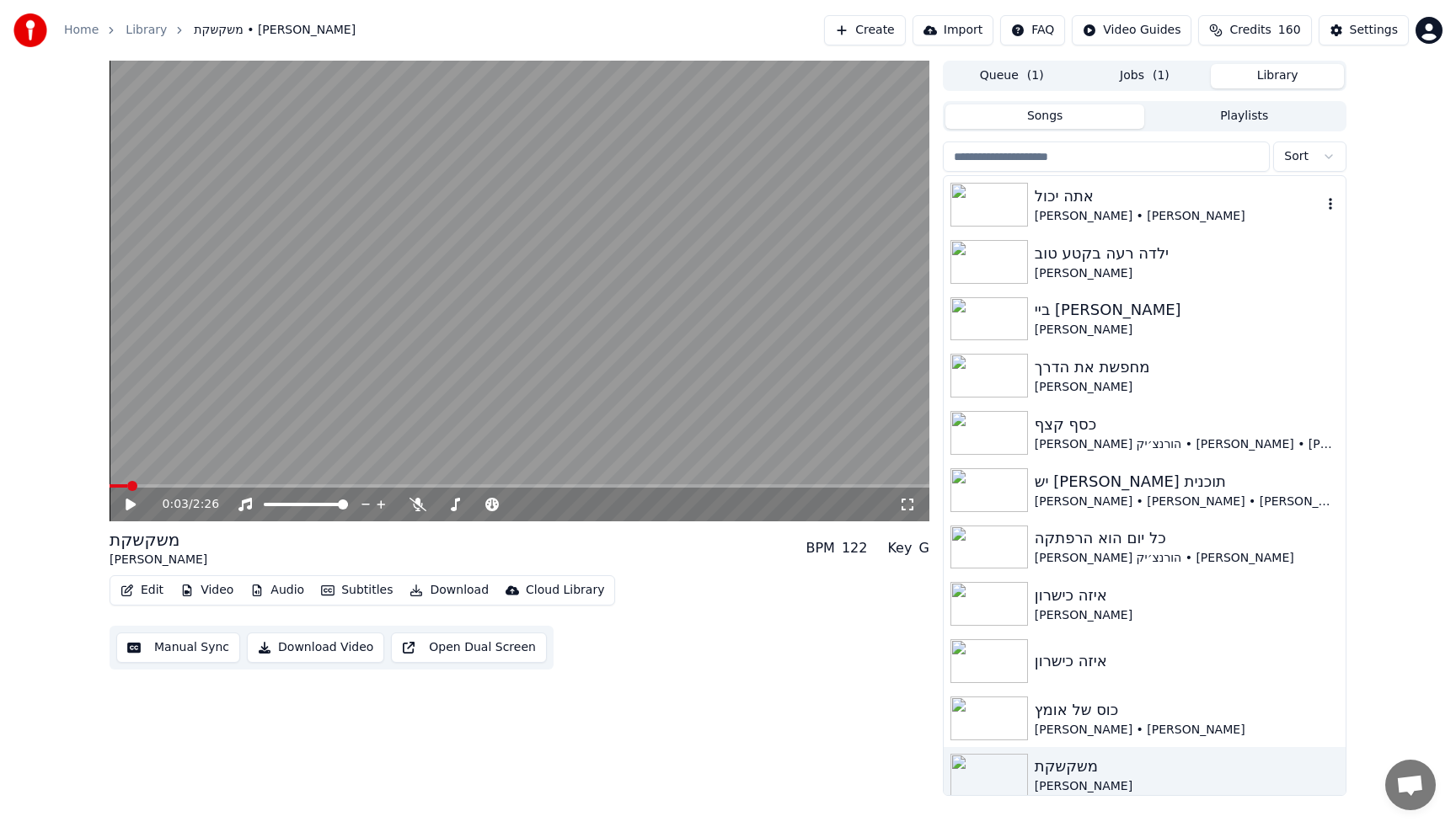
click at [1081, 215] on div "[PERSON_NAME] • [PERSON_NAME]" at bounding box center [1178, 217] width 288 height 17
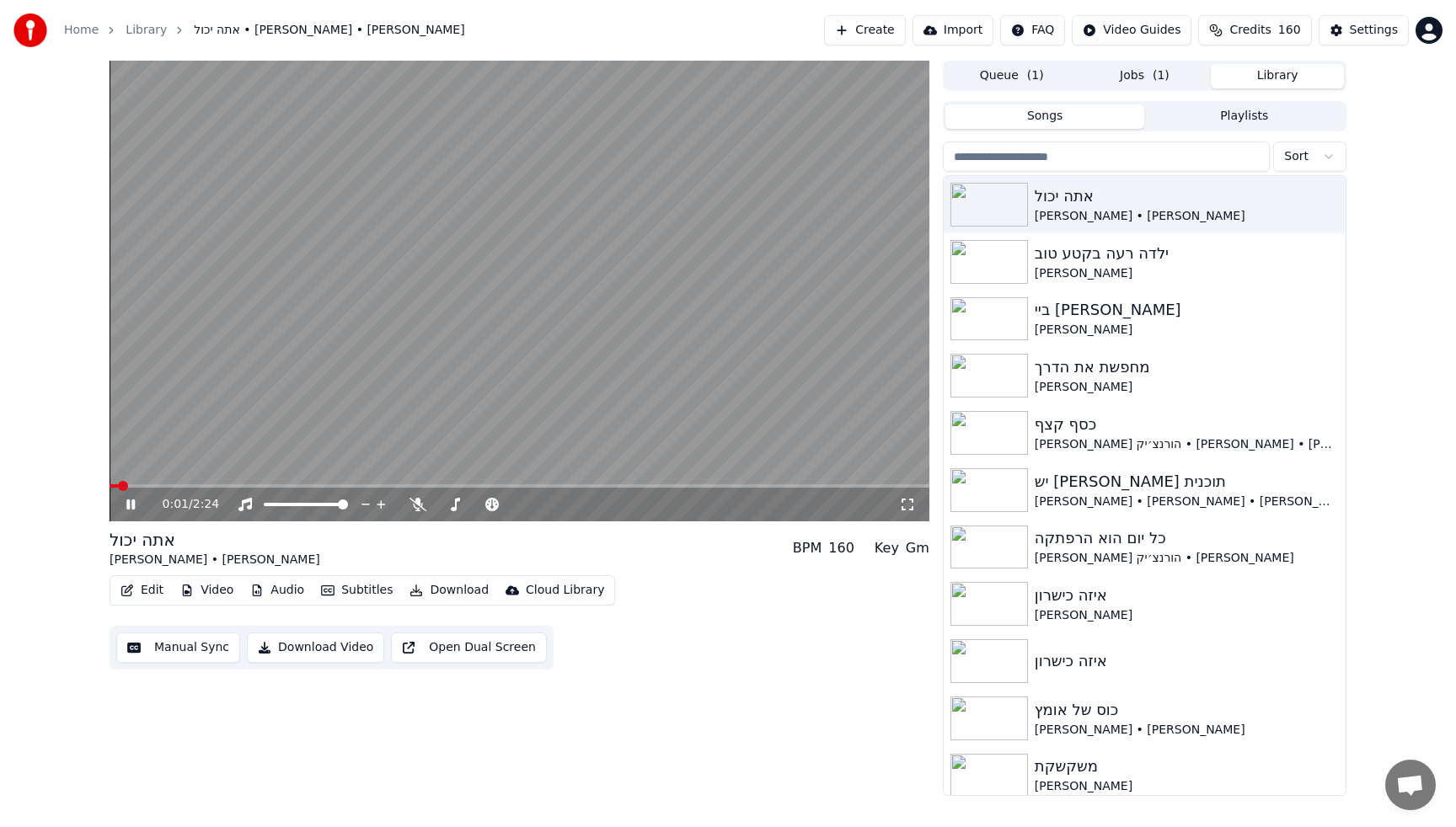
click at [1161, 76] on span "( 1 )" at bounding box center [1162, 76] width 17 height 17
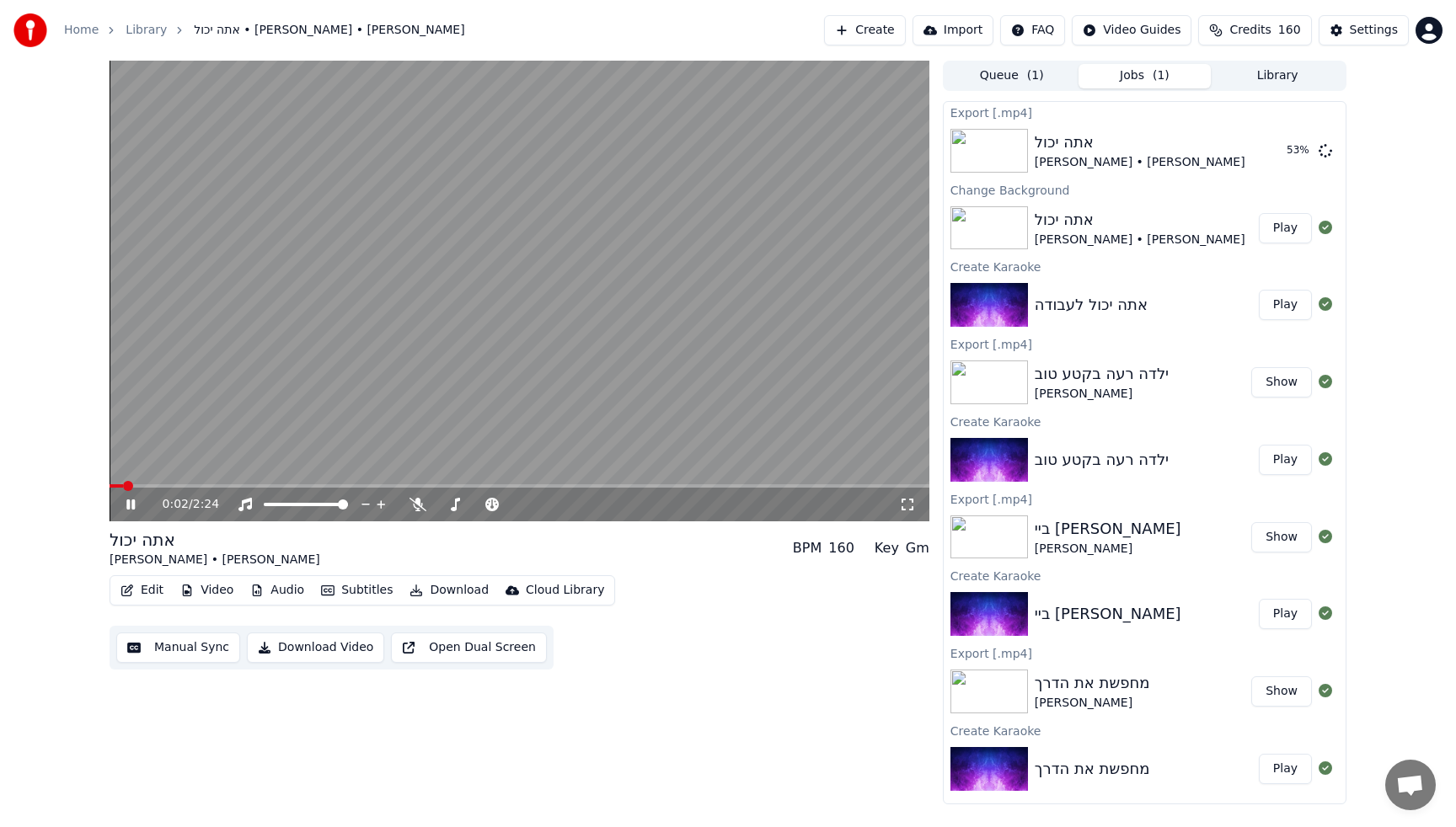
click at [624, 262] on video at bounding box center [519, 291] width 820 height 461
click at [1147, 180] on div "Change Background" at bounding box center [1144, 189] width 402 height 20
click at [1144, 146] on div "אתה יכול [PERSON_NAME] • [PERSON_NAME]" at bounding box center [1143, 150] width 217 height 41
click at [1257, 155] on button "Show" at bounding box center [1282, 150] width 60 height 30
click at [877, 26] on button "Create" at bounding box center [864, 30] width 82 height 30
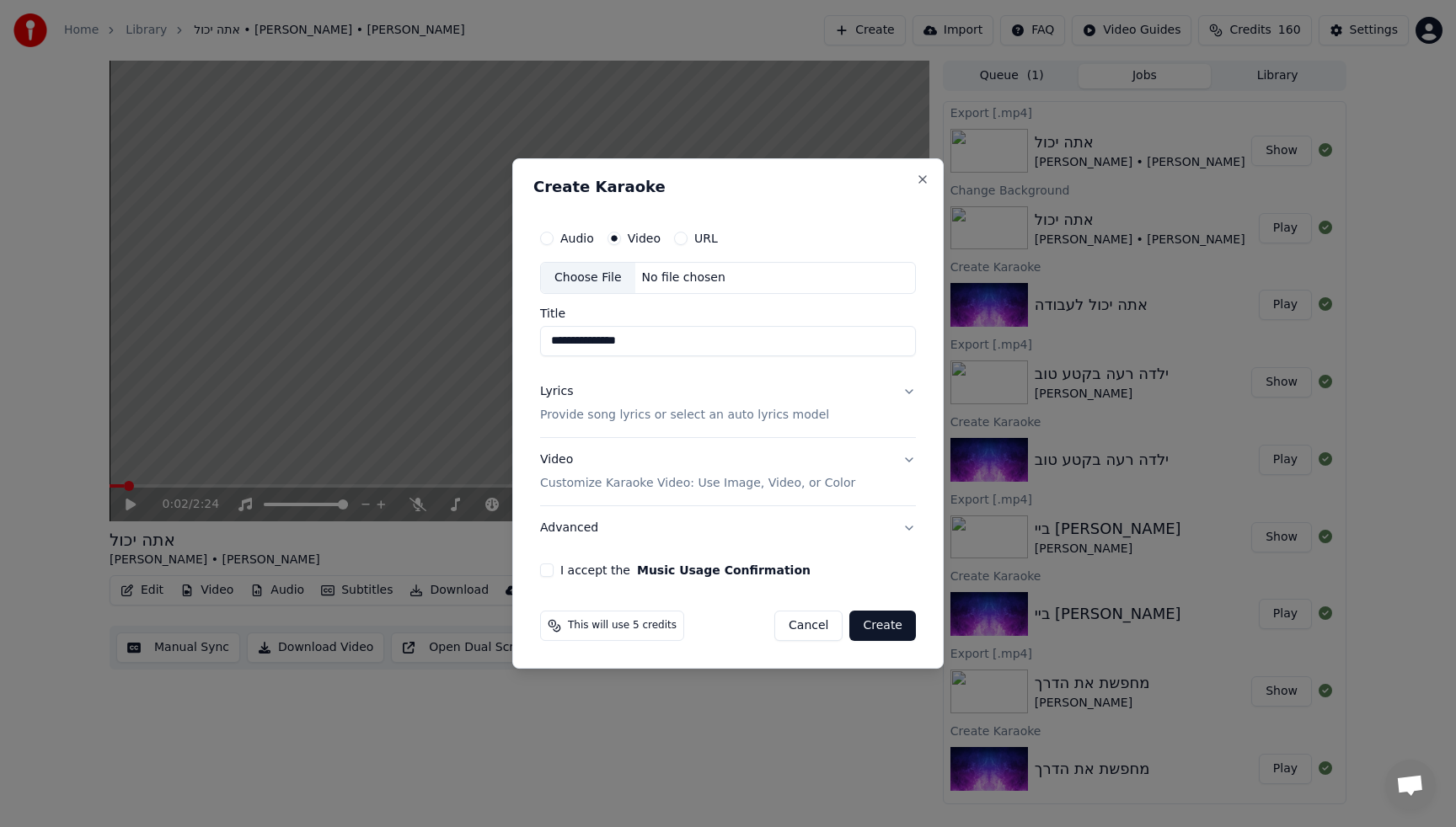
click at [592, 274] on div "Choose File" at bounding box center [587, 277] width 94 height 30
click at [608, 424] on button "Lyrics Provide song lyrics or select an auto lyrics model" at bounding box center [727, 403] width 376 height 67
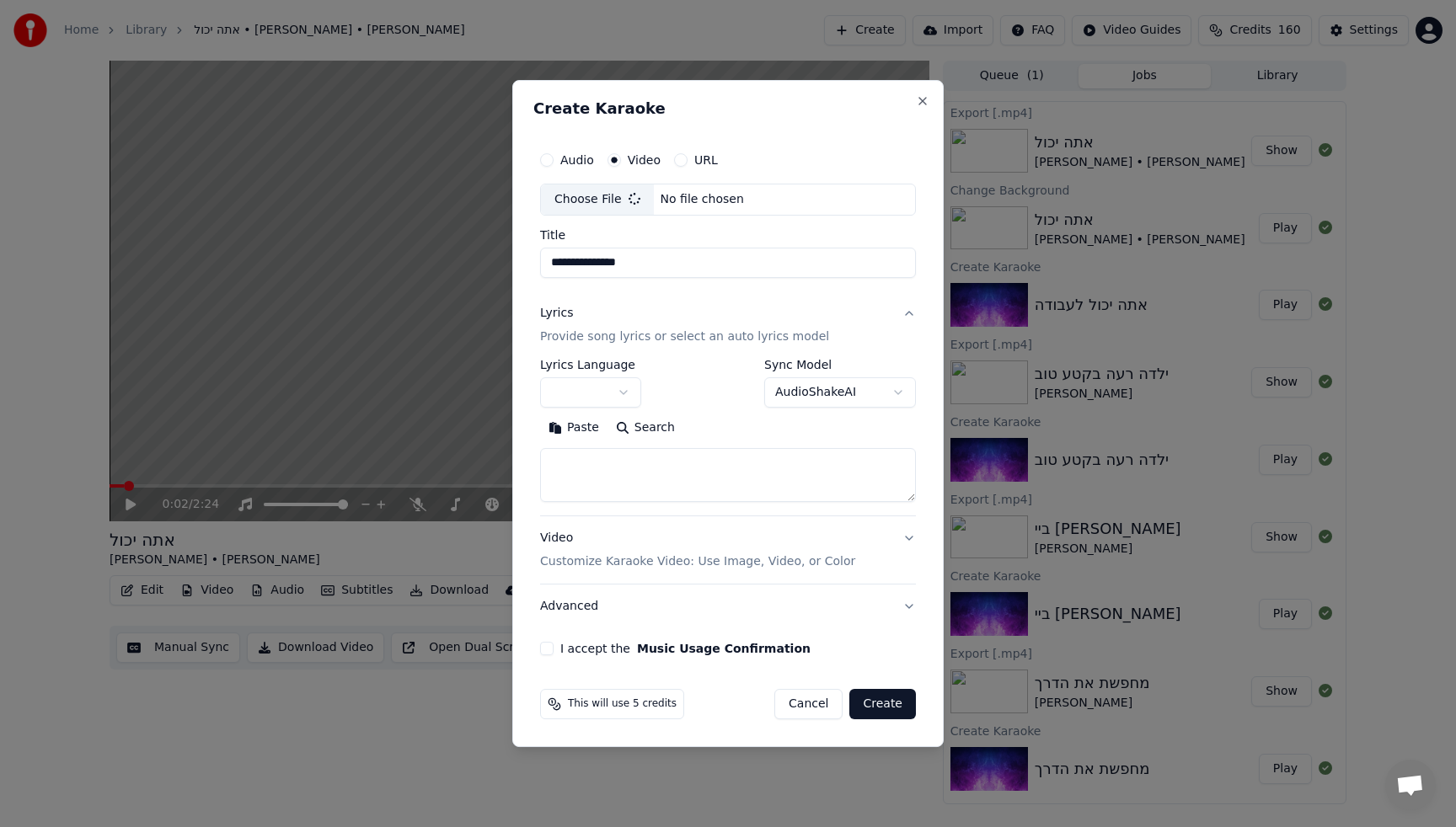
type input "**********"
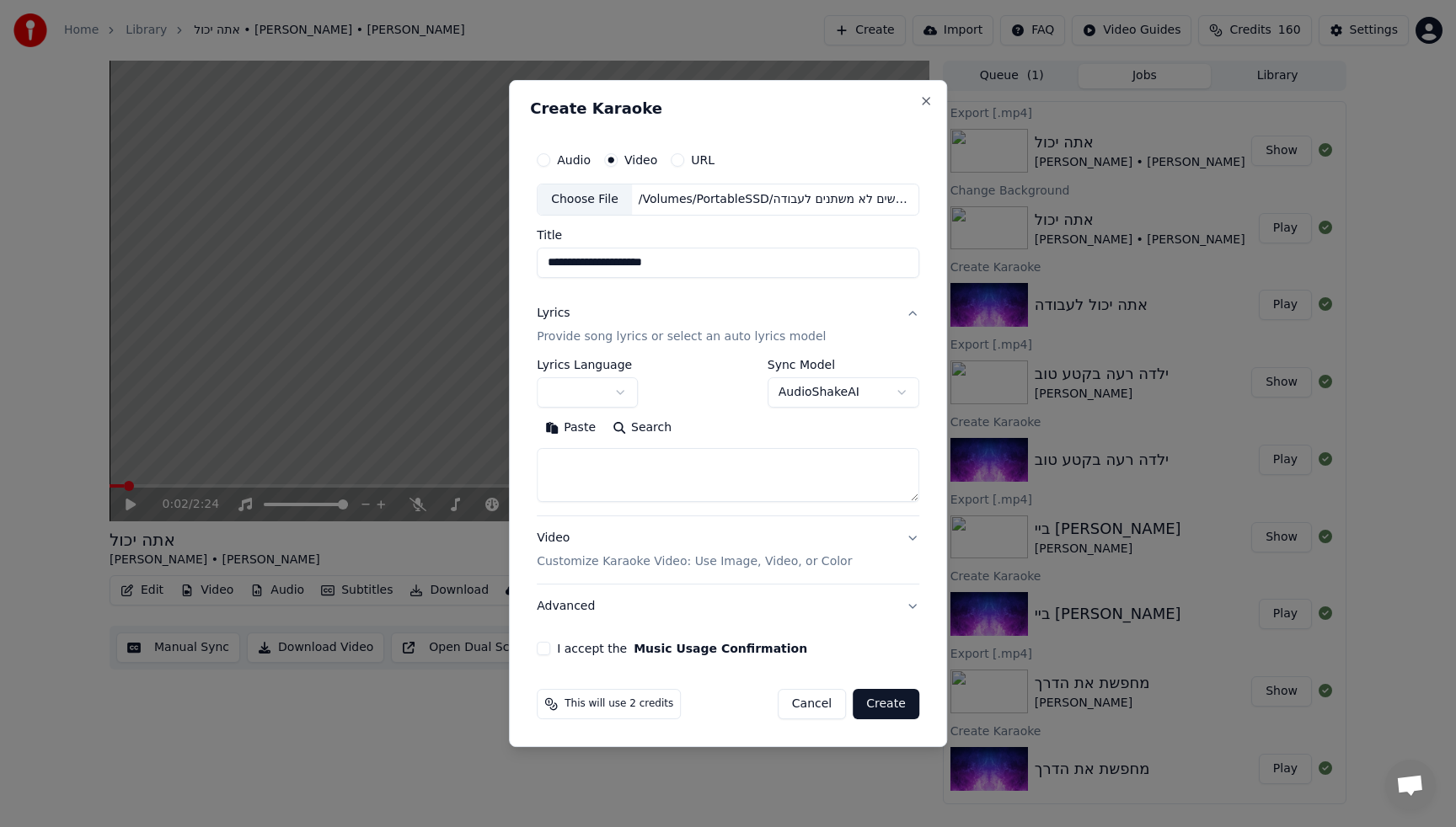
click at [584, 393] on body "Home Library אתה יכול • [PERSON_NAME] • [PERSON_NAME] Create Import FAQ Video G…" at bounding box center [728, 414] width 1456 height 827
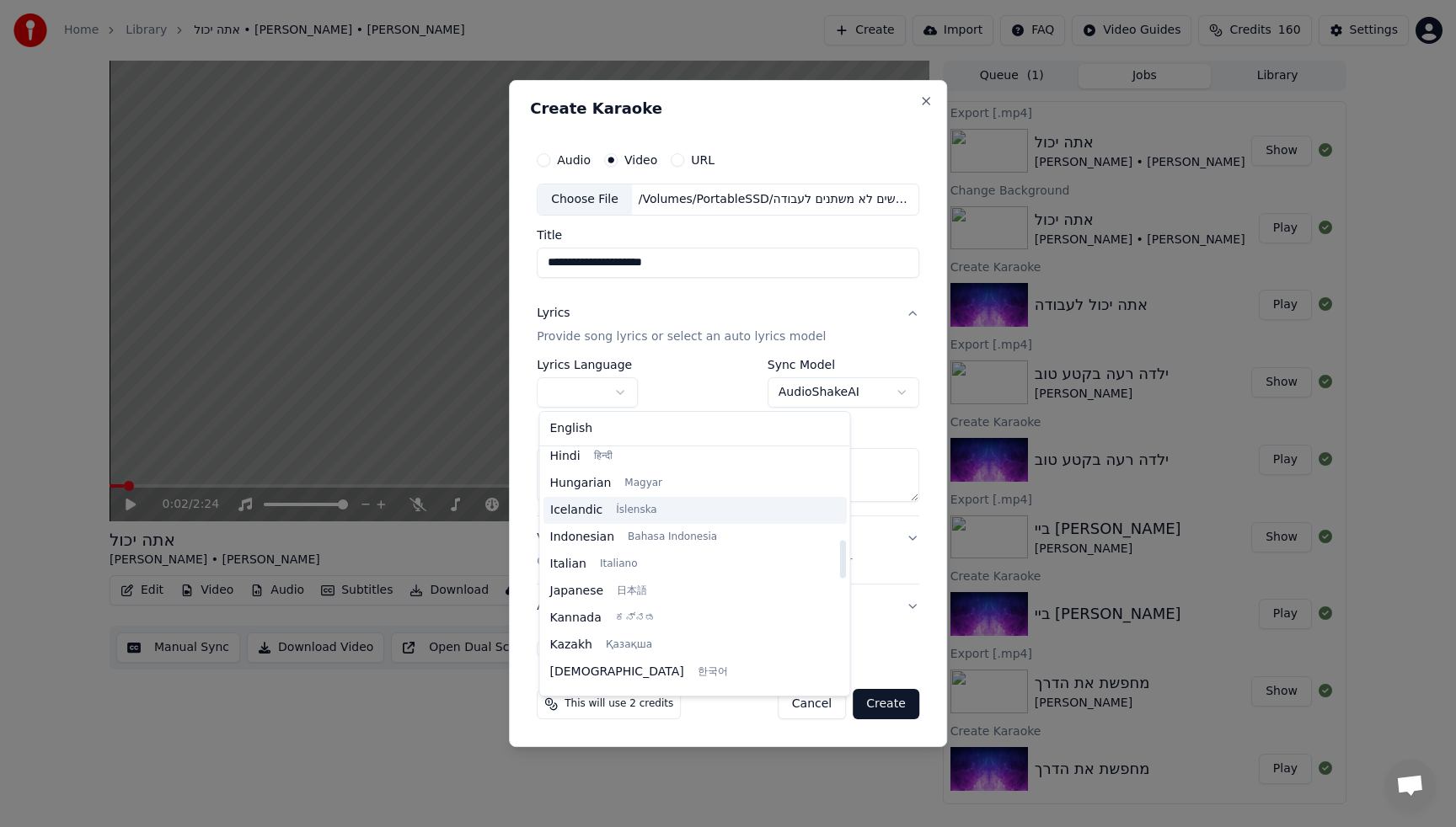
scroll to position [421, 0]
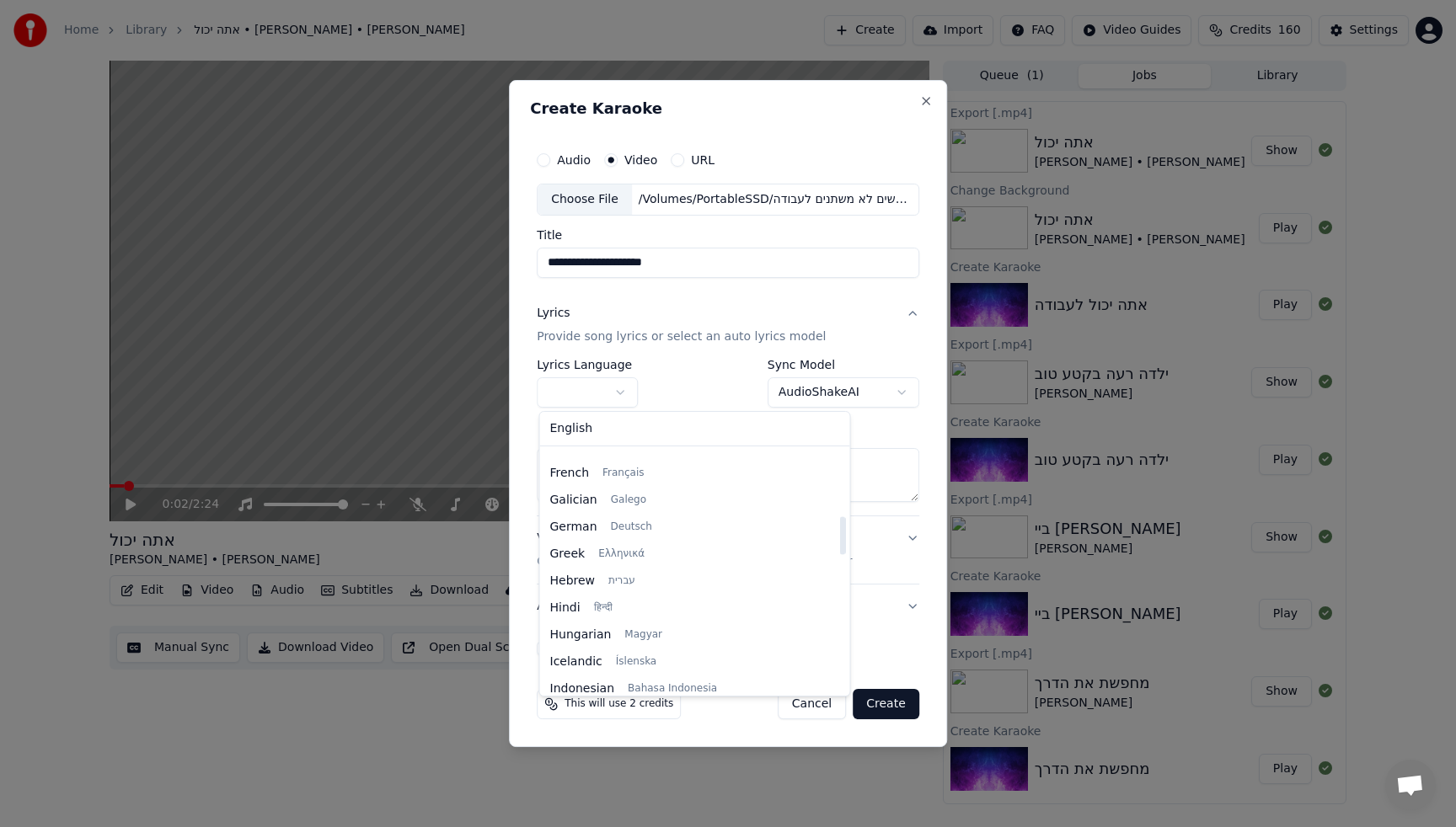
select select "**"
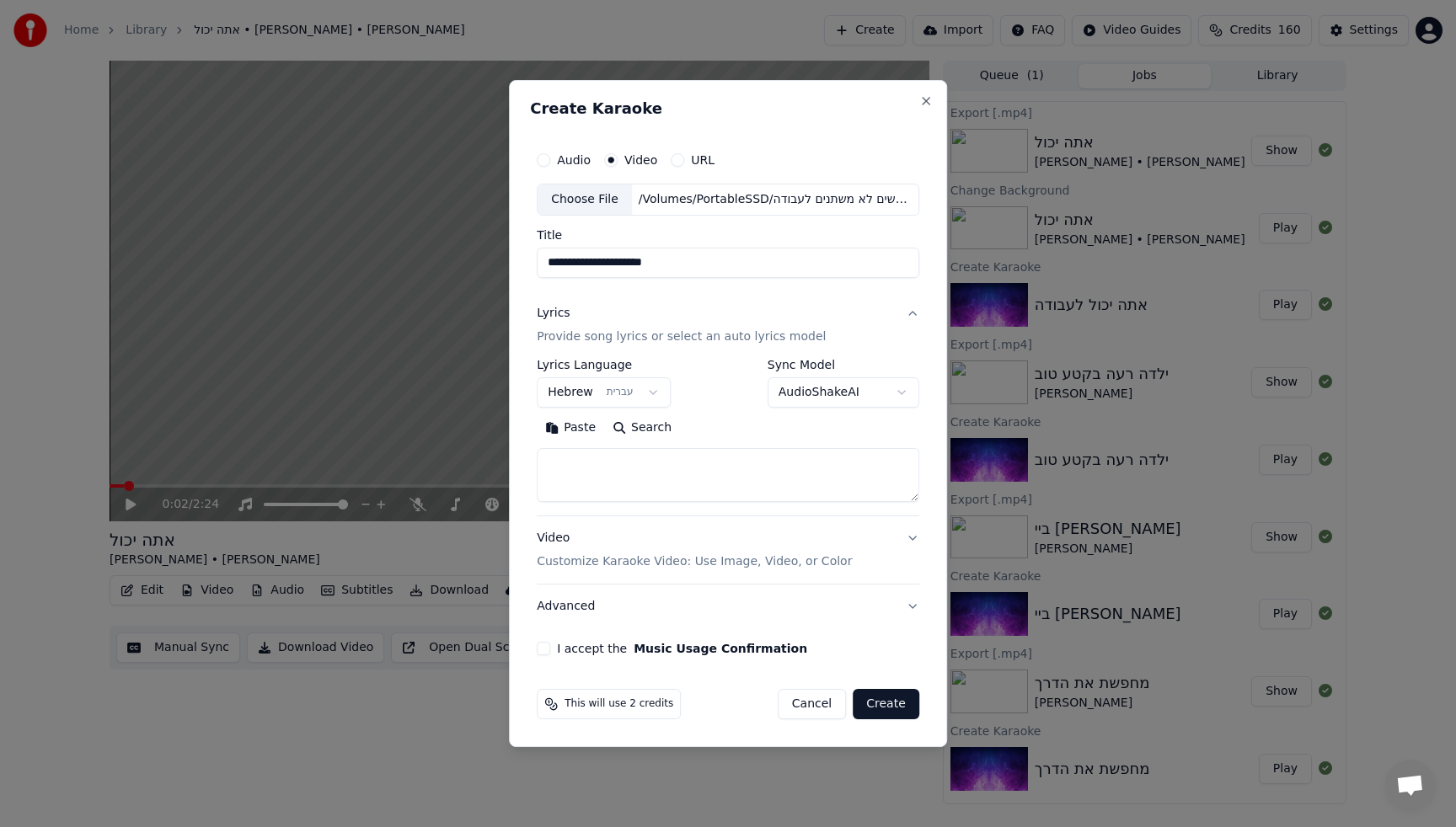
click at [682, 488] on textarea at bounding box center [727, 475] width 383 height 54
paste textarea "**********"
type textarea "**********"
click at [706, 423] on button "Expand" at bounding box center [719, 427] width 79 height 27
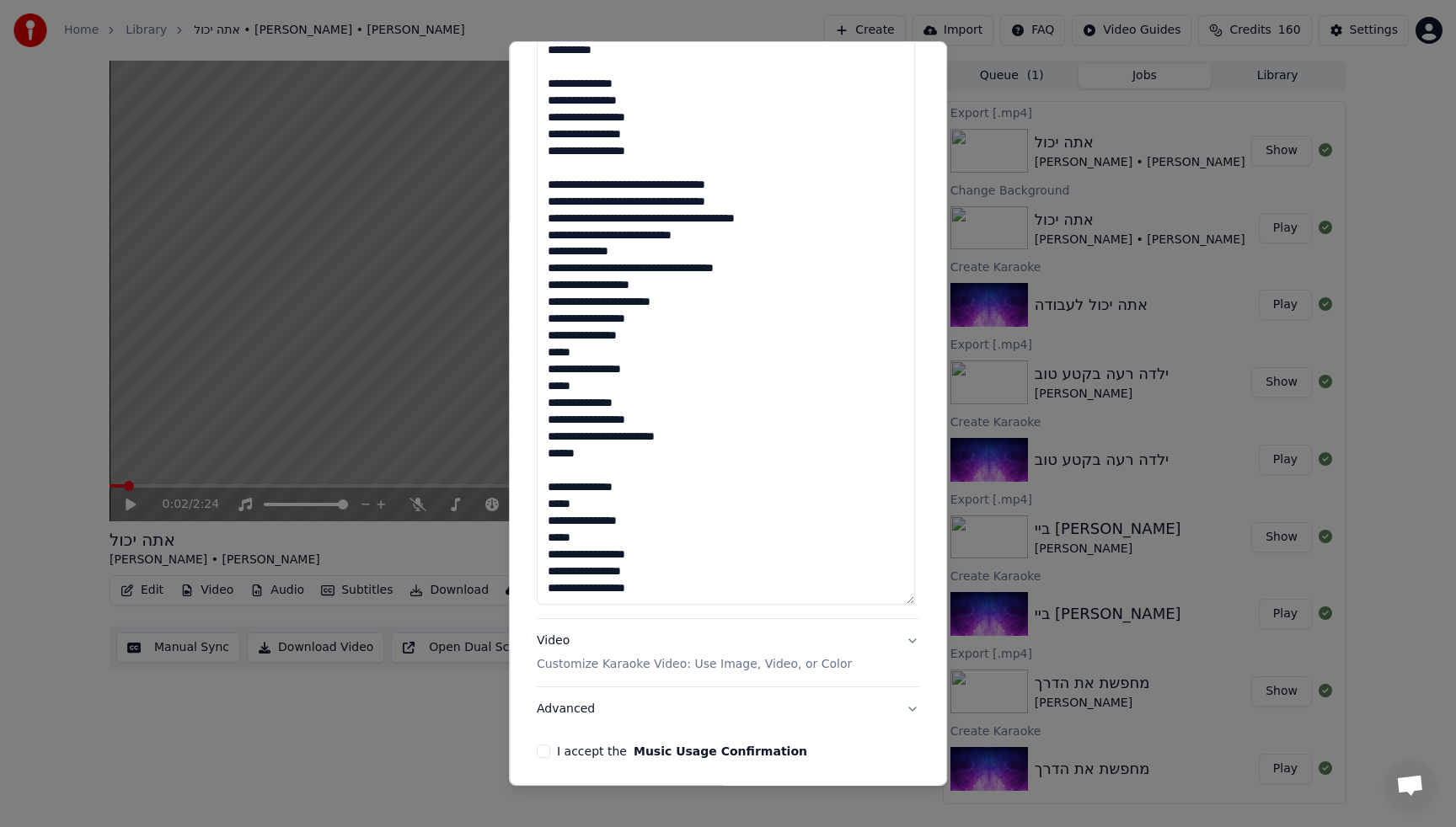
scroll to position [741, 0]
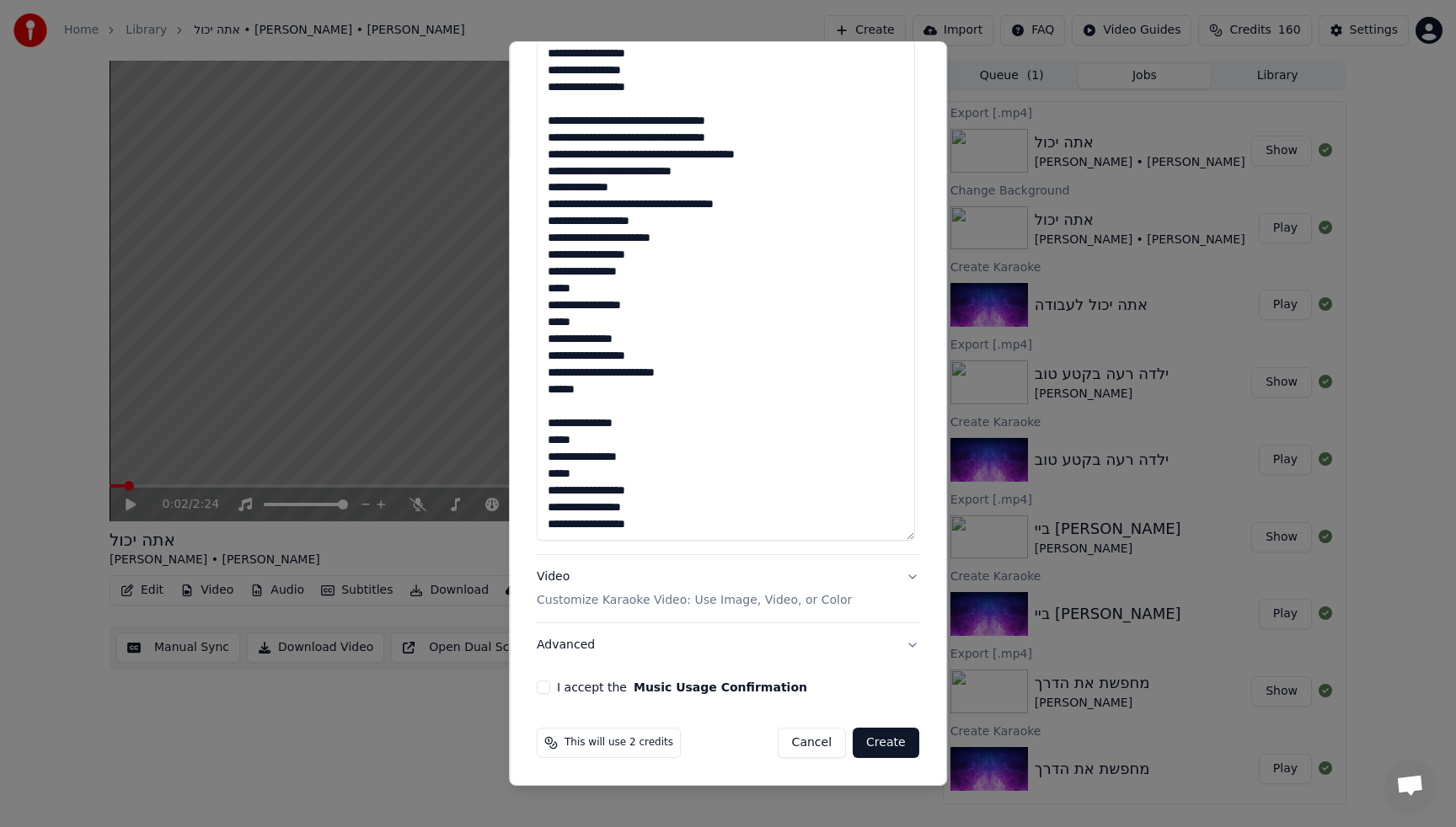
click at [536, 686] on button "I accept the Music Usage Confirmation" at bounding box center [543, 687] width 14 height 14
click at [902, 738] on button "Create" at bounding box center [885, 742] width 66 height 30
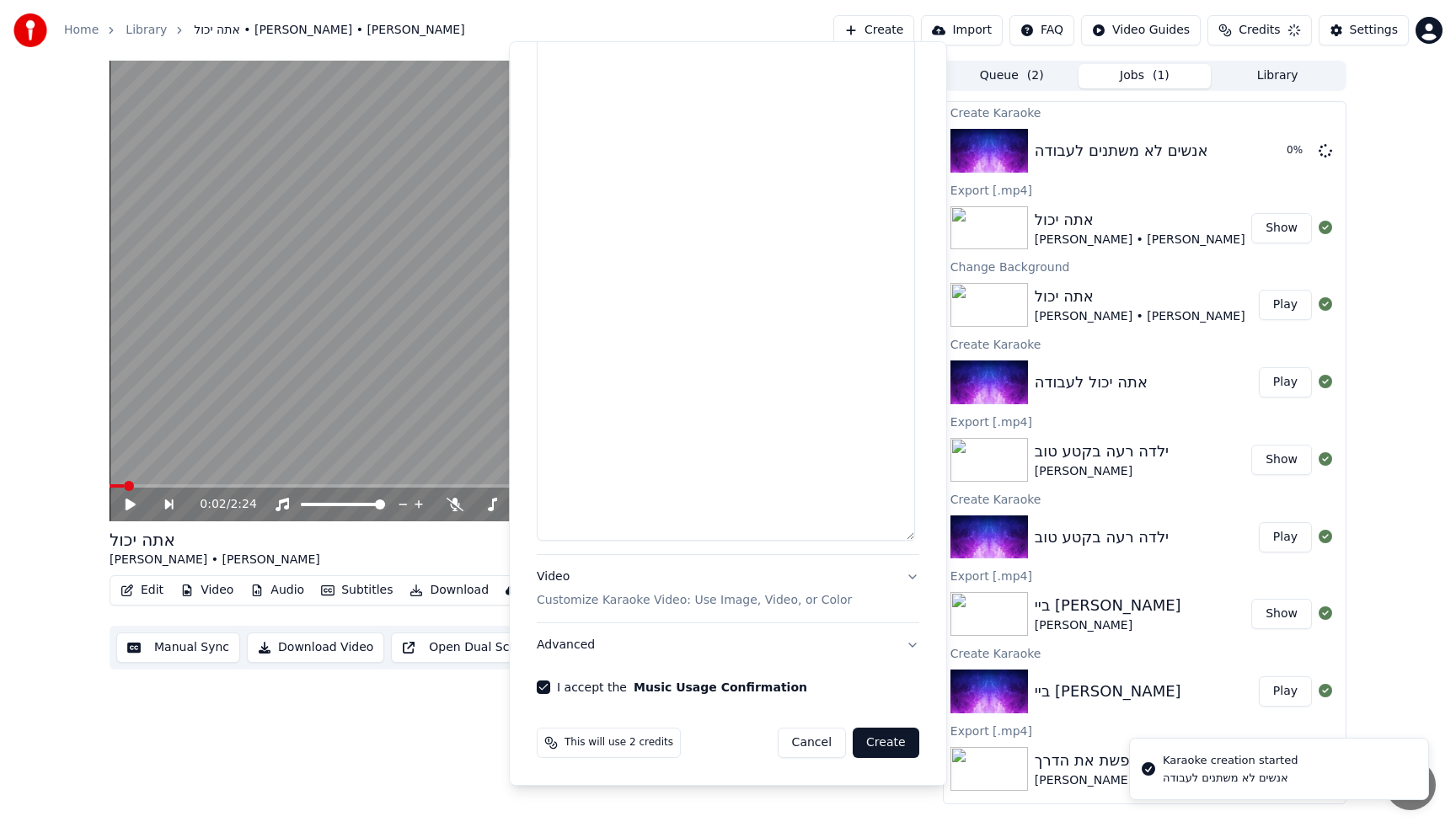
scroll to position [0, 0]
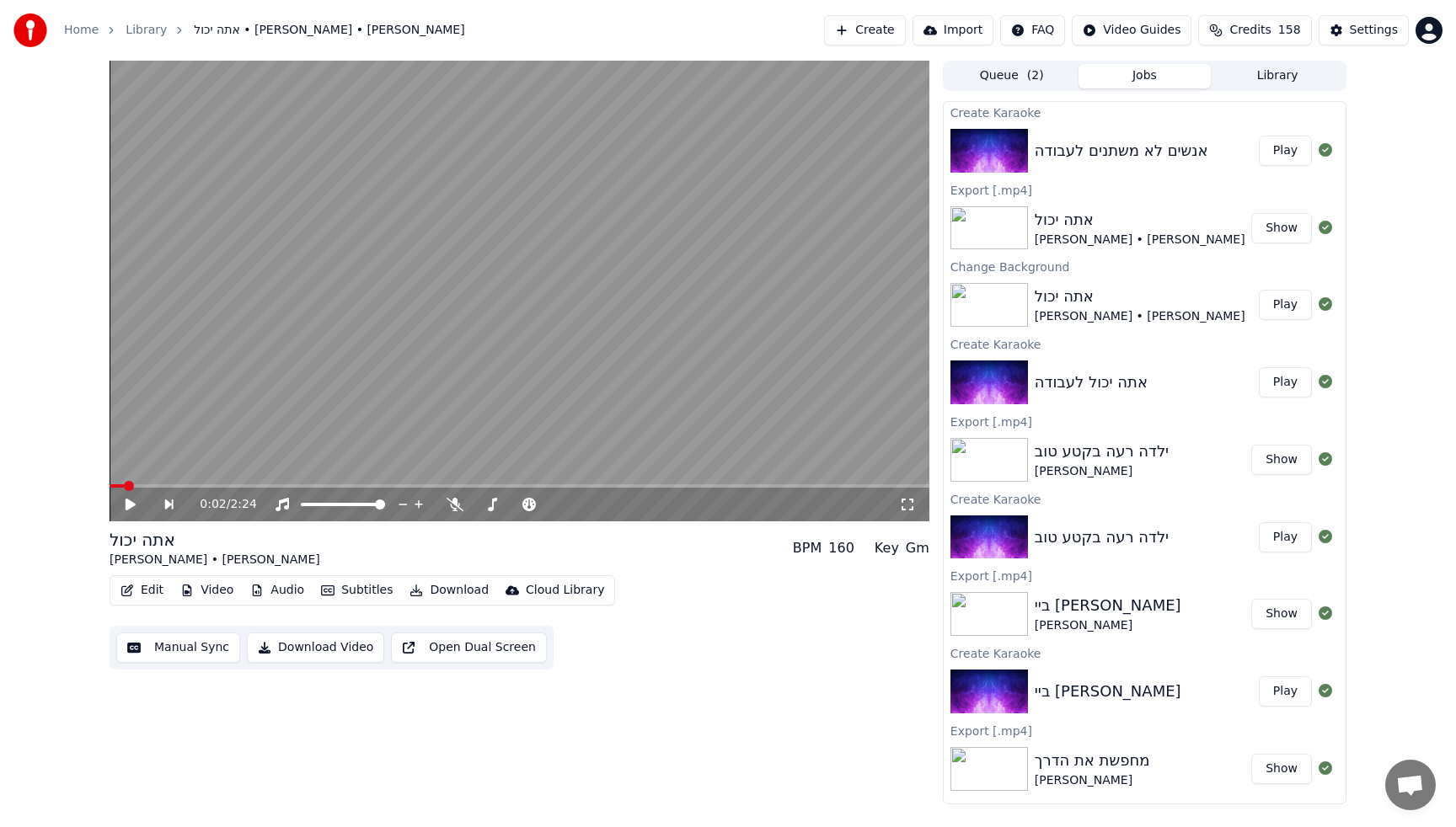
click at [1274, 150] on button "Play" at bounding box center [1284, 150] width 53 height 30
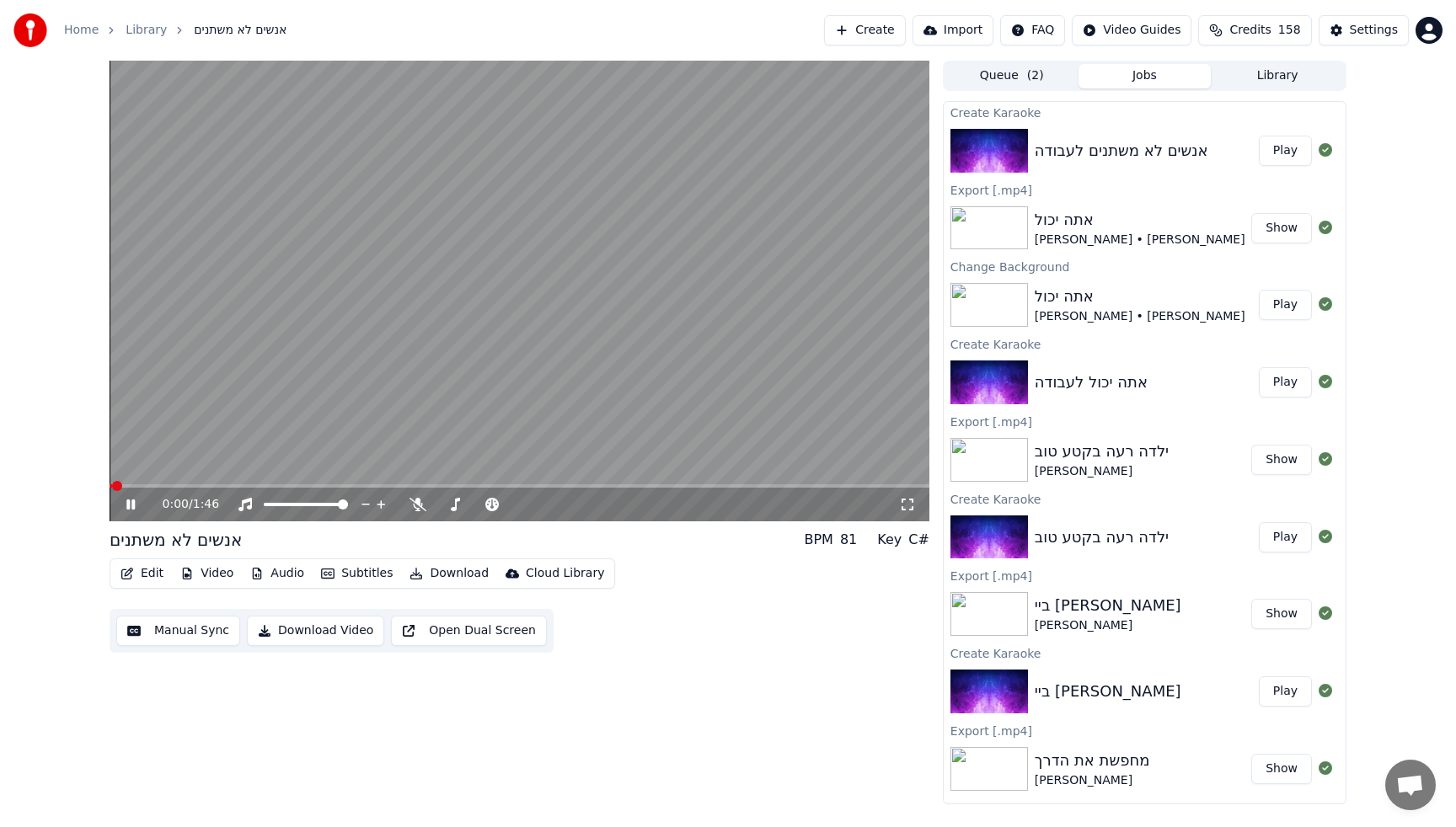
click at [415, 275] on video at bounding box center [519, 291] width 820 height 461
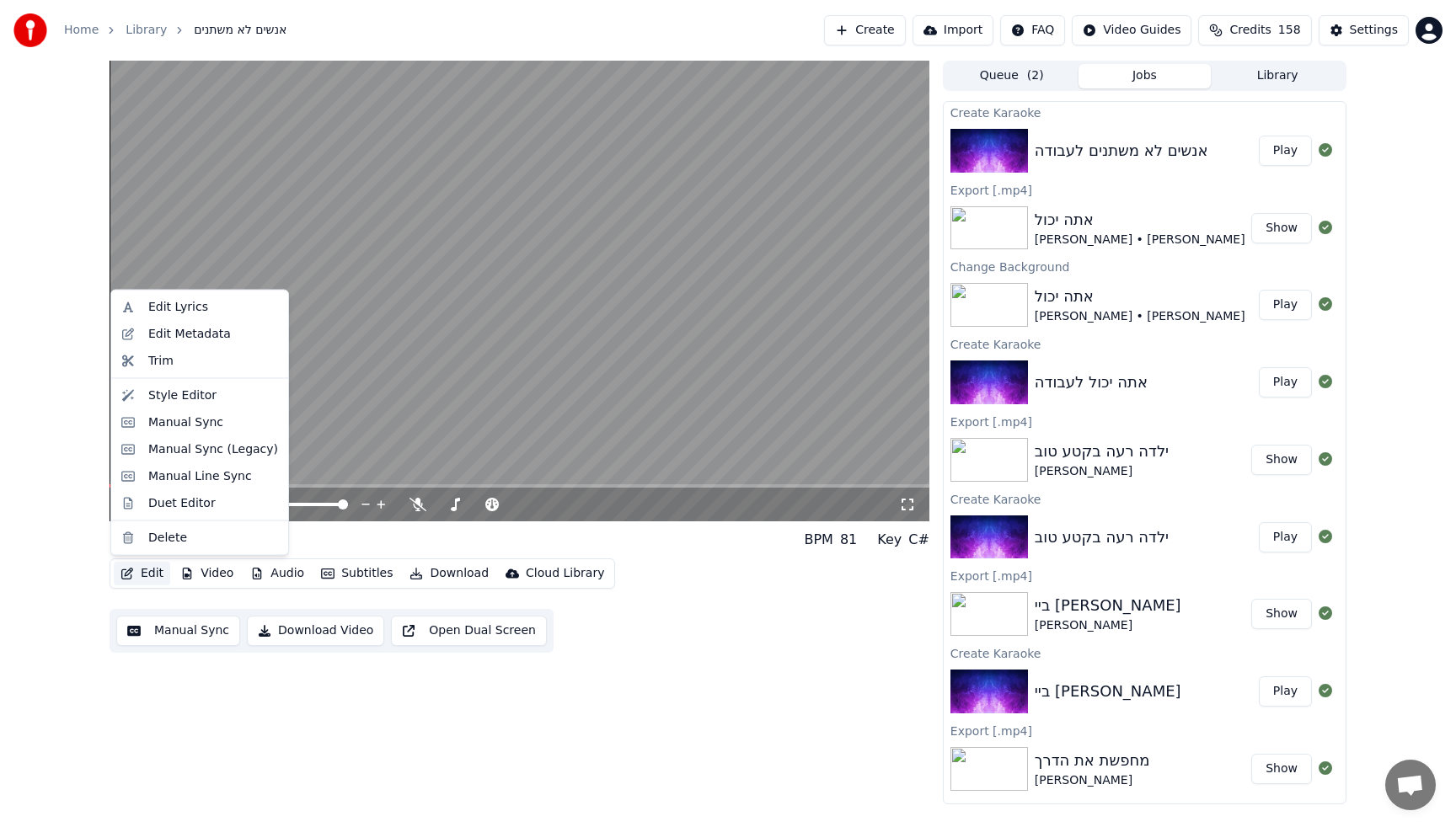
click at [152, 578] on button "Edit" at bounding box center [142, 573] width 56 height 23
click at [196, 340] on div "Edit Metadata" at bounding box center [190, 334] width 83 height 17
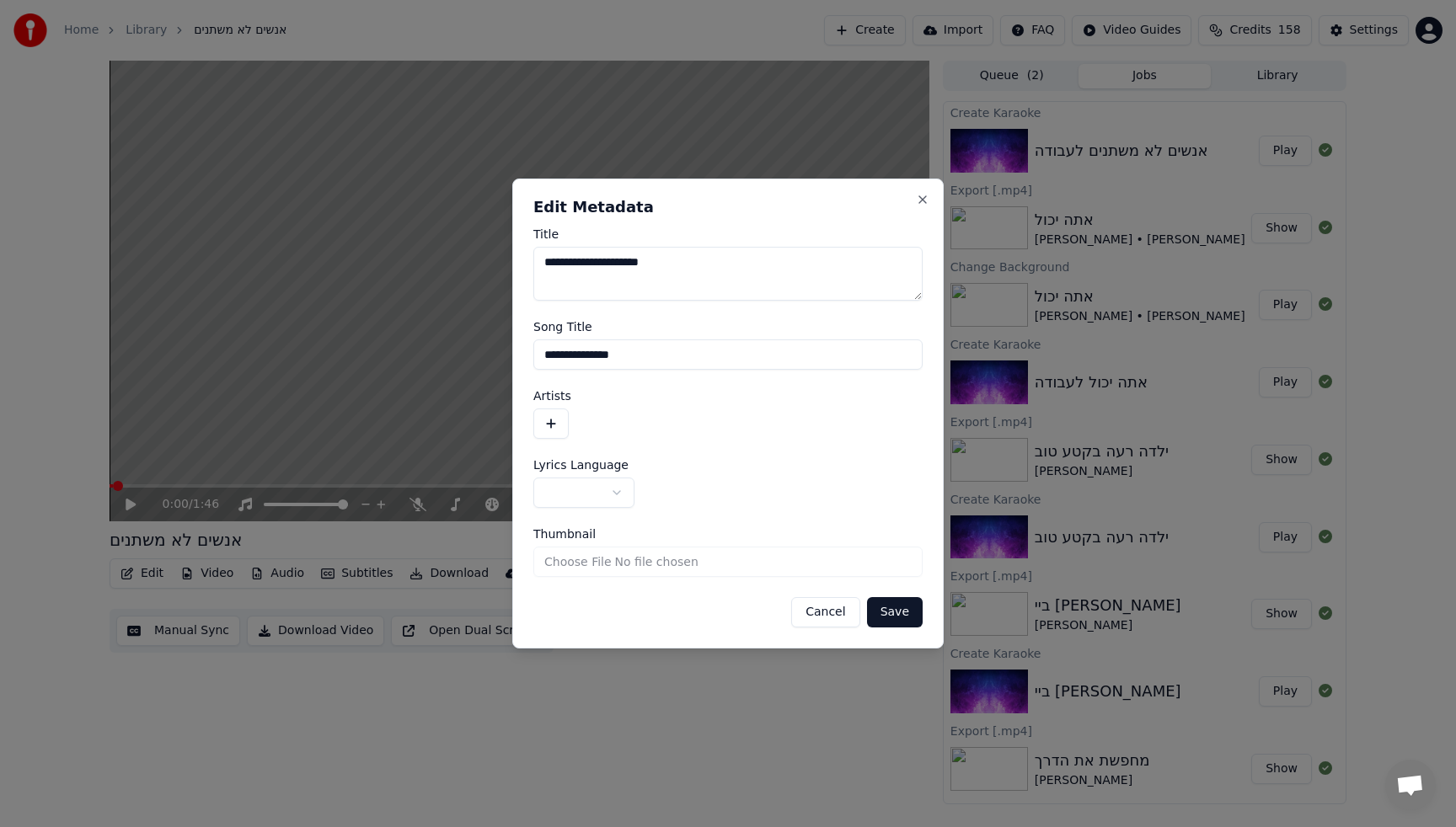
drag, startPoint x: 586, startPoint y: 260, endPoint x: 433, endPoint y: 267, distance: 153.2
click at [441, 267] on body "Home Library אנשים לא משתנים Create Import FAQ Video Guides Credits 158 Setting…" at bounding box center [728, 414] width 1456 height 827
type textarea "**********"
click at [556, 414] on button "button" at bounding box center [551, 423] width 35 height 30
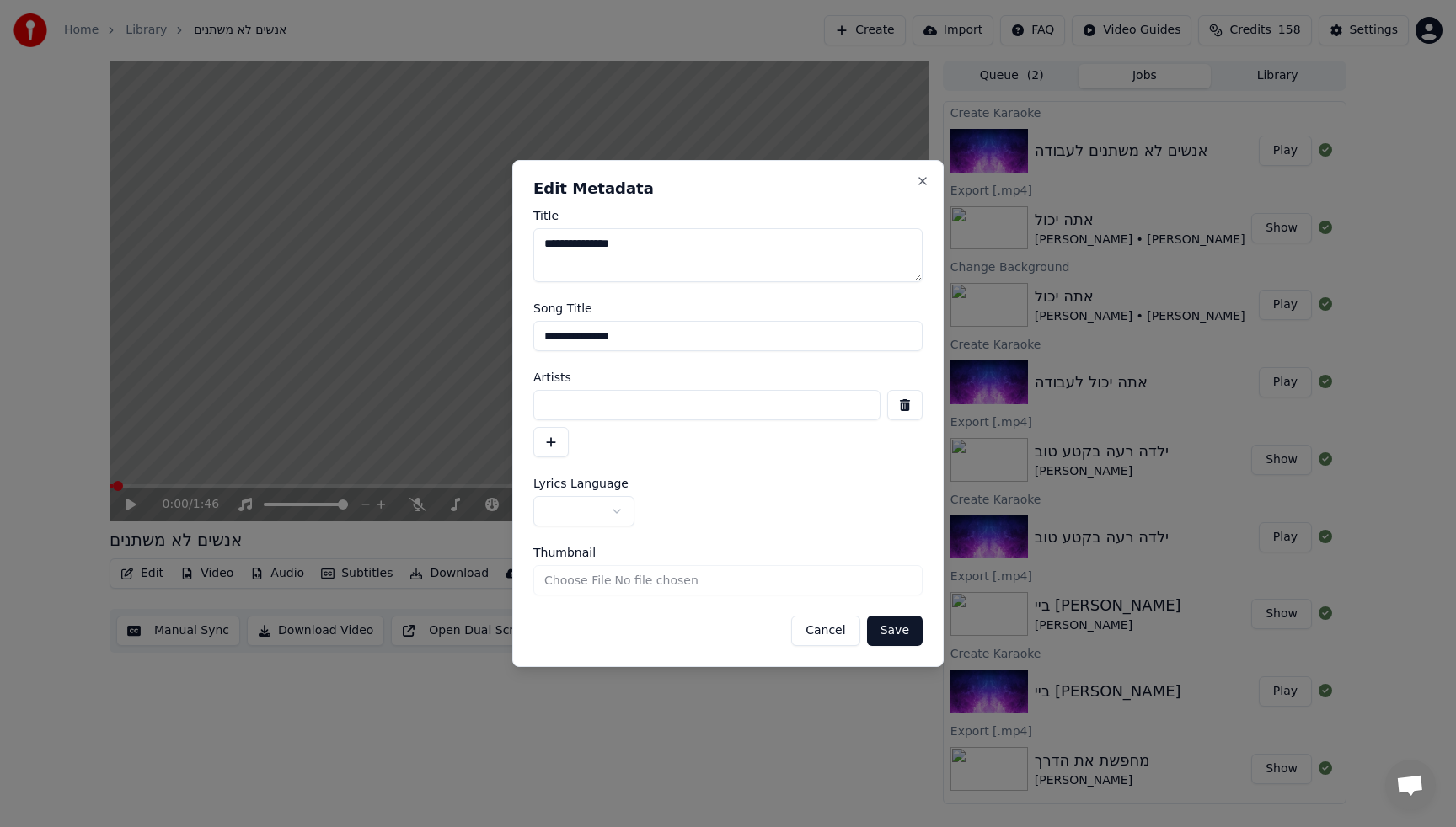
click at [621, 401] on input at bounding box center [707, 405] width 347 height 30
type input "*********"
click at [560, 434] on button "button" at bounding box center [551, 442] width 35 height 30
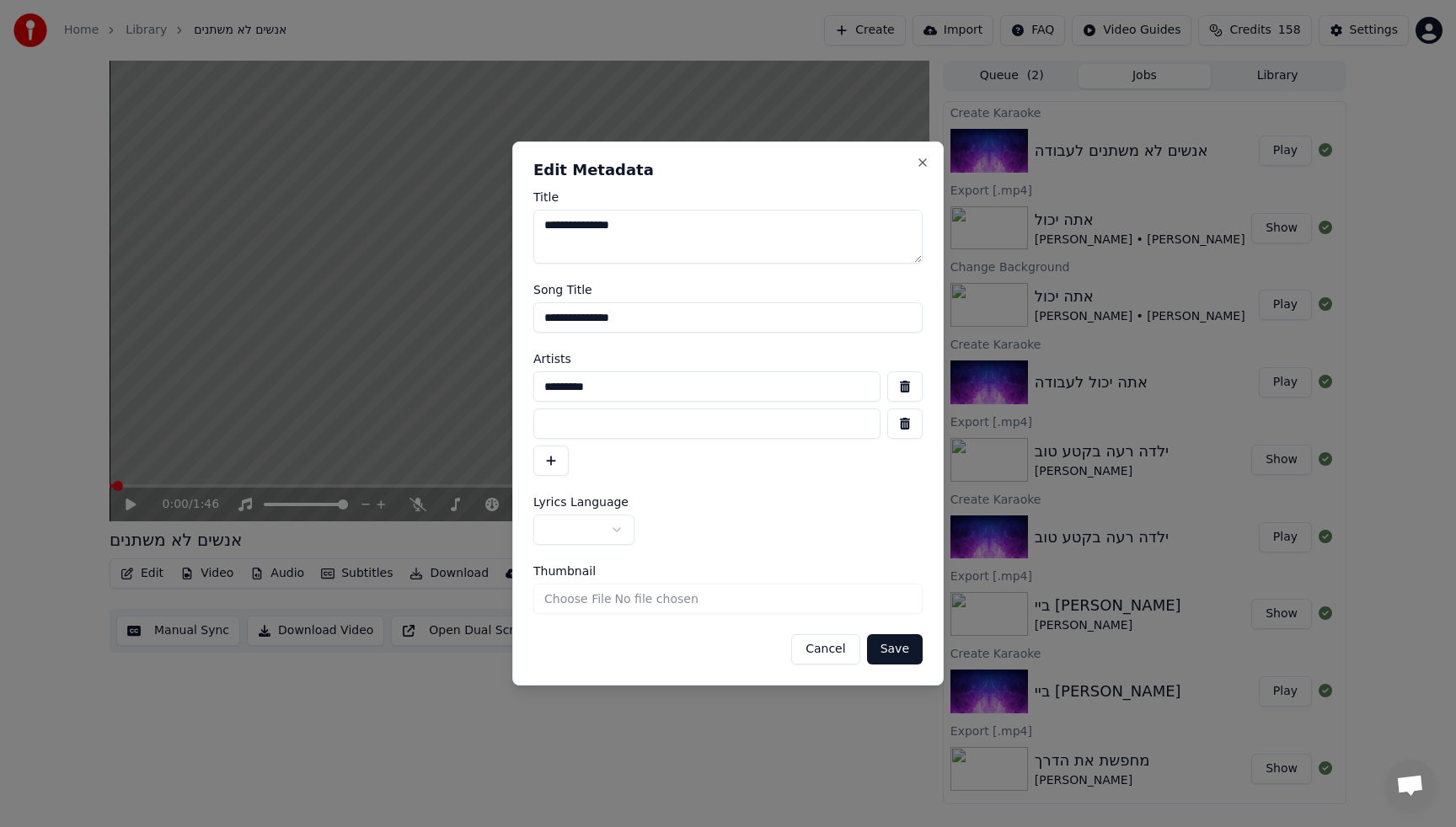
click at [572, 427] on input at bounding box center [707, 423] width 347 height 30
type input "*********"
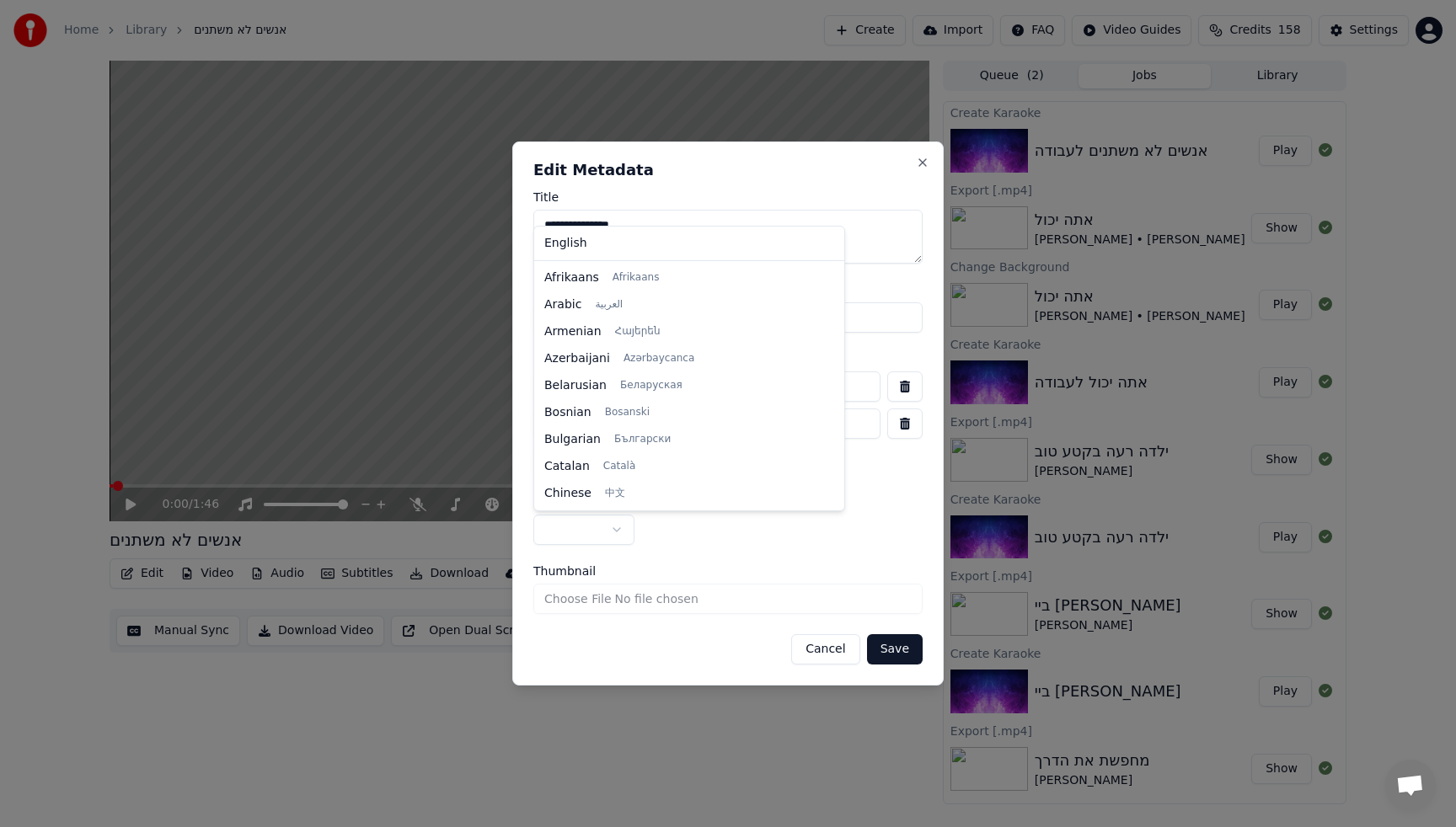
click at [579, 533] on body "Home Library אנשים לא משתנים Create Import FAQ Video Guides Credits 158 Setting…" at bounding box center [728, 414] width 1456 height 827
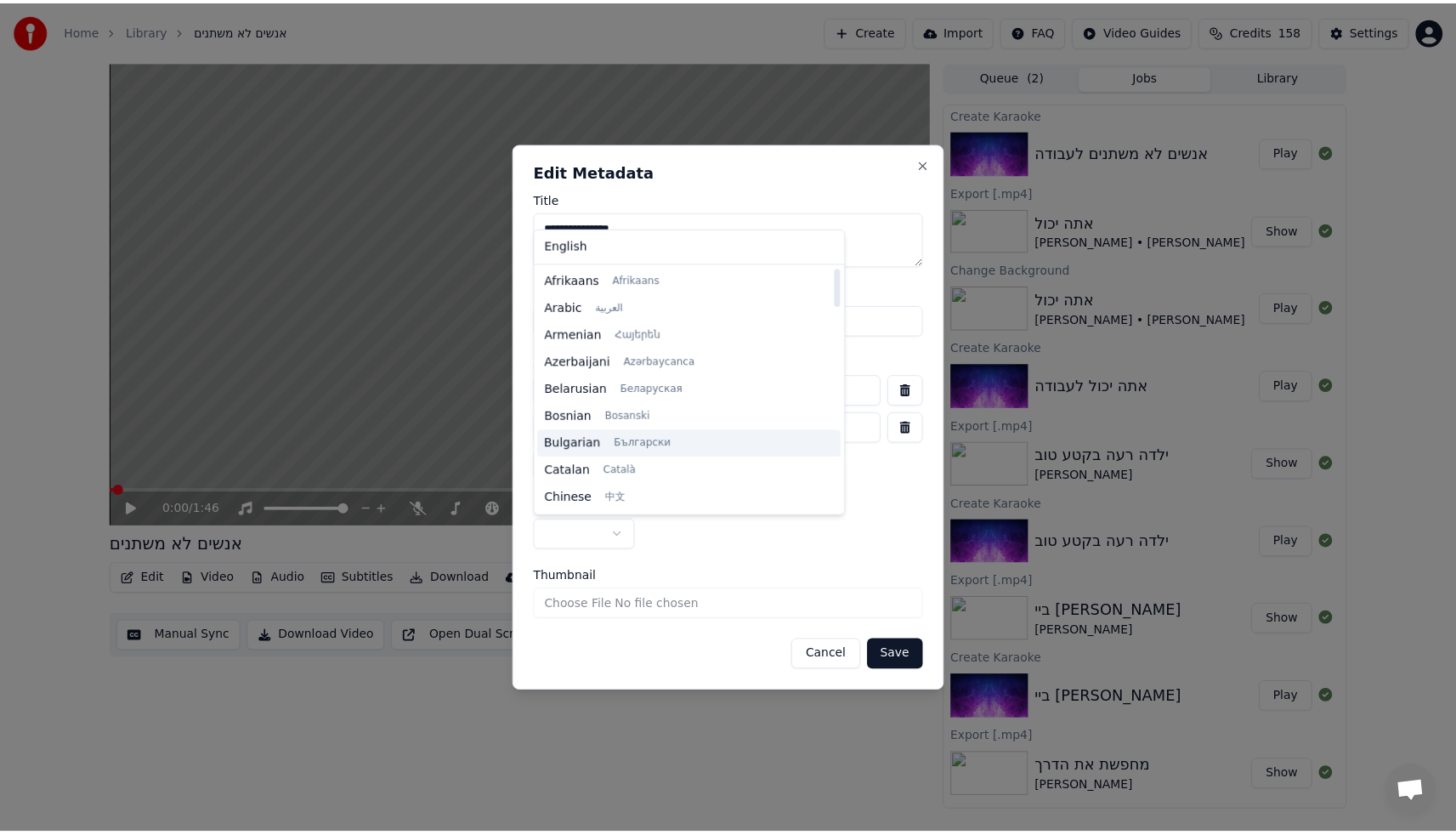
scroll to position [324, 0]
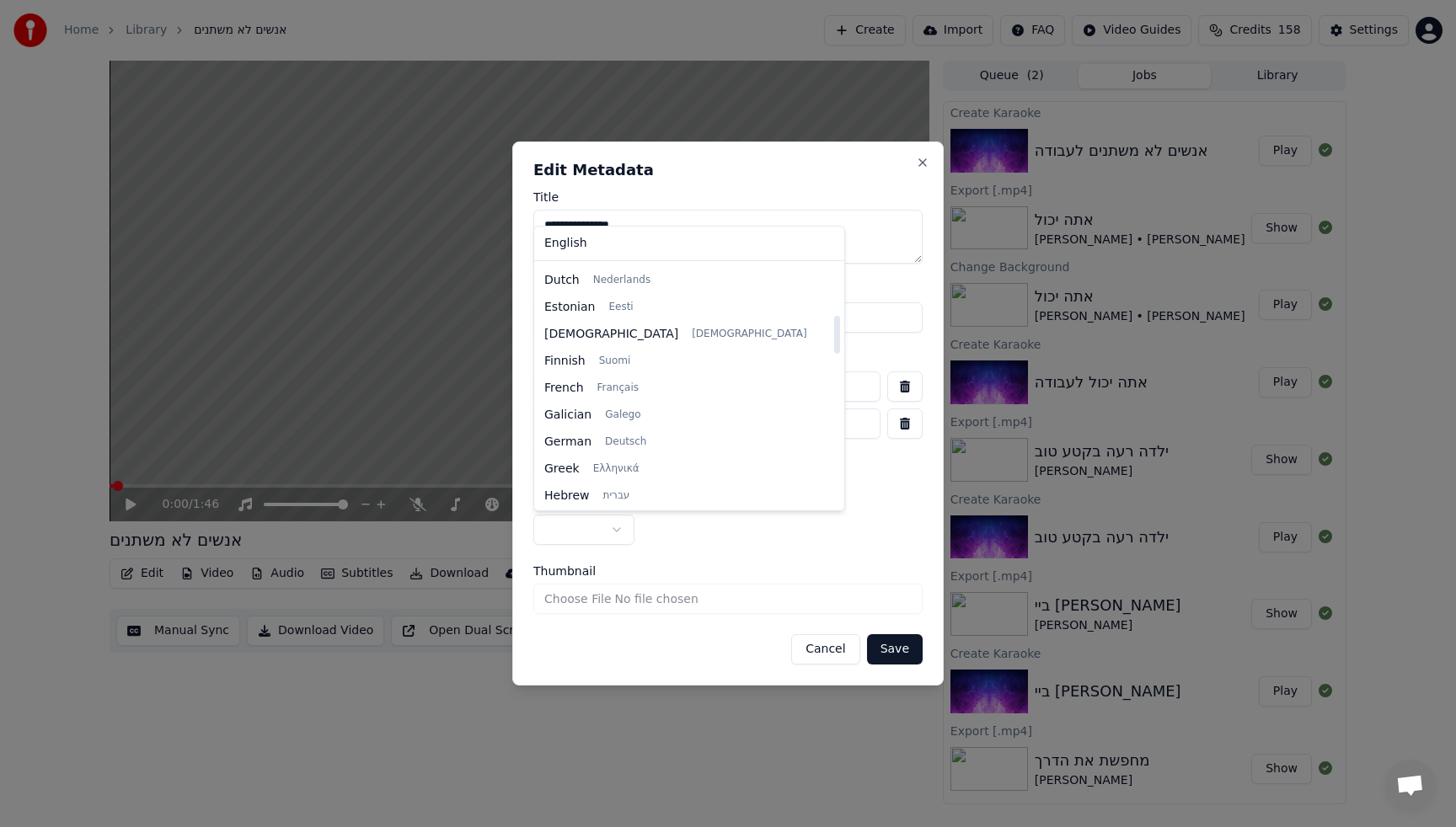
select select "**"
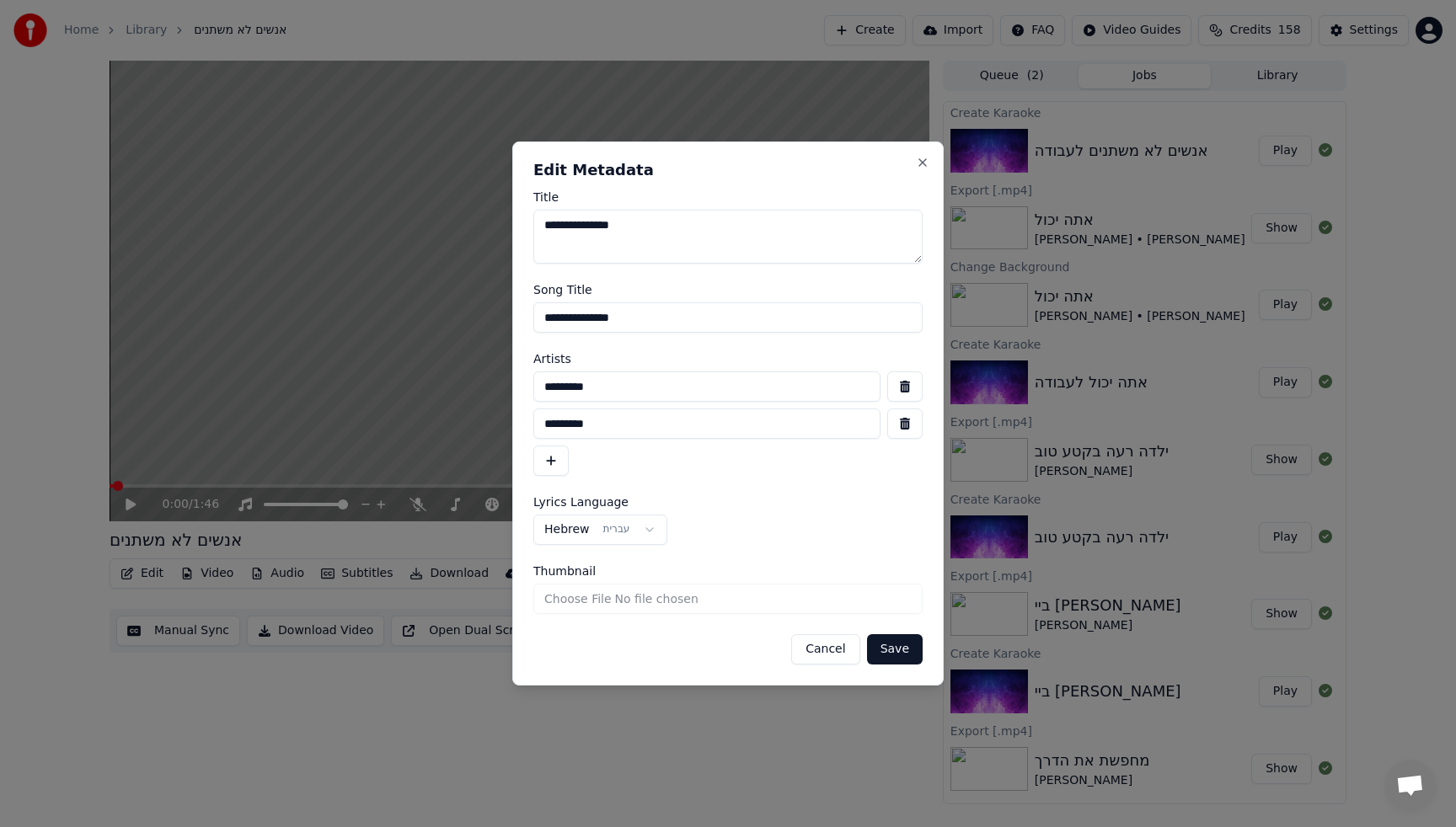
click at [893, 641] on button "Save" at bounding box center [895, 649] width 55 height 30
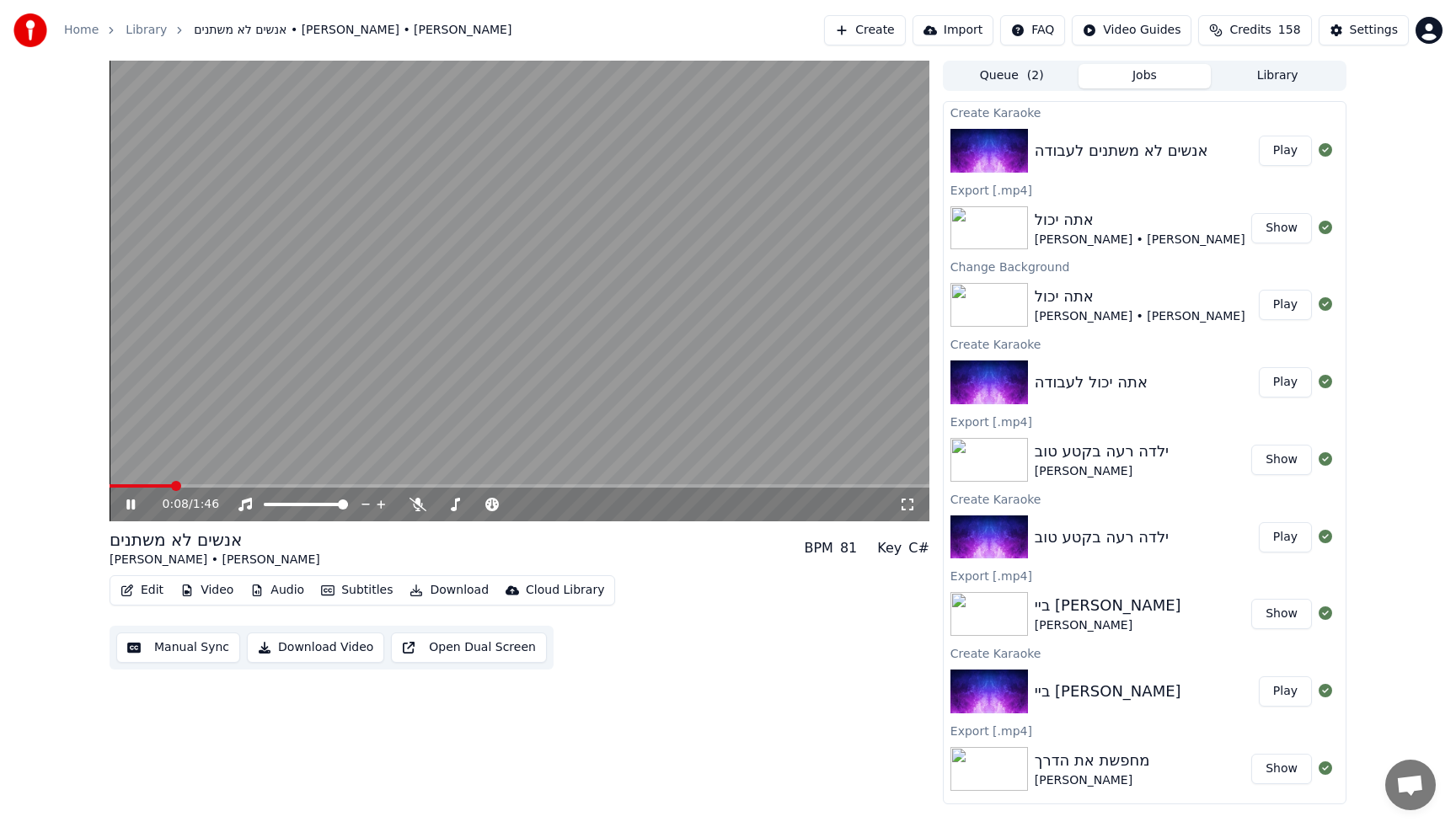
click at [155, 586] on button "Edit" at bounding box center [142, 590] width 56 height 23
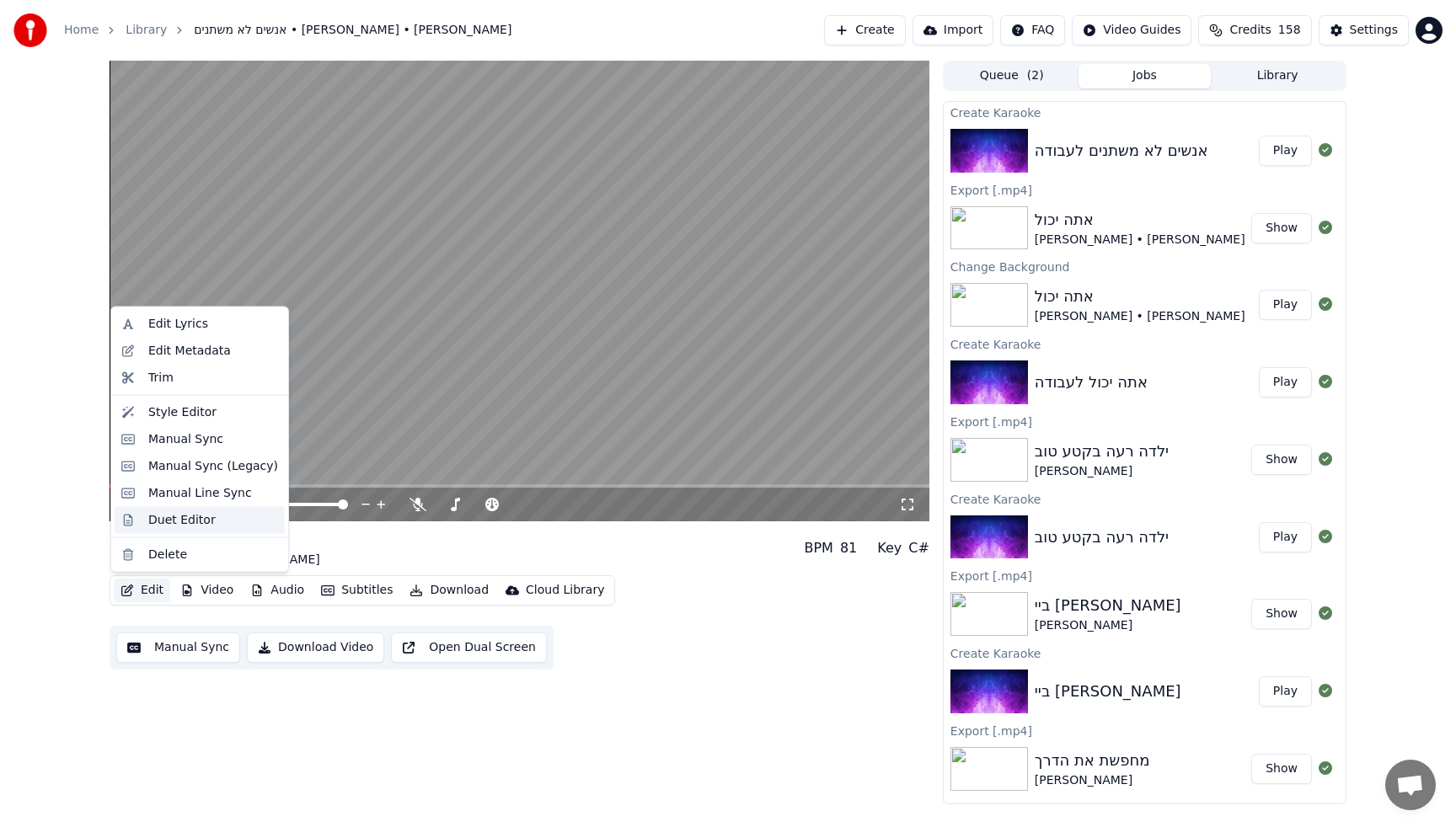
click at [174, 520] on div "Duet Editor" at bounding box center [182, 520] width 67 height 17
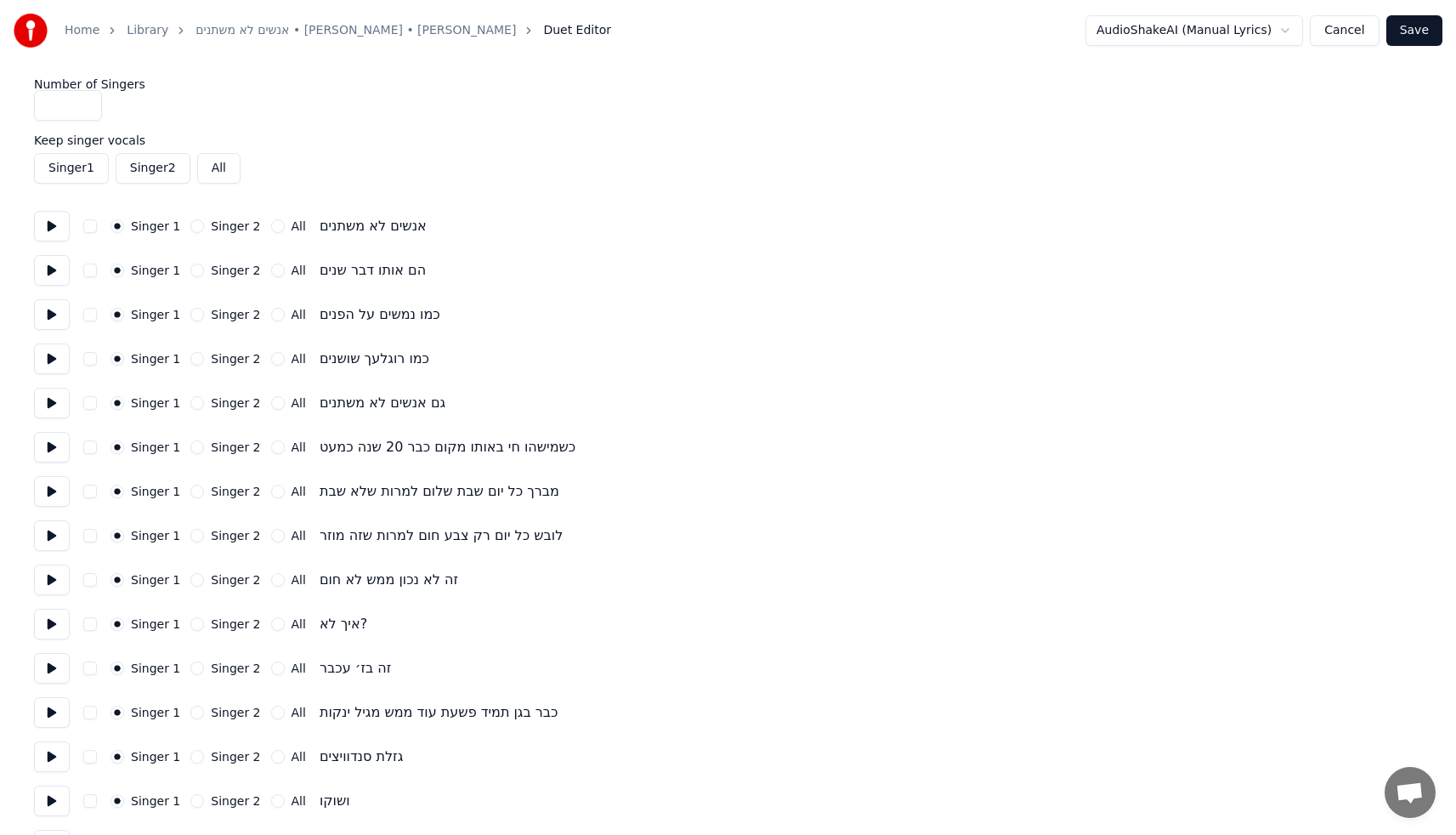
click at [191, 578] on button "Singer 2" at bounding box center [198, 580] width 14 height 14
click at [197, 668] on button "Singer 2" at bounding box center [198, 669] width 14 height 14
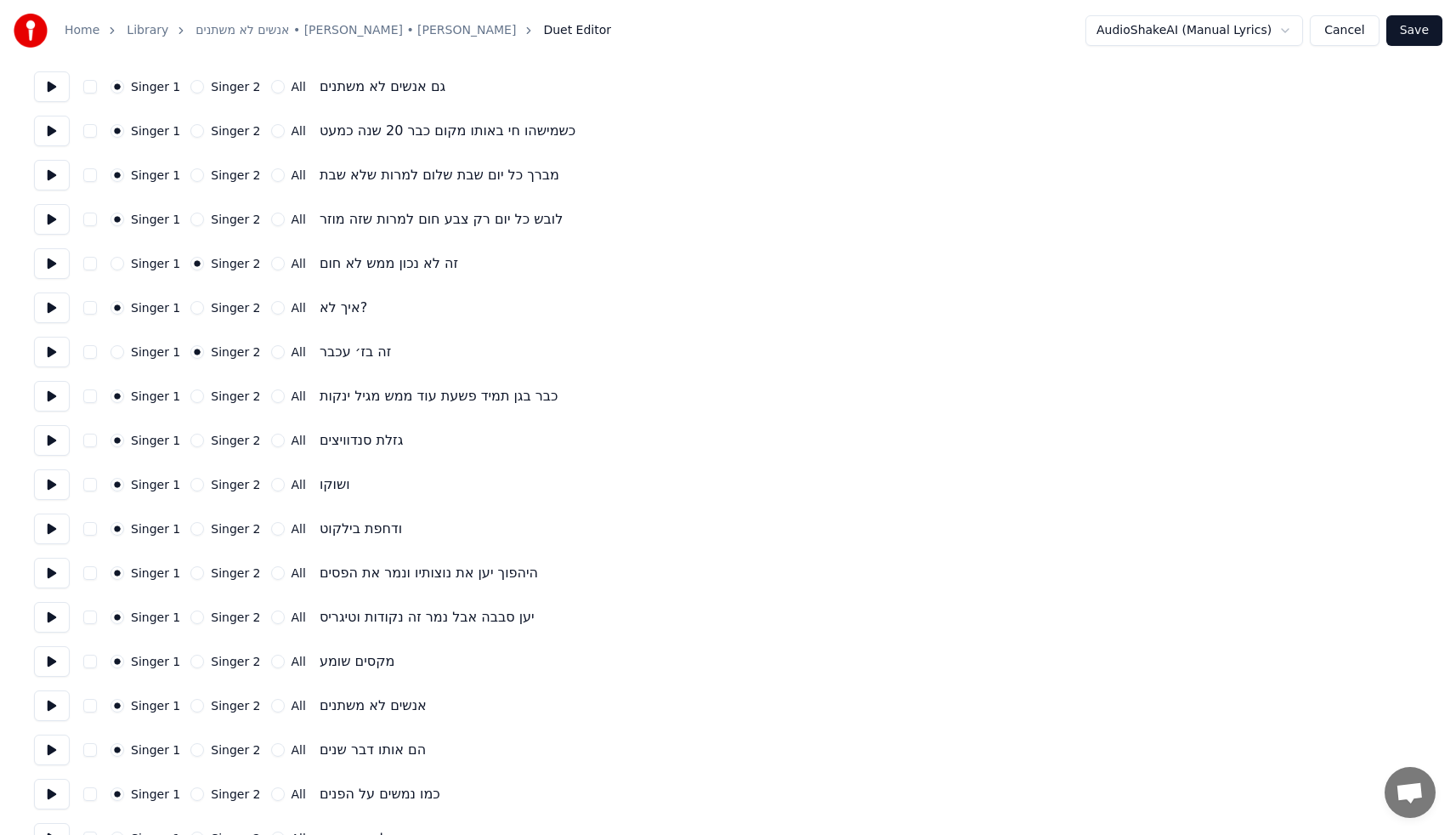
scroll to position [322, 0]
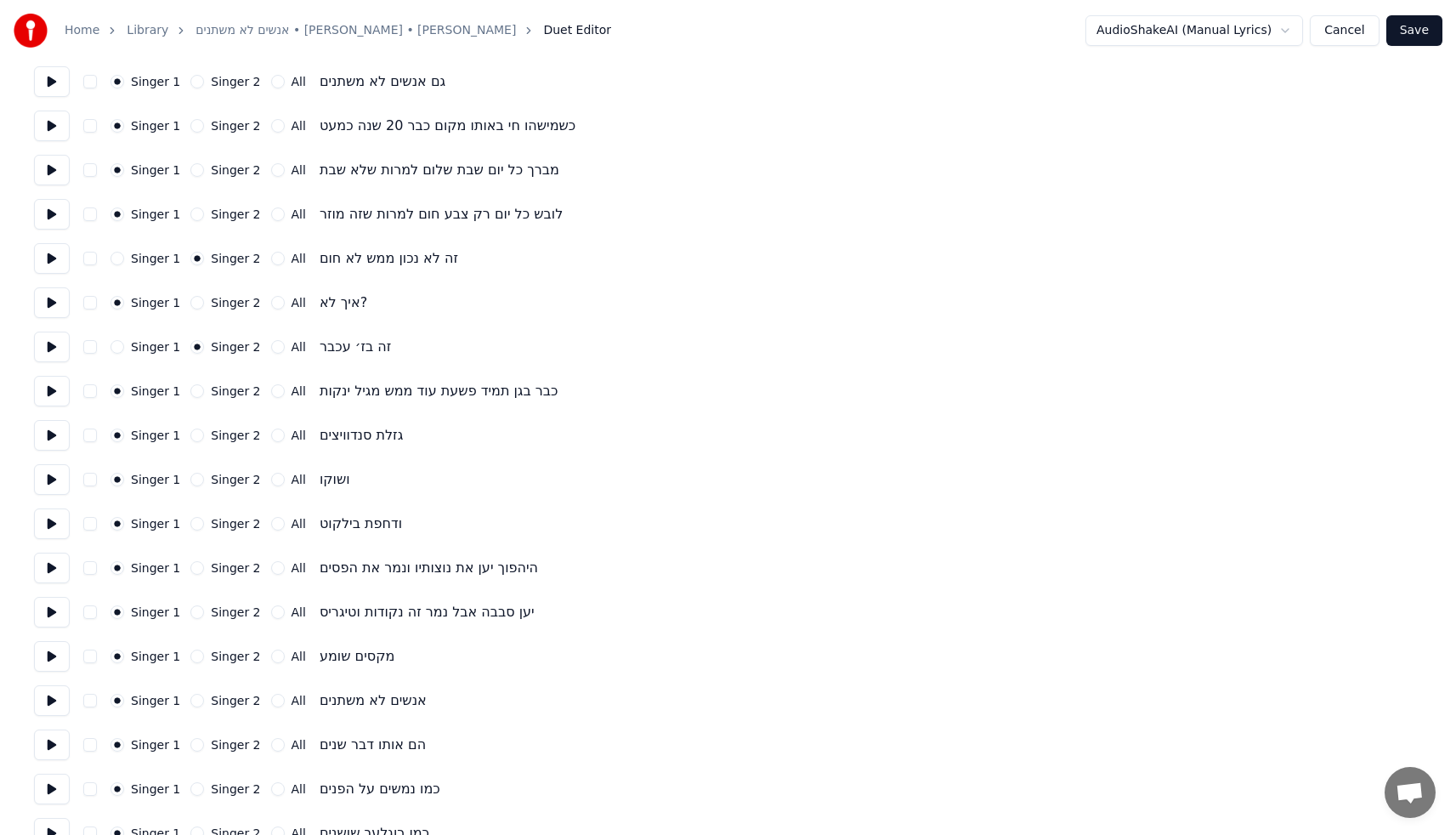
click at [192, 479] on button "Singer 2" at bounding box center [198, 479] width 14 height 14
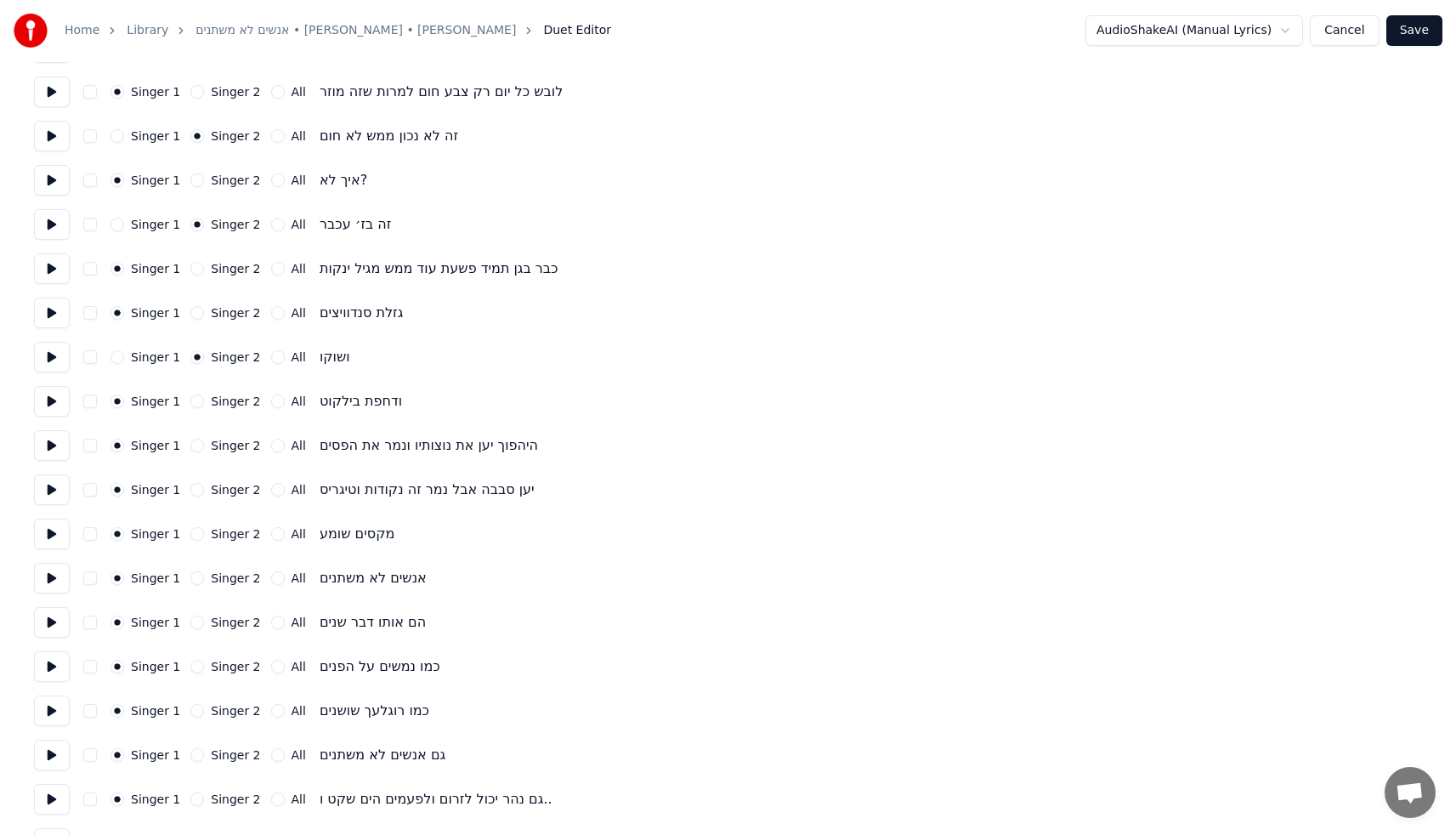
scroll to position [445, 0]
click at [186, 488] on div "Singer 1 Singer 2 All" at bounding box center [208, 489] width 195 height 14
click at [191, 486] on button "Singer 2" at bounding box center [198, 489] width 14 height 14
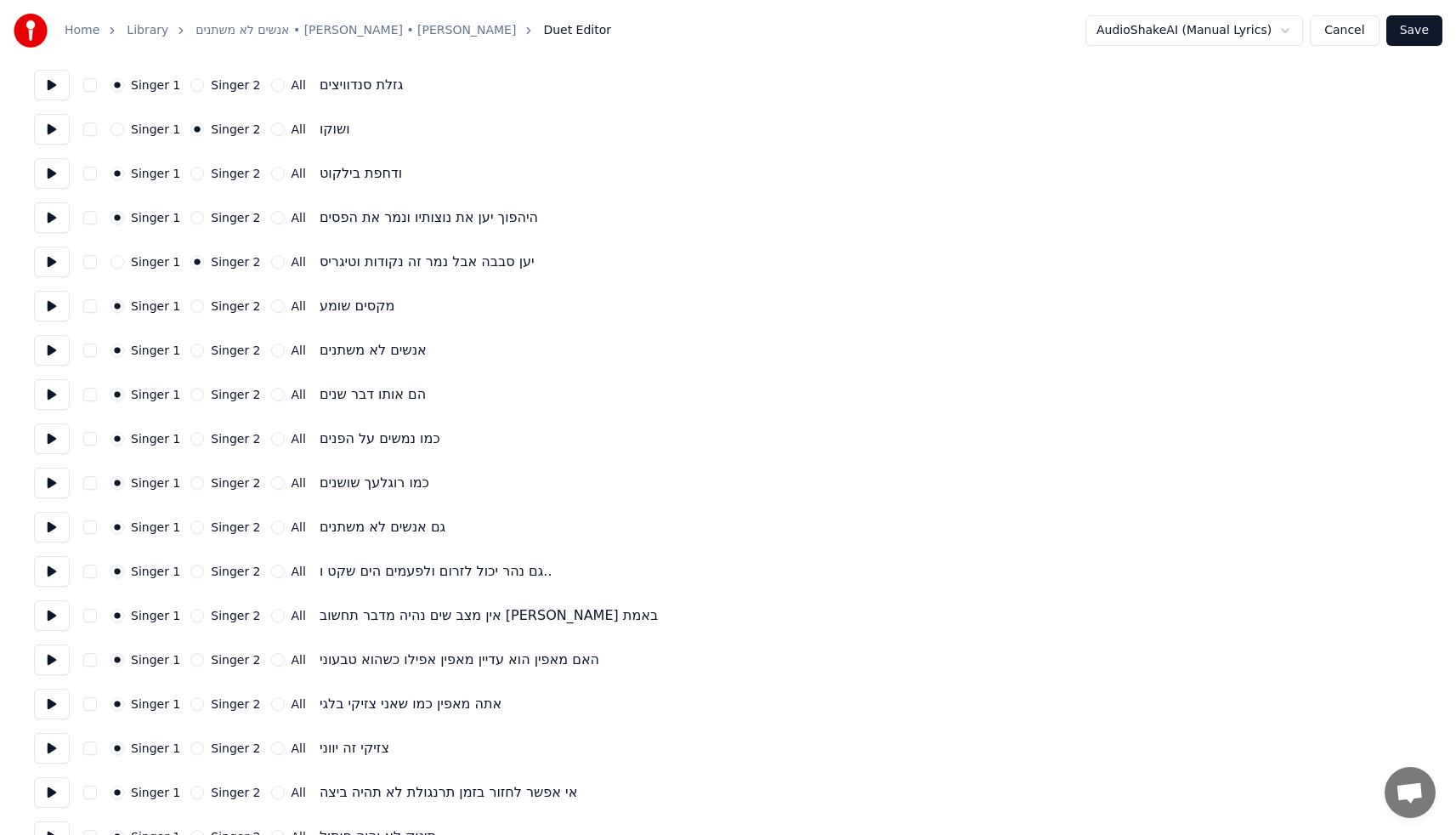
scroll to position [683, 0]
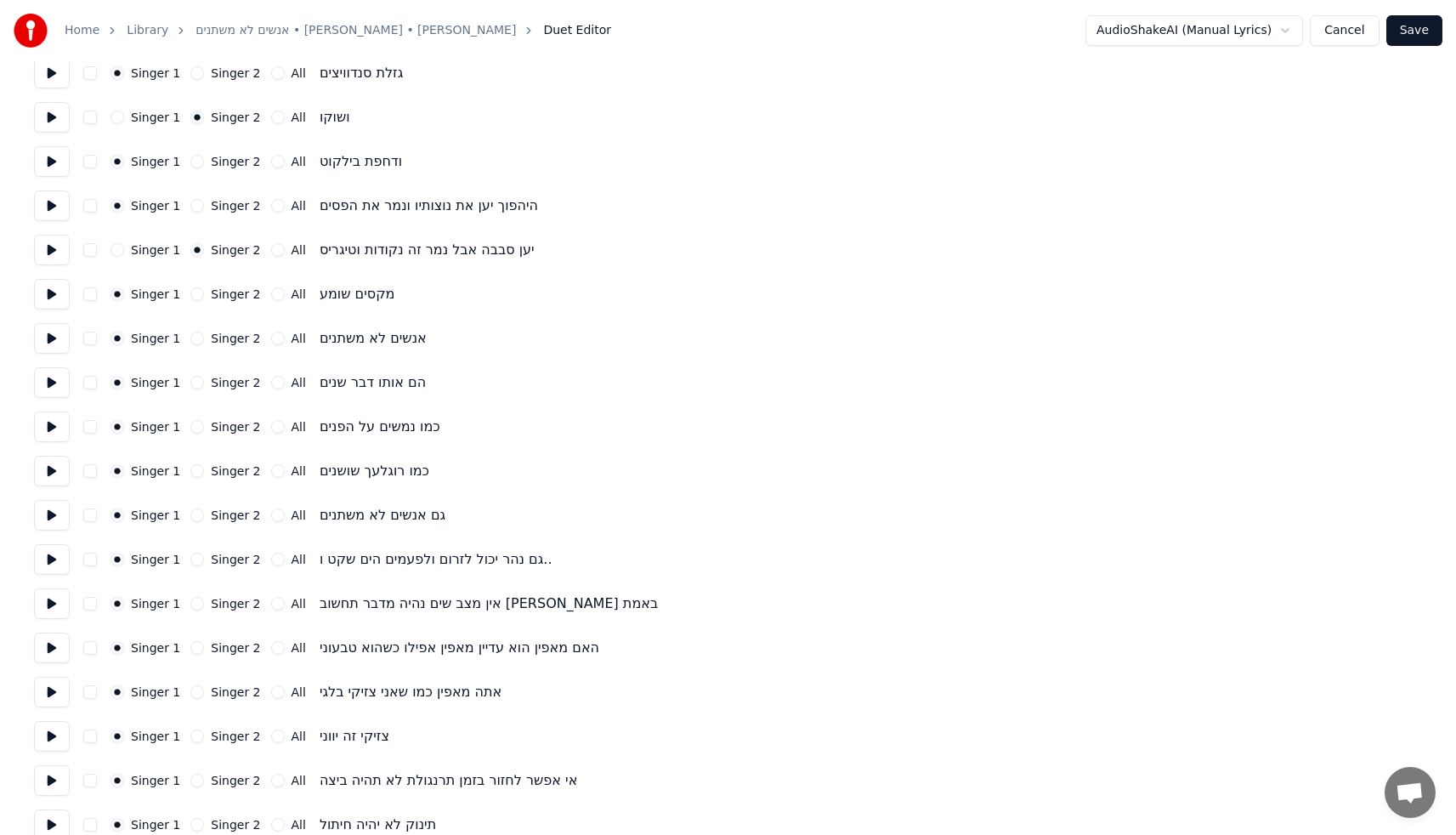
click at [191, 558] on button "Singer 2" at bounding box center [198, 560] width 14 height 14
click at [191, 647] on button "Singer 2" at bounding box center [198, 648] width 14 height 14
click at [192, 739] on button "Singer 2" at bounding box center [198, 737] width 14 height 14
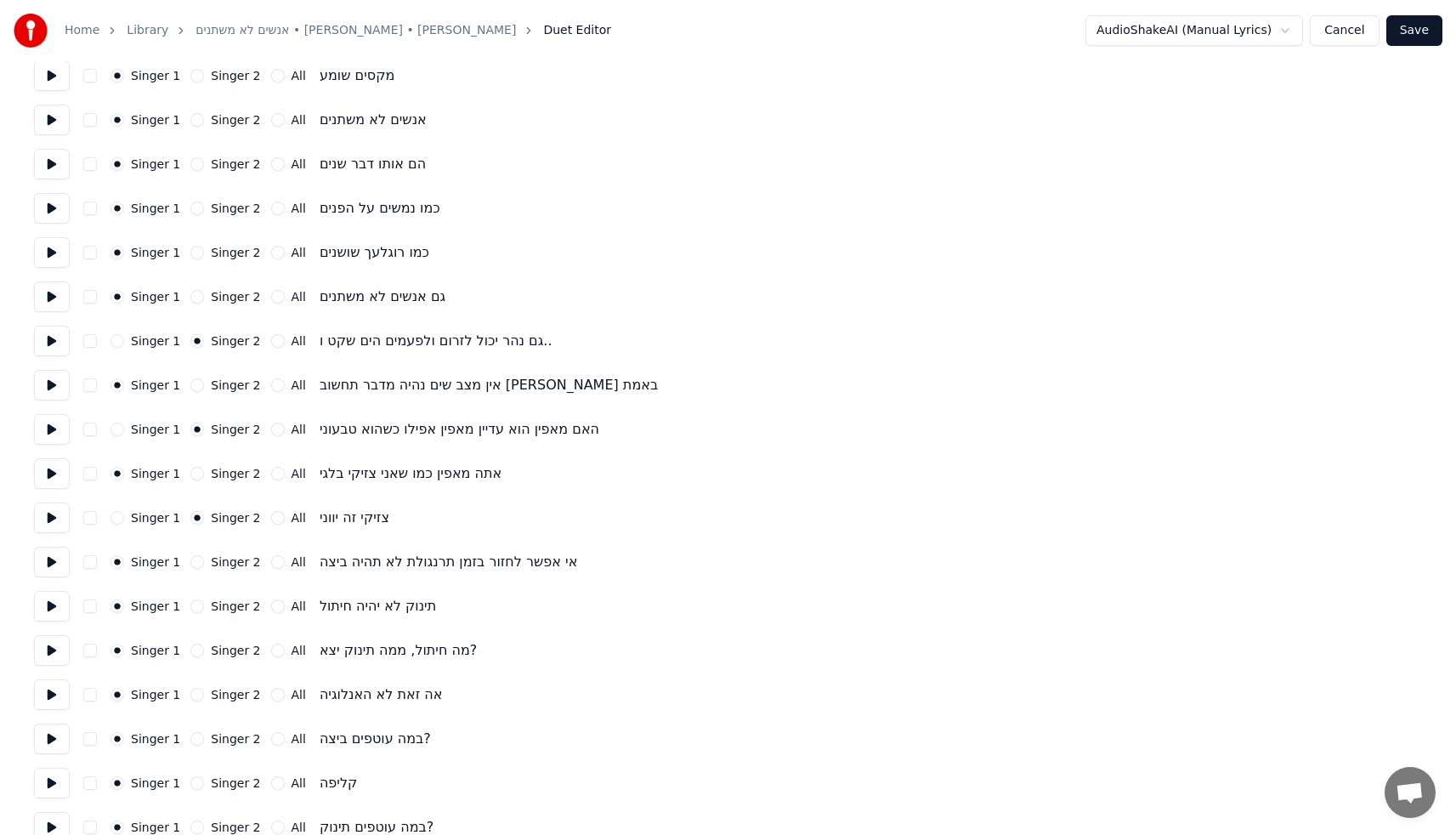
scroll to position [917, 0]
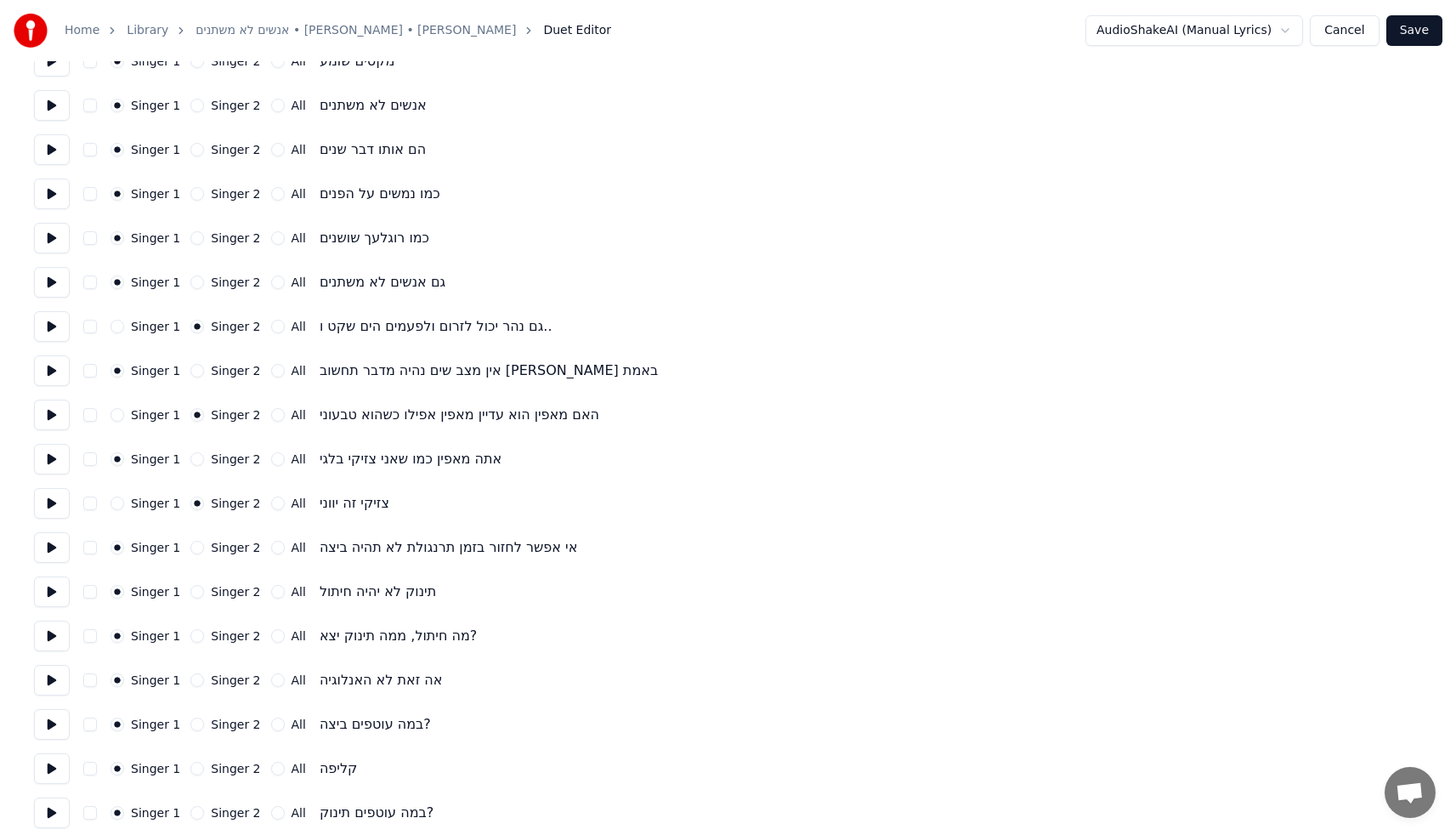
click at [191, 636] on button "Singer 2" at bounding box center [198, 636] width 14 height 14
click at [189, 777] on div "Singer 1 Singer 2 All קליפה" at bounding box center [728, 768] width 1388 height 31
click at [196, 768] on button "Singer 2" at bounding box center [198, 769] width 14 height 14
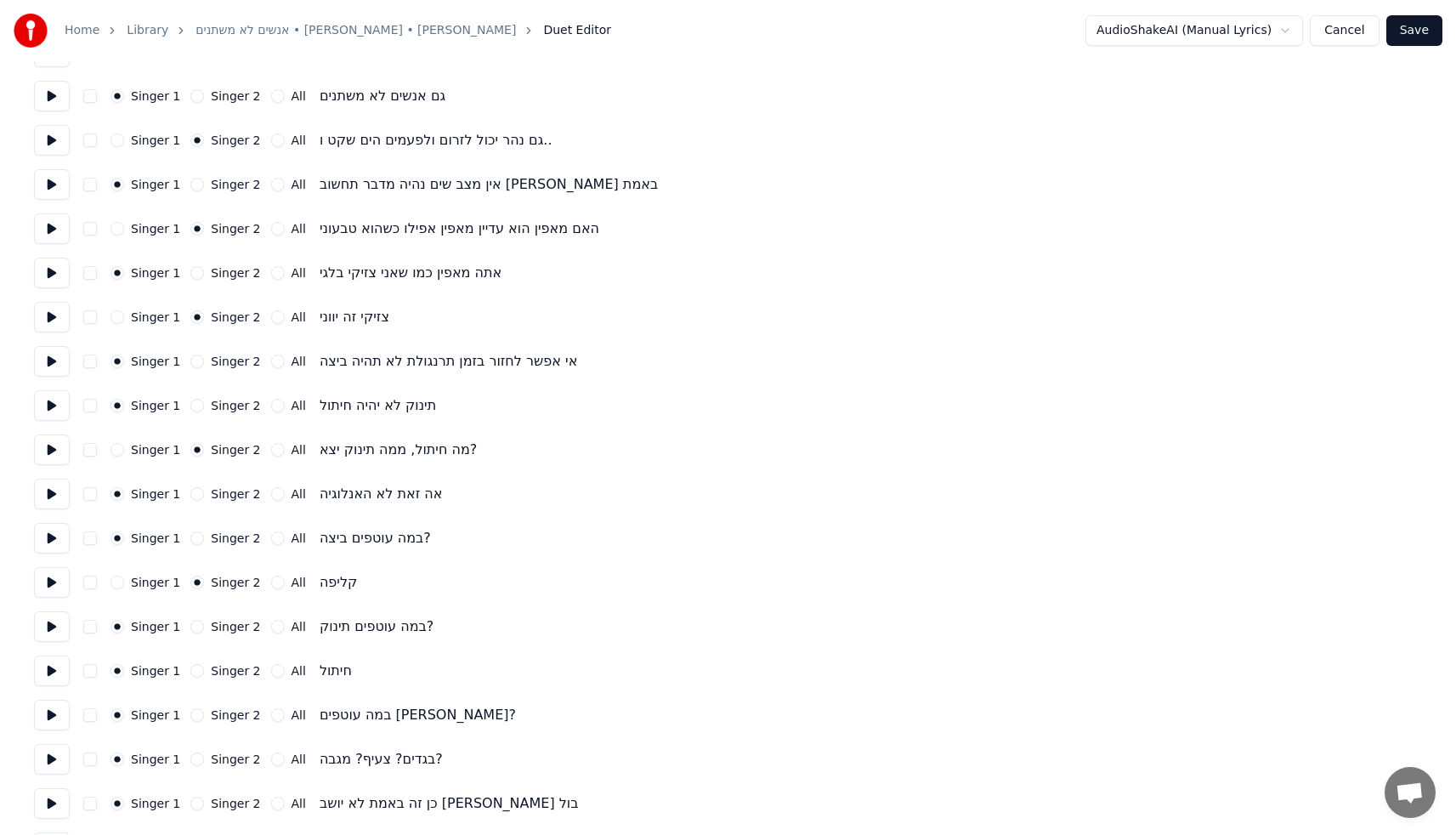
scroll to position [1121, 0]
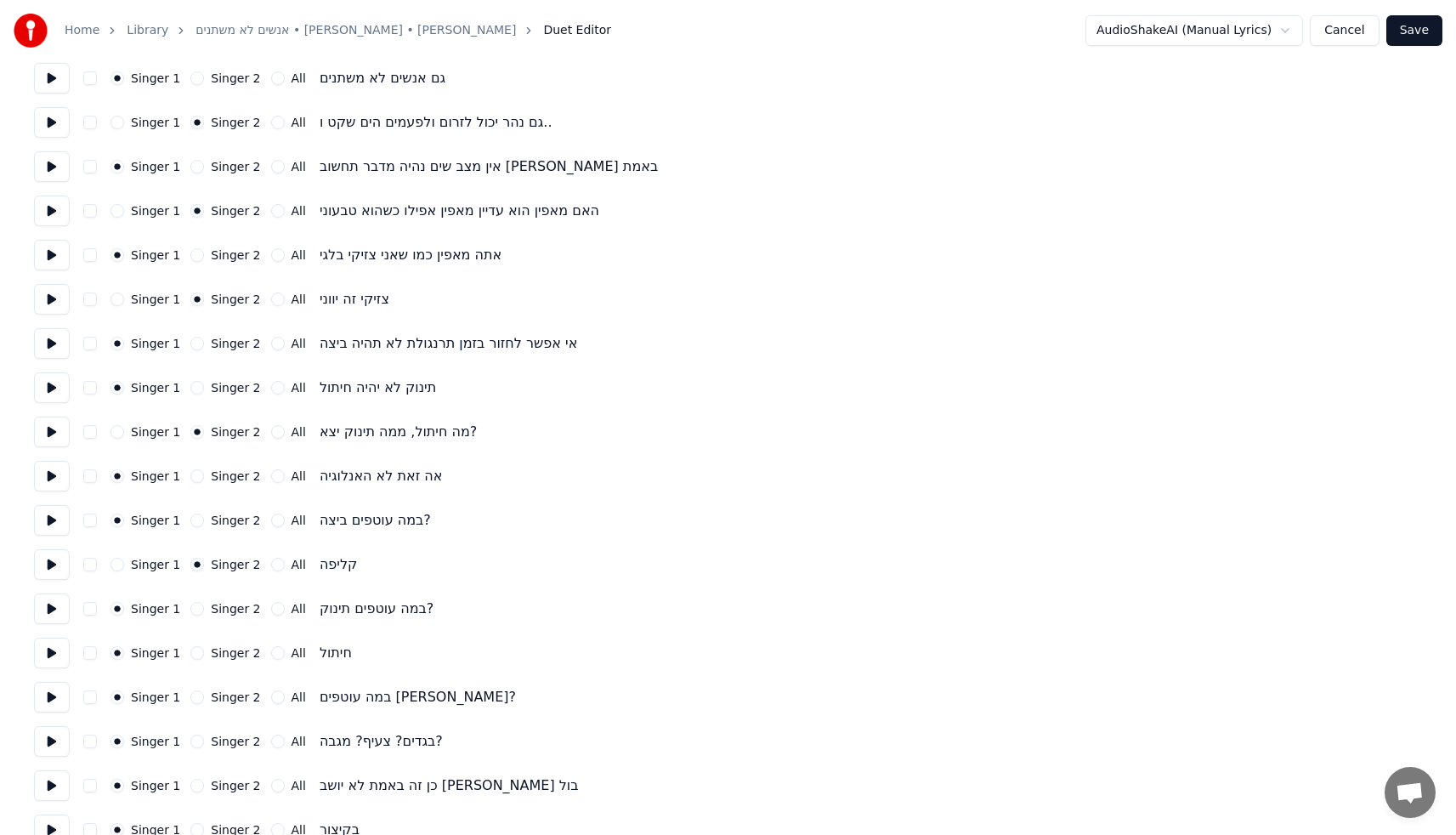
click at [196, 650] on button "Singer 2" at bounding box center [198, 653] width 14 height 14
click at [193, 738] on button "Singer 2" at bounding box center [198, 742] width 14 height 14
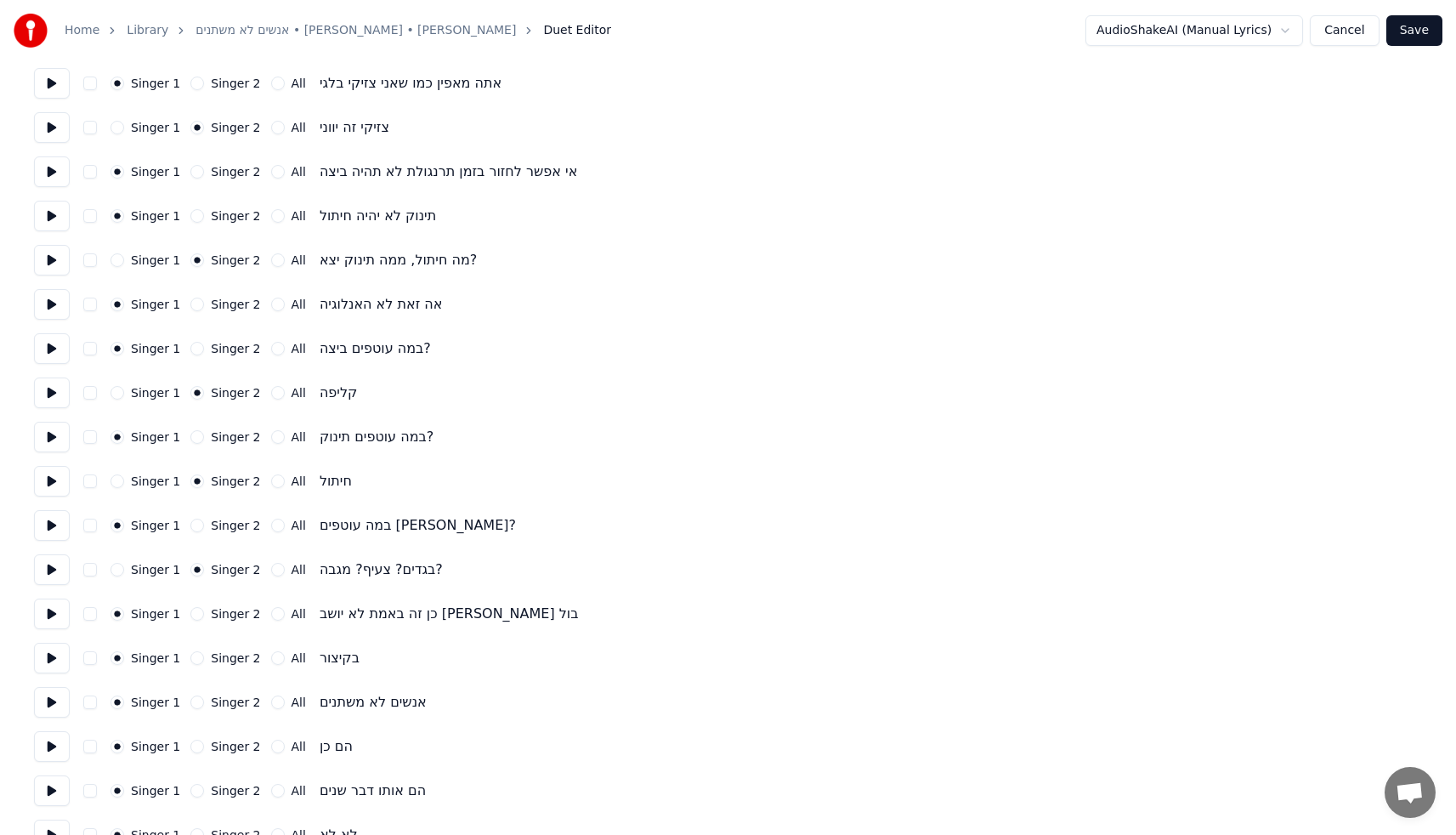
scroll to position [1307, 0]
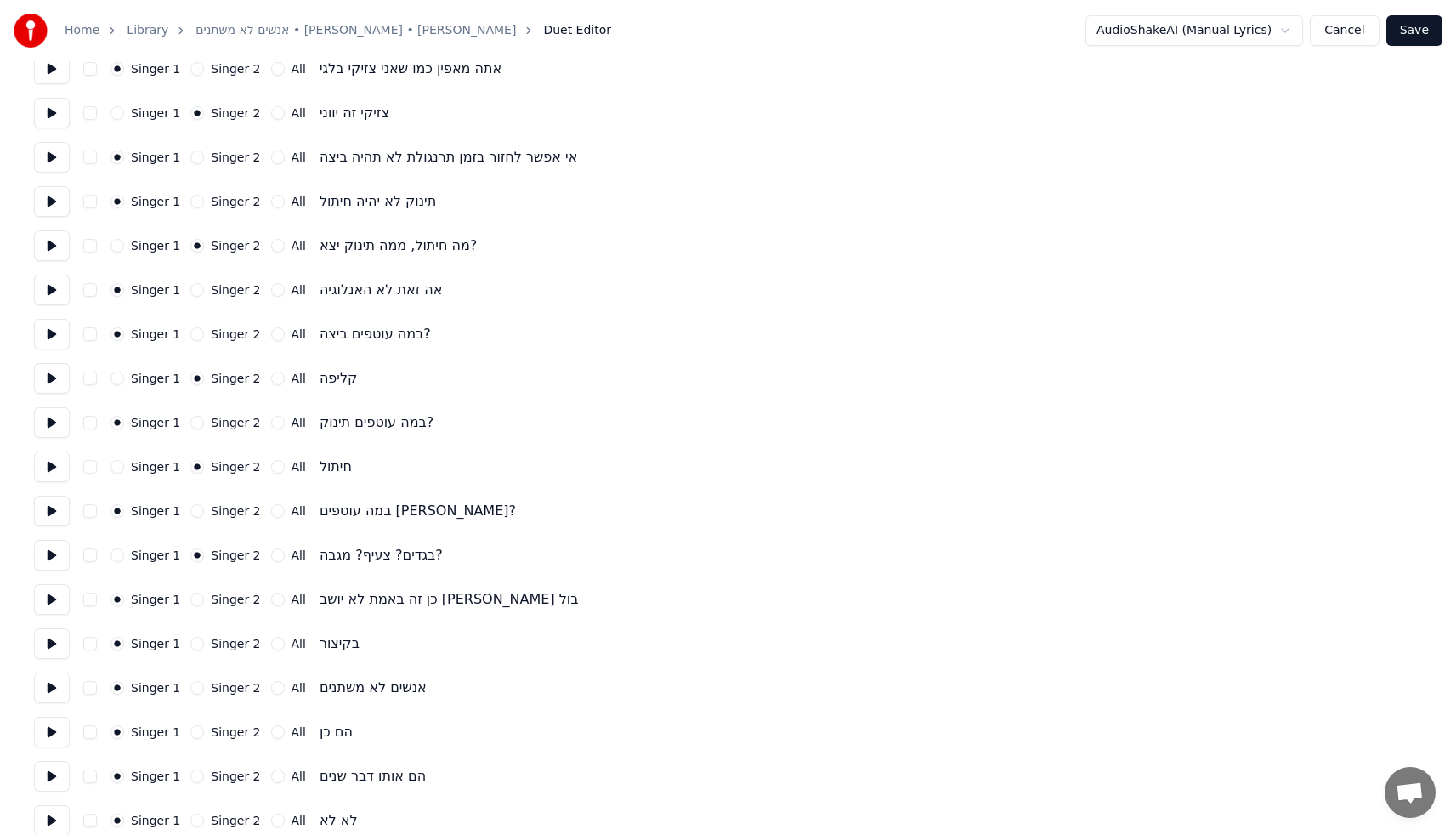
click at [191, 729] on button "Singer 2" at bounding box center [198, 732] width 14 height 14
click at [191, 819] on button "Singer 2" at bounding box center [198, 821] width 14 height 14
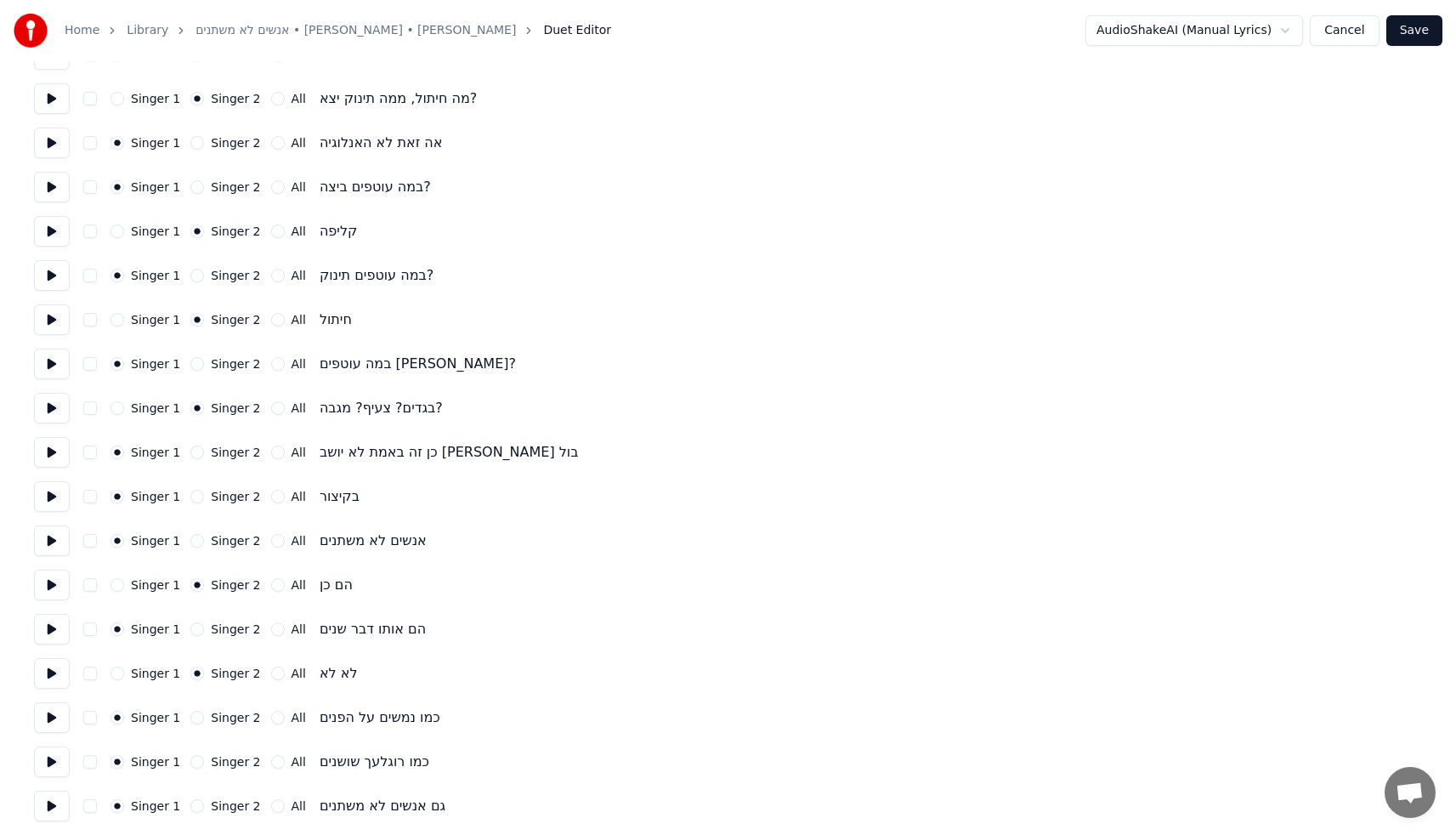
scroll to position [1457, 0]
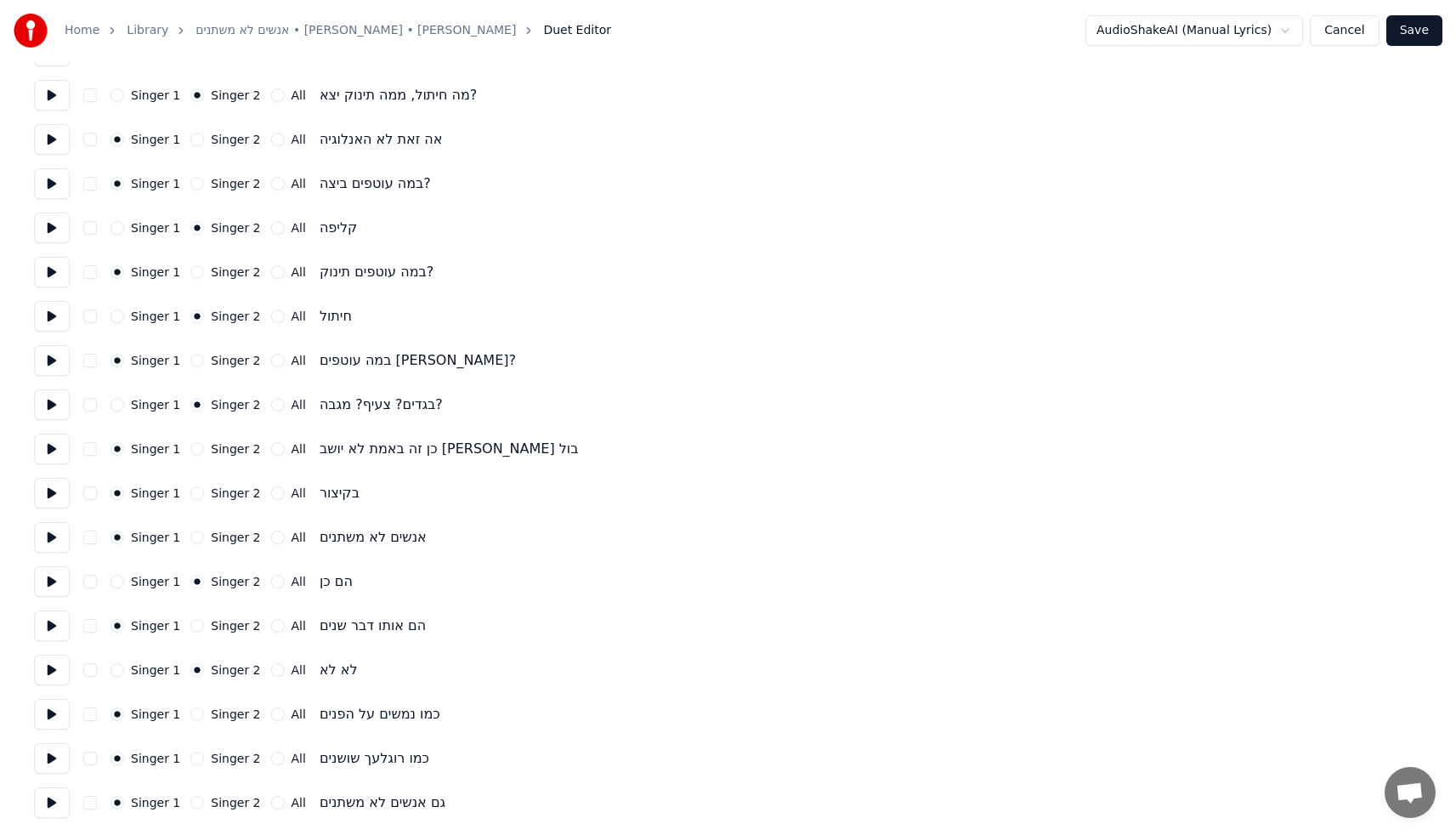
click at [1412, 28] on button "Save" at bounding box center [1414, 31] width 56 height 31
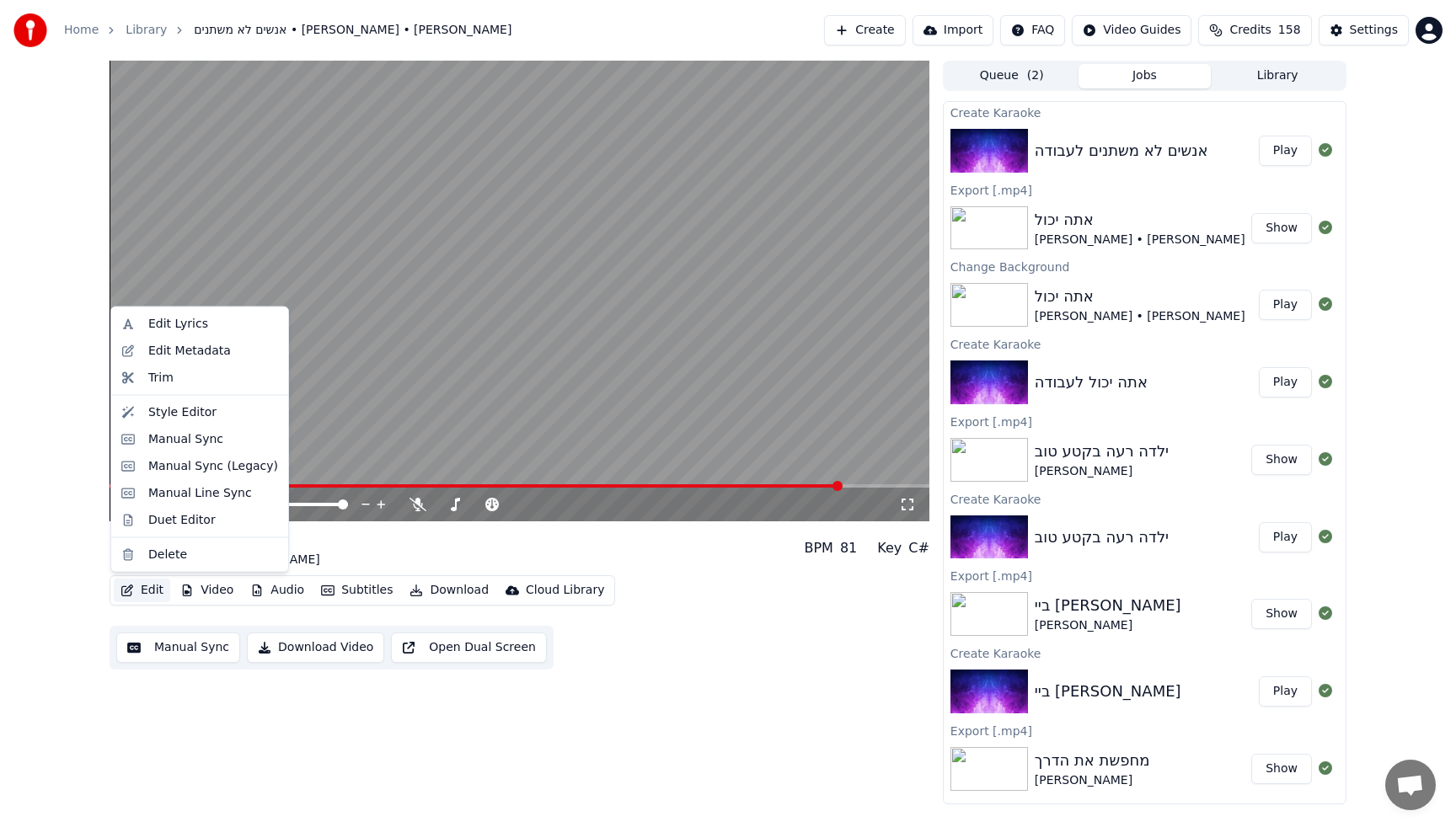
click at [123, 590] on icon "button" at bounding box center [128, 590] width 14 height 12
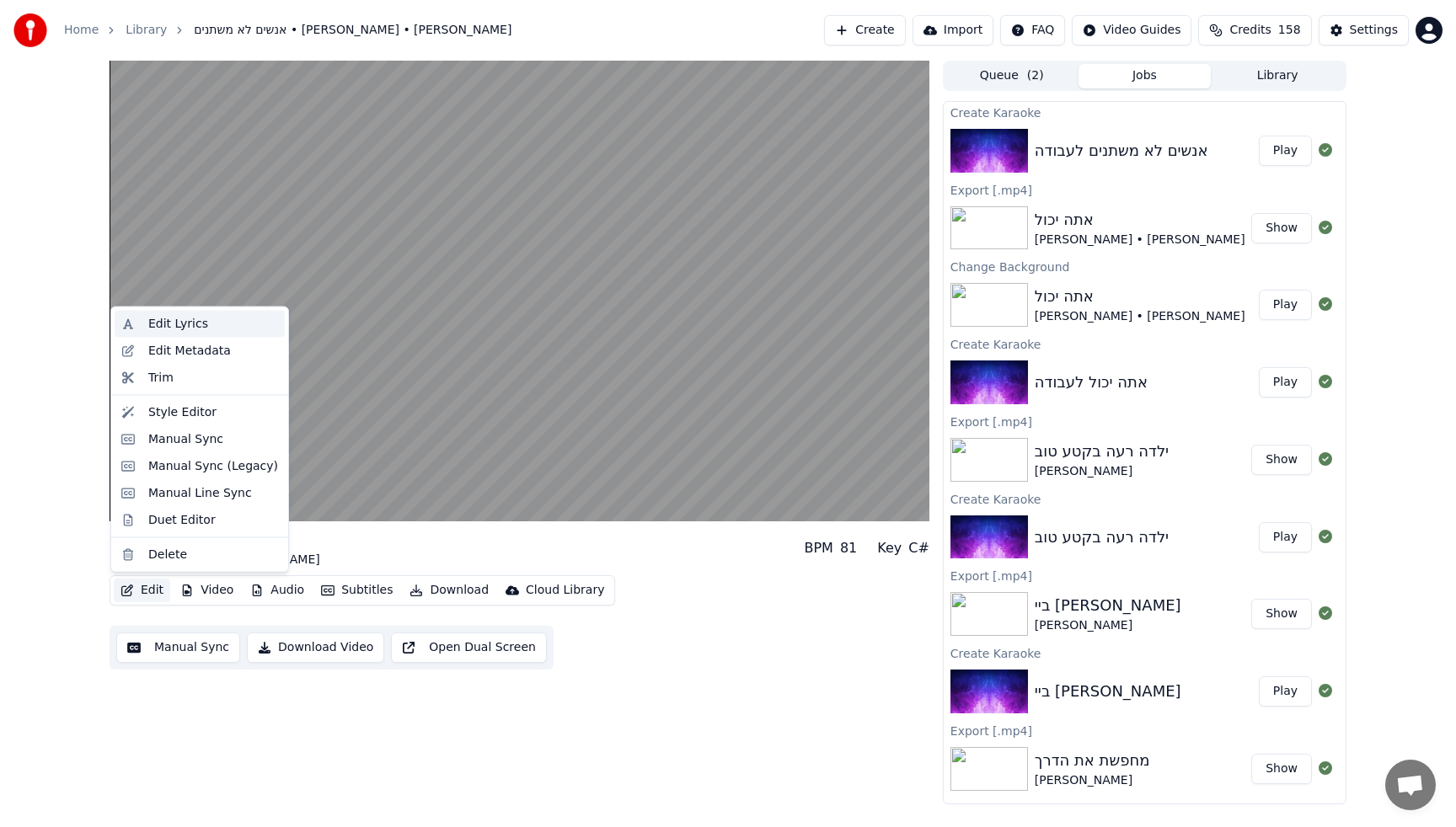
click at [207, 322] on div "Edit Lyrics" at bounding box center [213, 325] width 130 height 17
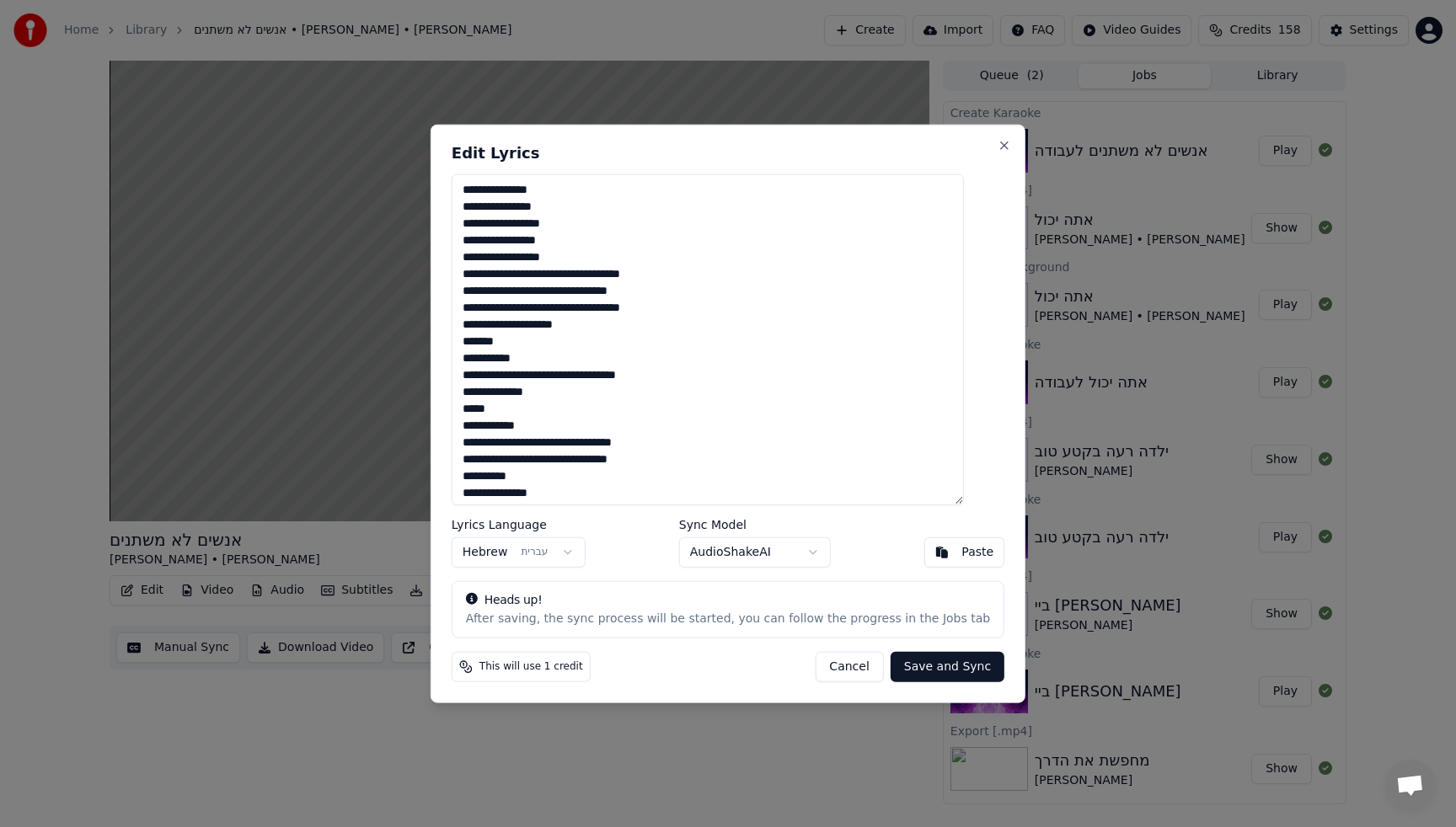
click at [823, 666] on button "Cancel" at bounding box center [848, 666] width 68 height 30
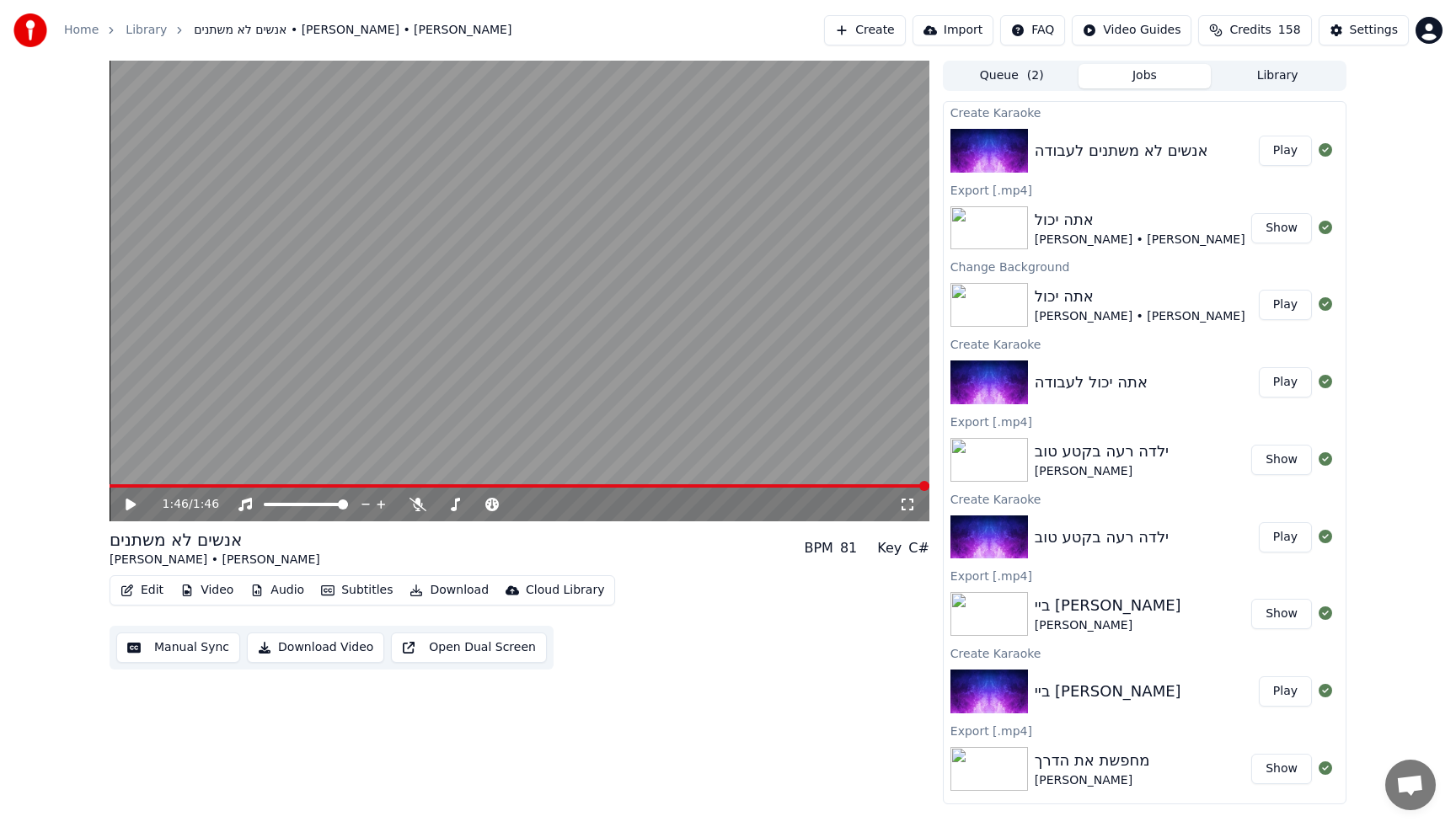
click at [445, 591] on button "Download" at bounding box center [448, 590] width 92 height 23
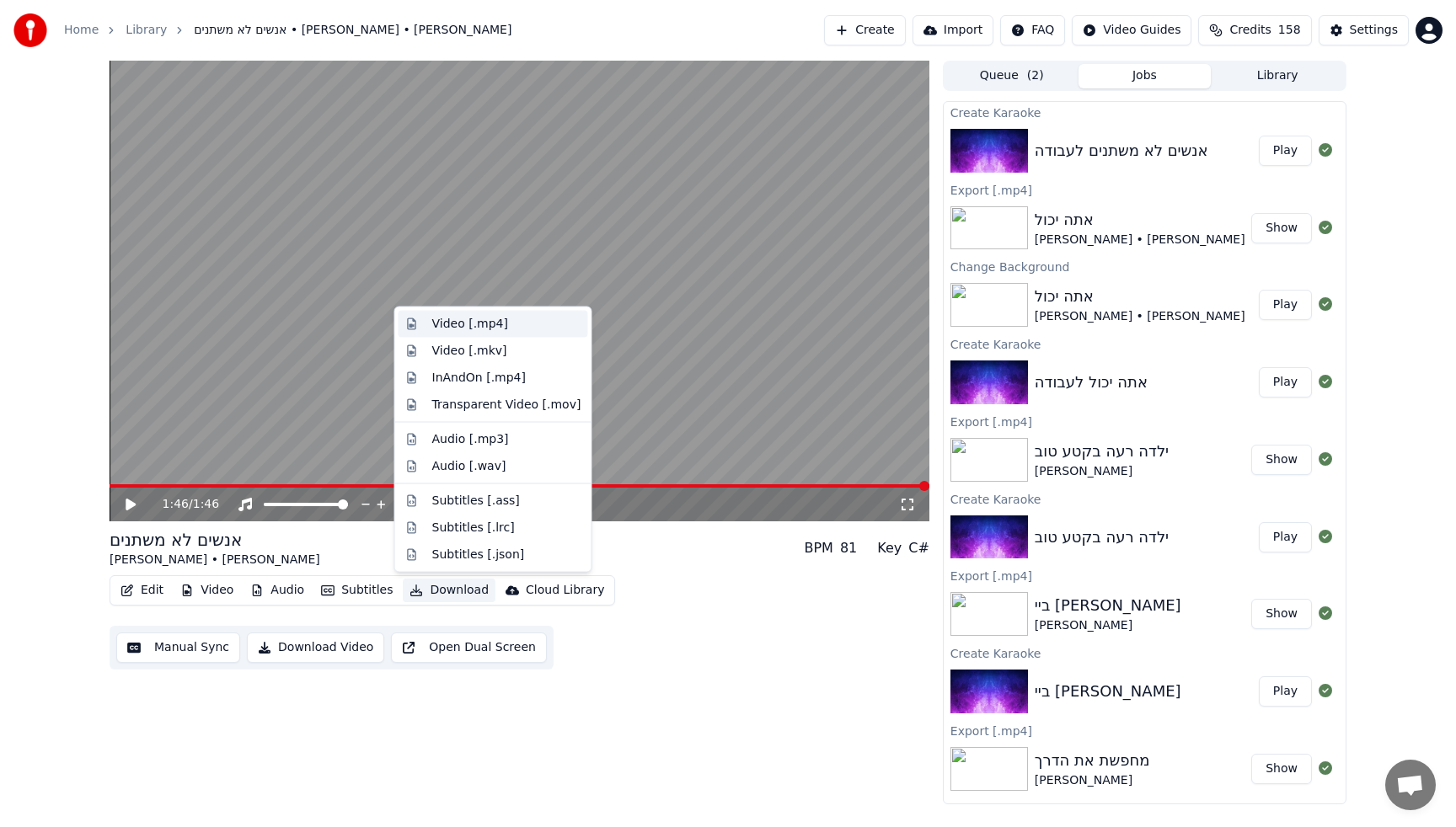
click at [515, 327] on div "Video [.mp4]" at bounding box center [506, 325] width 149 height 17
